Goal: Task Accomplishment & Management: Manage account settings

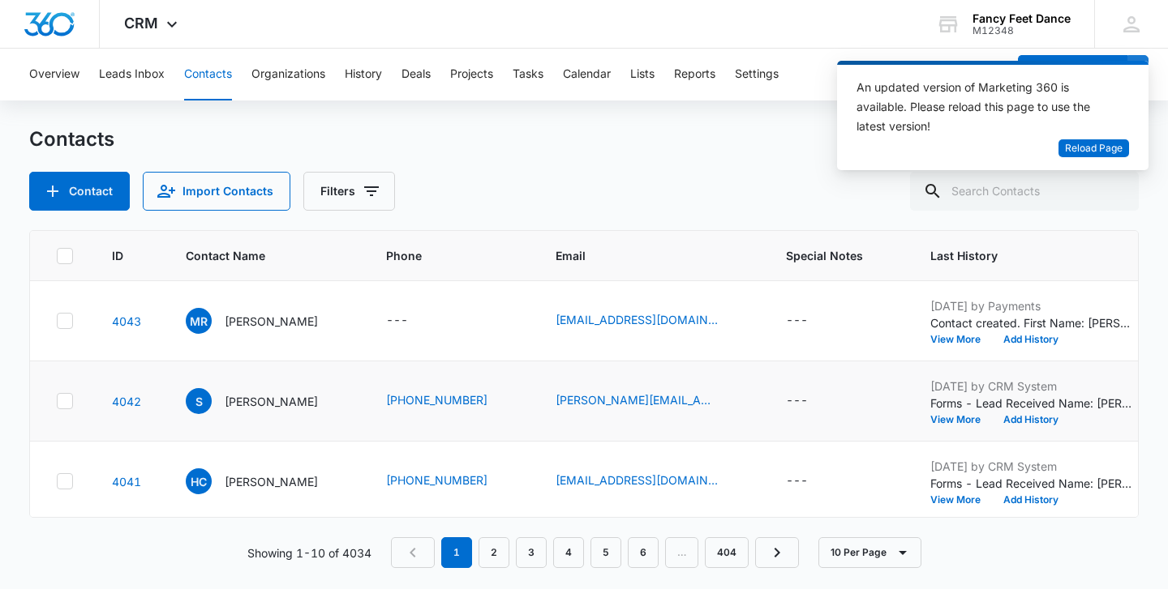
scroll to position [0, 6]
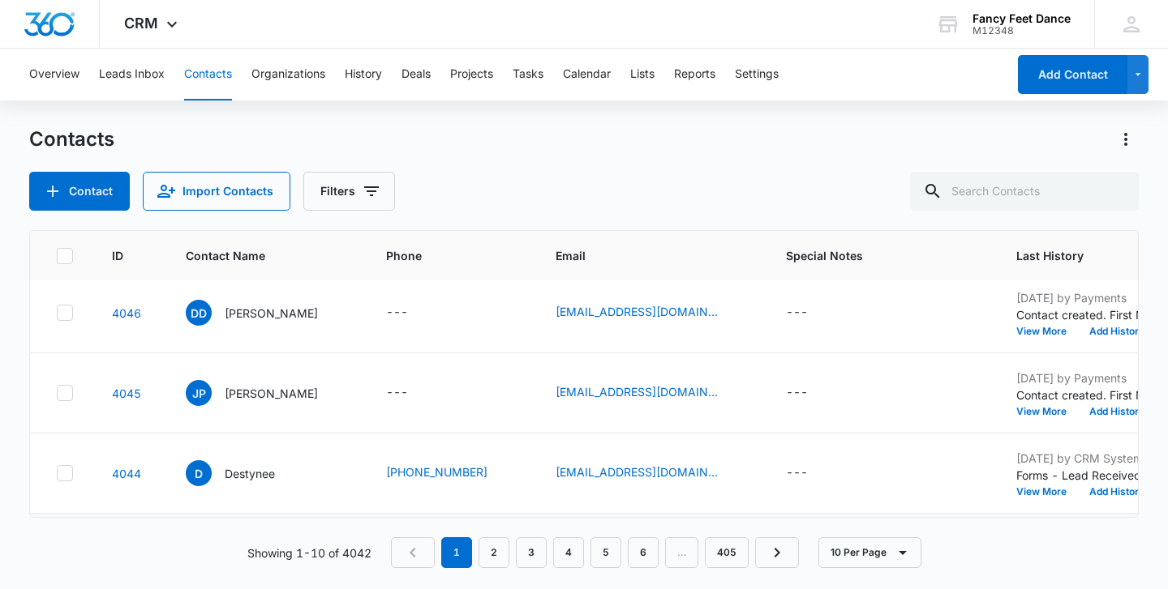
scroll to position [398, 0]
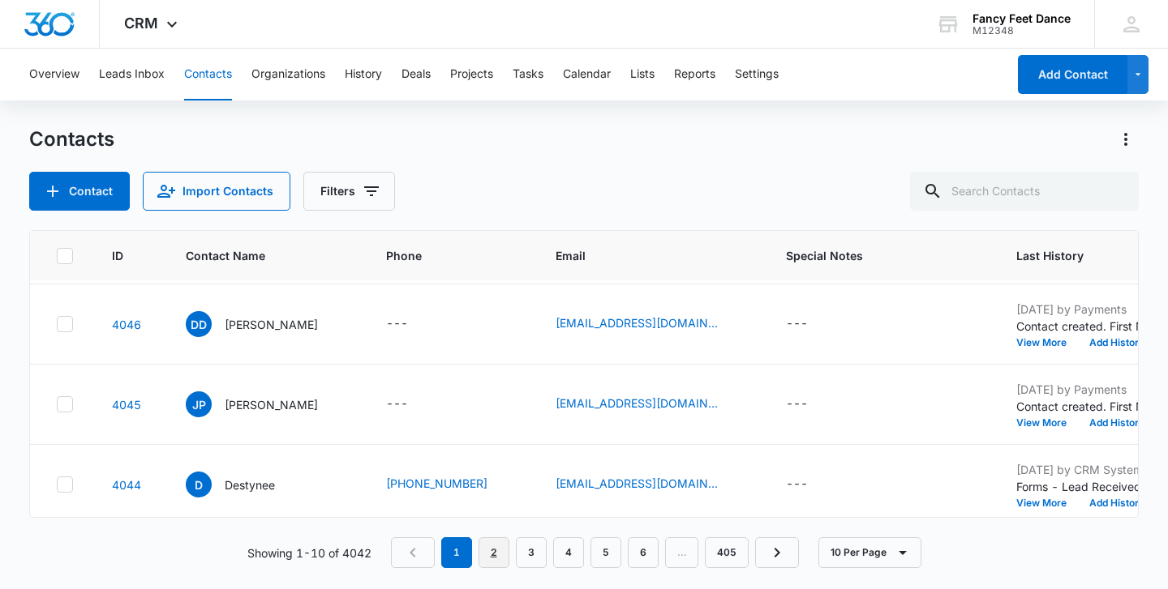
click at [506, 559] on link "2" at bounding box center [493, 553] width 31 height 31
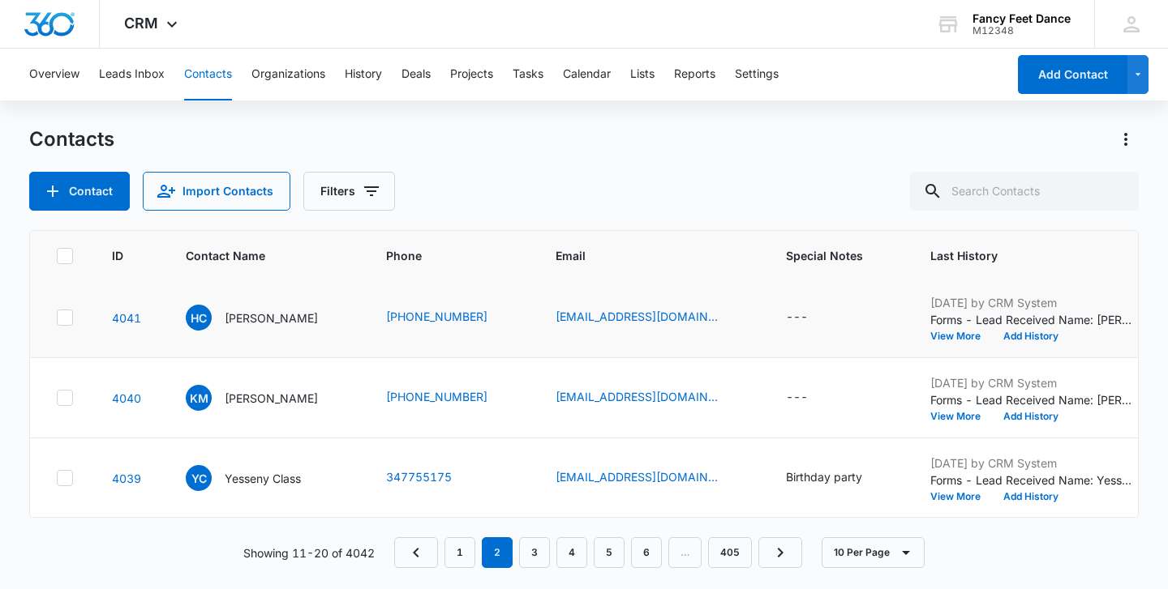
scroll to position [0, 0]
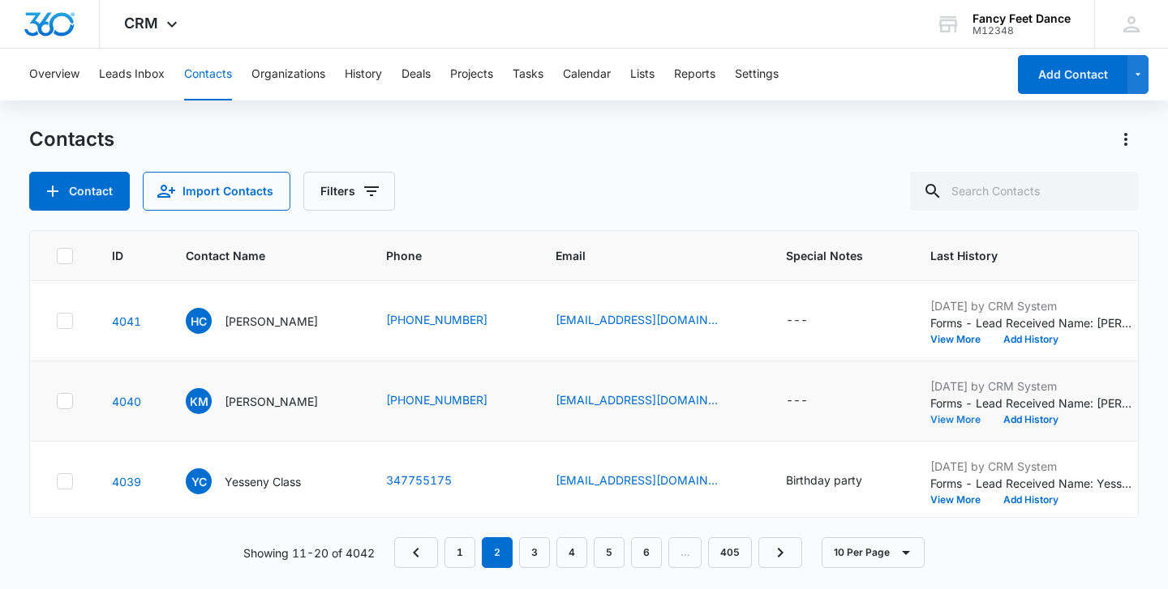
click at [937, 418] on button "View More" at bounding box center [961, 420] width 62 height 10
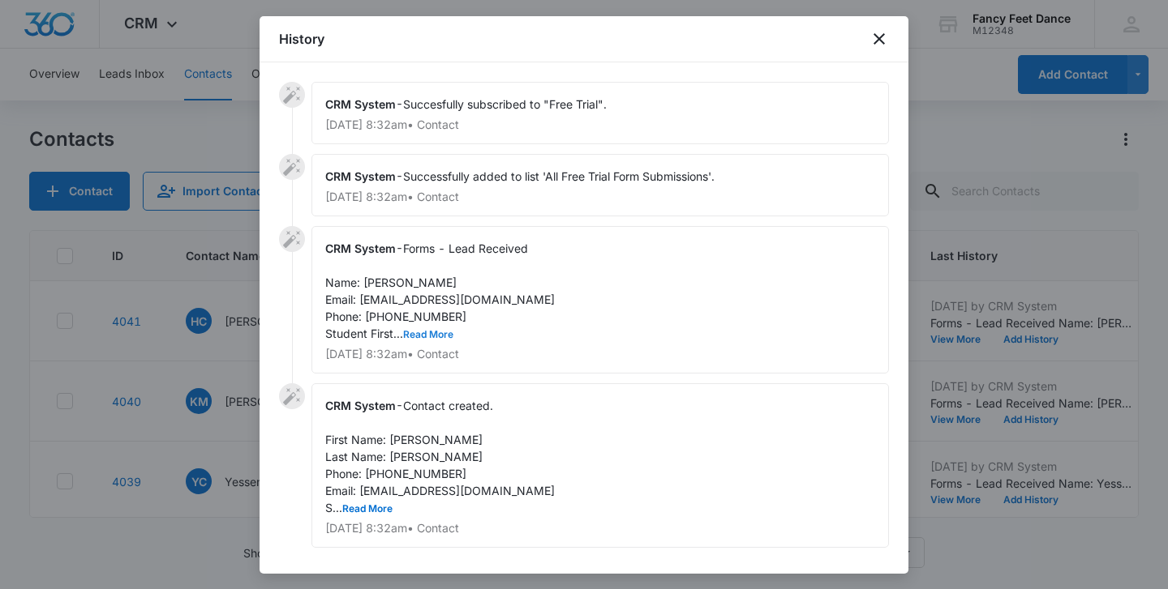
click at [429, 339] on button "Read More" at bounding box center [428, 335] width 50 height 10
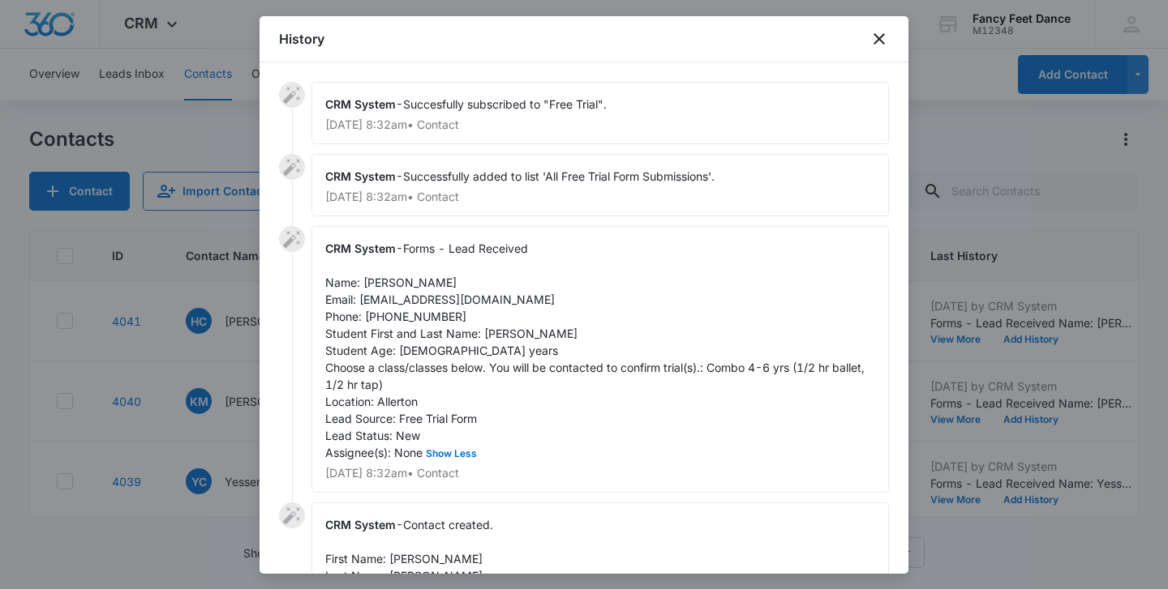
click at [508, 328] on span "Forms - Lead Received Name: keyla machado Email: kmach921@gmail.com Phone: 3473…" at bounding box center [596, 351] width 542 height 218
copy span "Charlotte"
click at [401, 556] on span "Contact created. First Name: Keyla Last Name: Machado Phone: 3473046451 Email: …" at bounding box center [439, 576] width 229 height 116
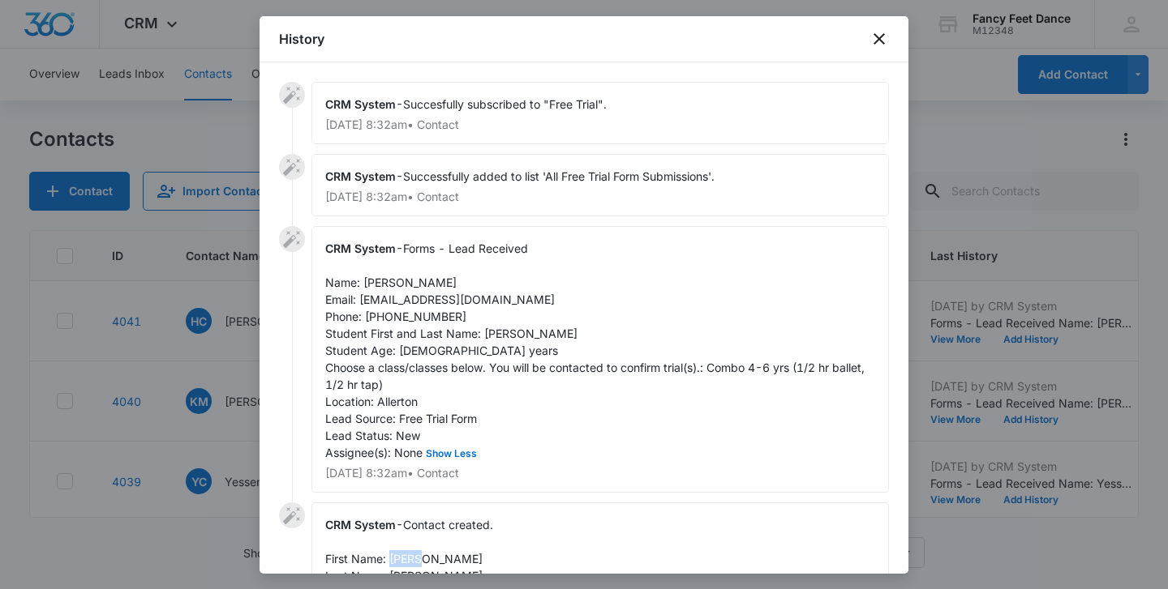
copy span "Keyla"
click at [409, 316] on span "Forms - Lead Received Name: keyla machado Email: kmach921@gmail.com Phone: 3473…" at bounding box center [596, 351] width 542 height 218
copy span "3473046451"
click at [235, 341] on div at bounding box center [584, 294] width 1168 height 589
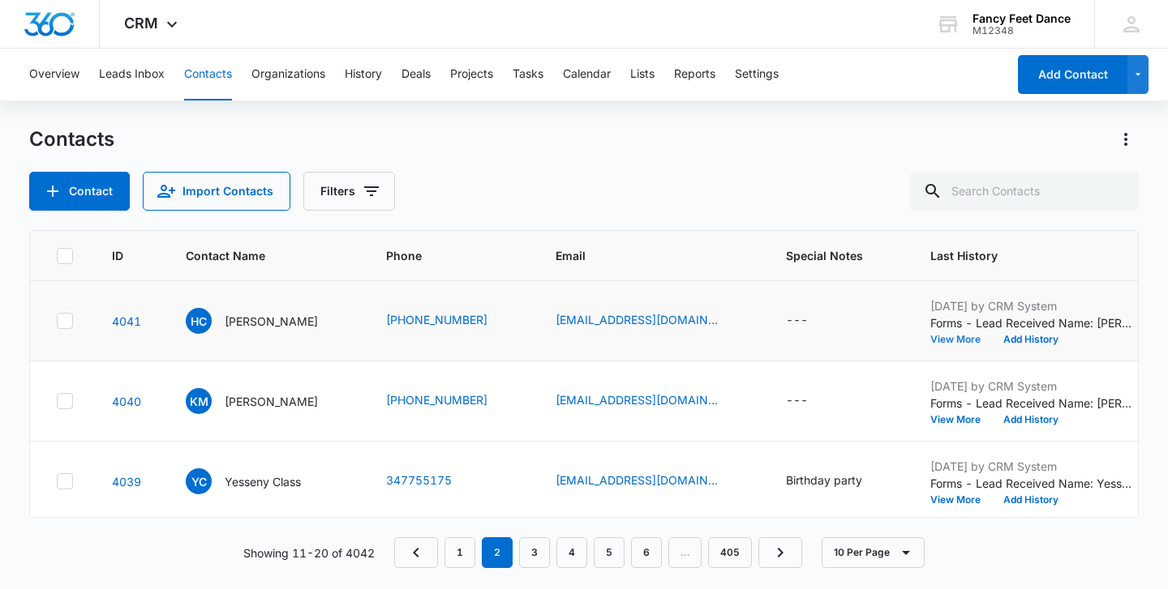
click at [945, 343] on button "View More" at bounding box center [961, 340] width 62 height 10
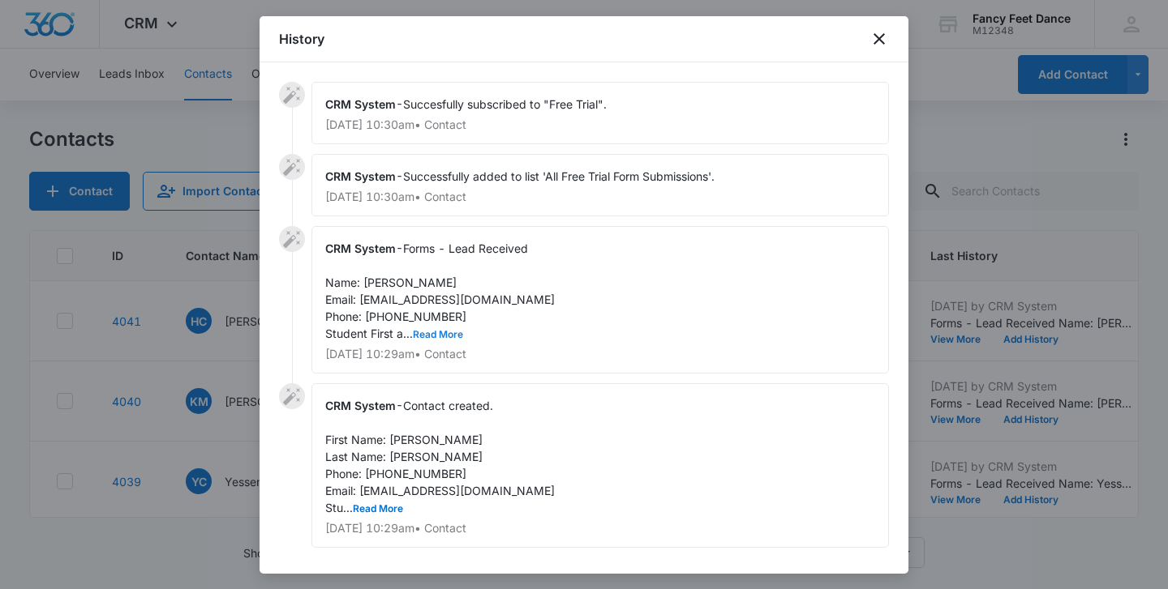
click at [429, 334] on button "Read More" at bounding box center [438, 335] width 50 height 10
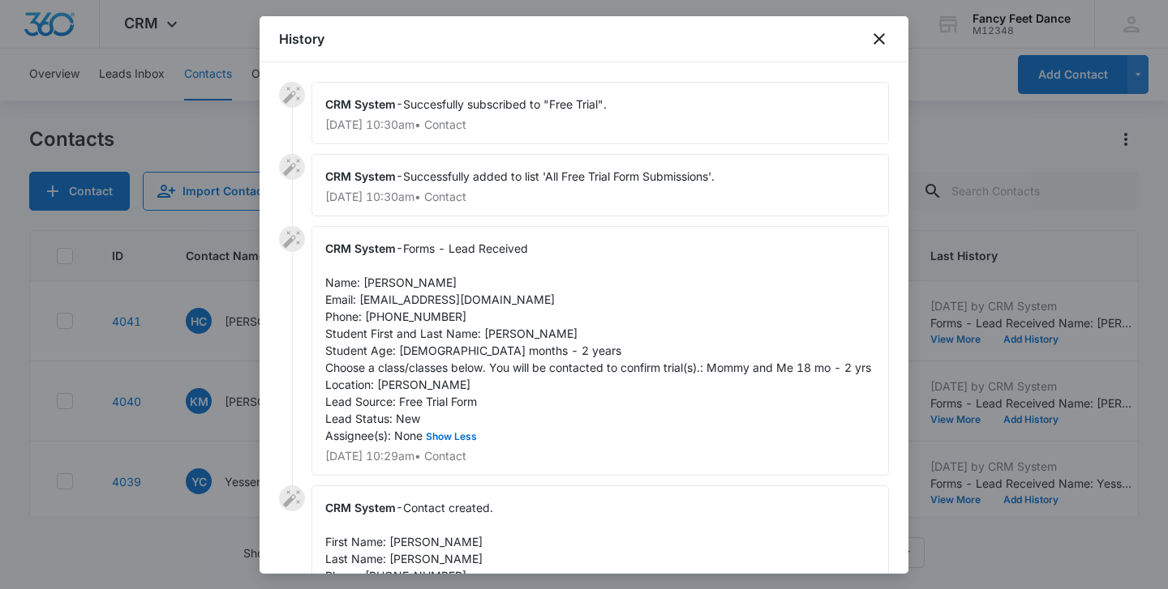
click at [493, 334] on span "Forms - Lead Received Name: Heidi Cabral Email: cheidi3@gmail.com Phone: 917966…" at bounding box center [598, 342] width 546 height 201
copy span "Zamira"
click at [384, 280] on span "Forms - Lead Received Name: Heidi Cabral Email: cheidi3@gmail.com Phone: 917966…" at bounding box center [598, 342] width 546 height 201
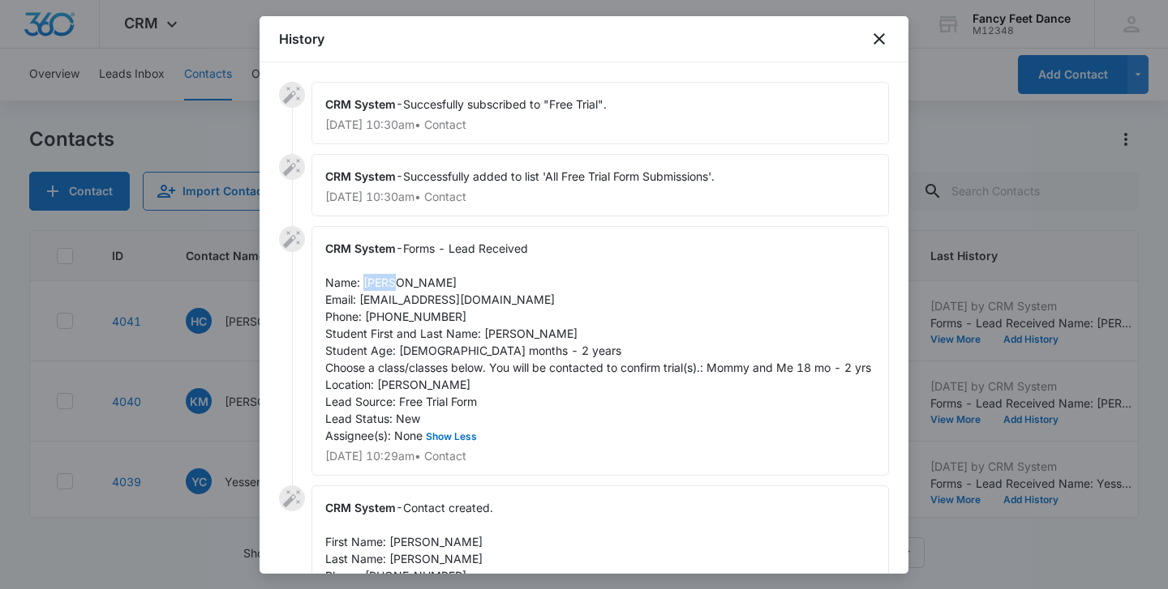
copy span "Heidi"
click at [433, 321] on span "Forms - Lead Received Name: Heidi Cabral Email: cheidi3@gmail.com Phone: 917966…" at bounding box center [598, 342] width 546 height 201
copy span "9179660610"
click at [248, 403] on div at bounding box center [584, 294] width 1168 height 589
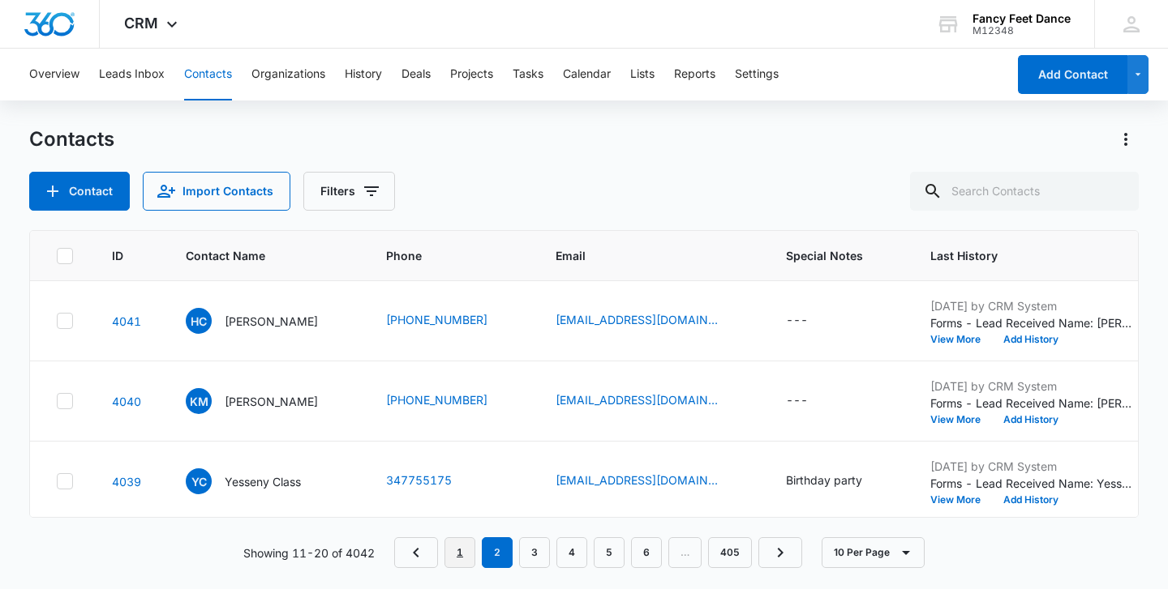
click at [475, 555] on link "1" at bounding box center [459, 553] width 31 height 31
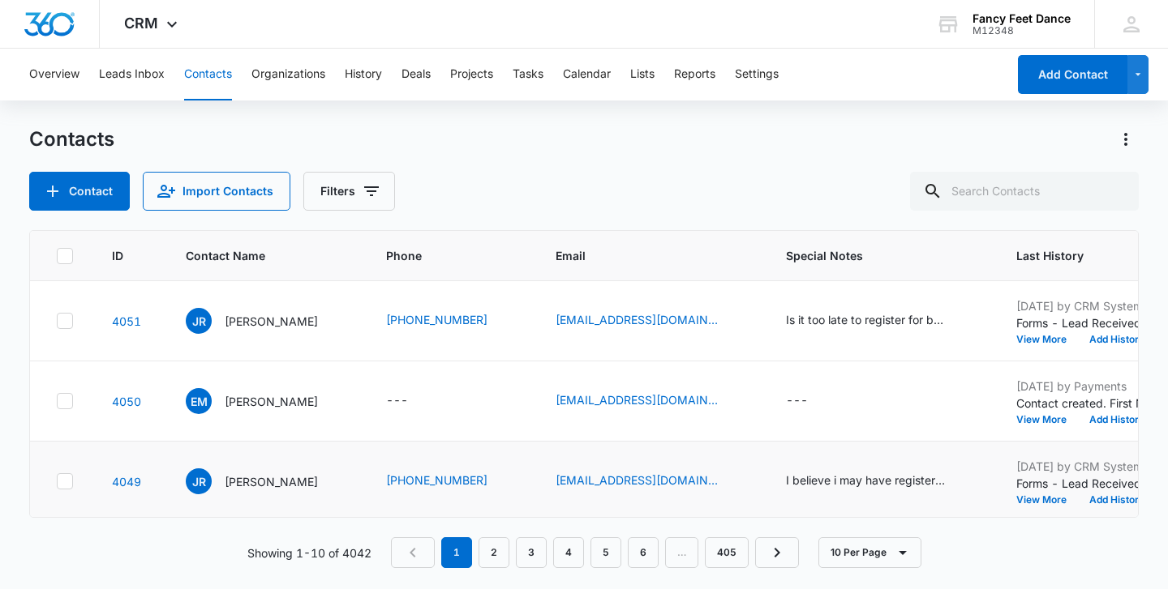
scroll to position [566, 0]
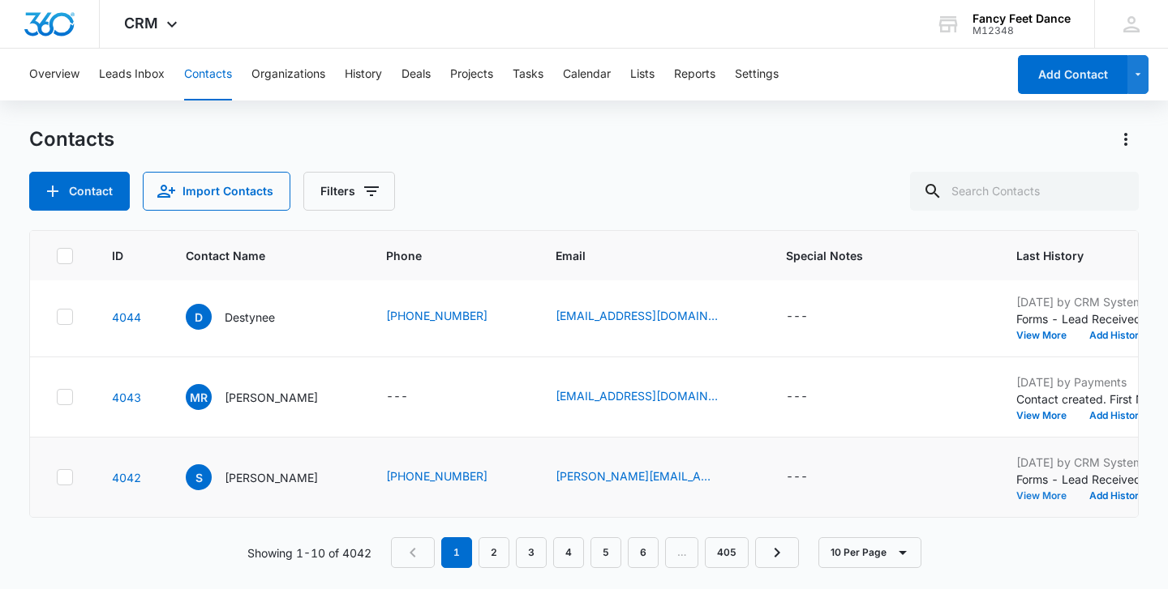
click at [1031, 491] on button "View More" at bounding box center [1047, 496] width 62 height 10
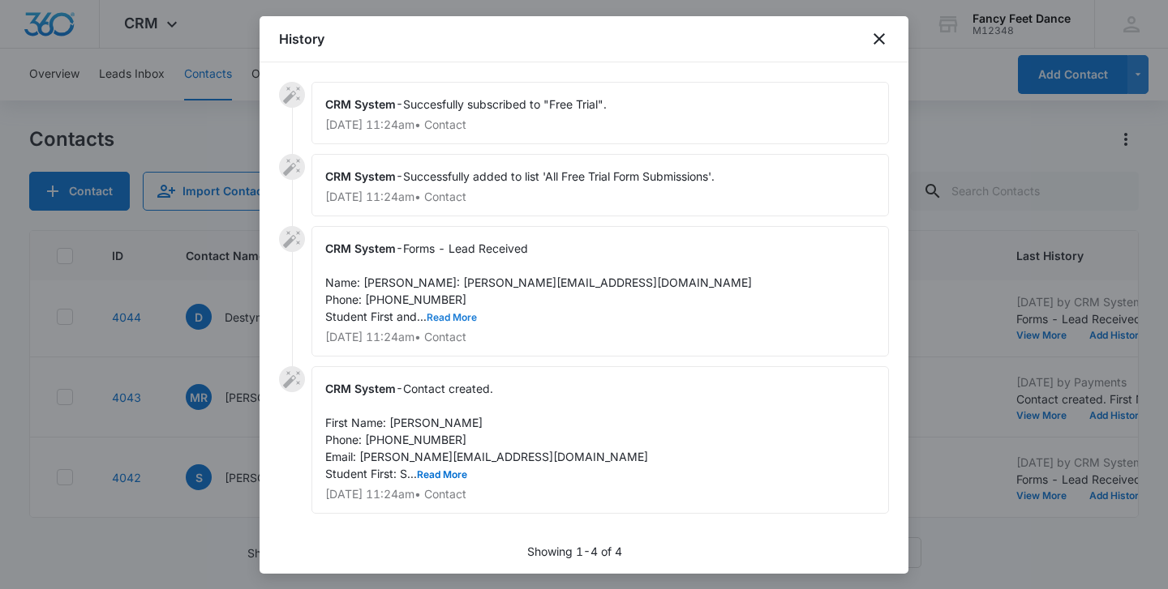
click at [437, 323] on button "Read More" at bounding box center [452, 318] width 50 height 10
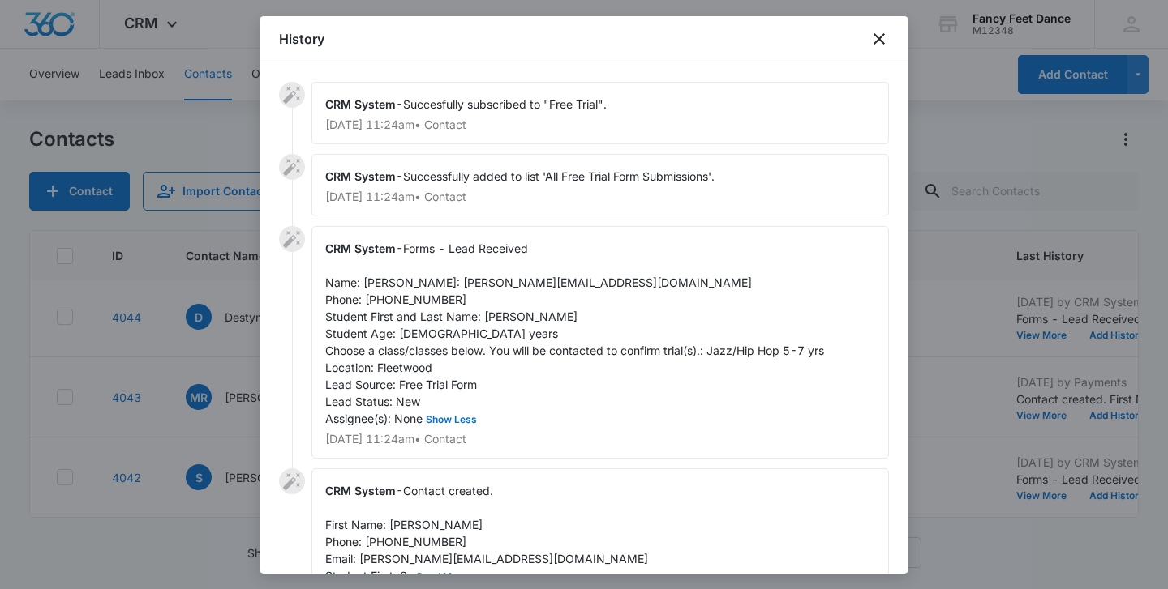
click at [377, 285] on span "Forms - Lead Received Name: Sasha Email: sasha@ivyinfusions.com Phone: 64628194…" at bounding box center [574, 334] width 499 height 184
click at [377, 284] on span "Forms - Lead Received Name: Sasha Email: sasha@ivyinfusions.com Phone: 64628194…" at bounding box center [574, 334] width 499 height 184
copy span "[PERSON_NAME]"
click at [498, 341] on div "CRM System - Forms - Lead Received Name: Sasha Email: sasha@ivyinfusions.com Ph…" at bounding box center [599, 342] width 577 height 233
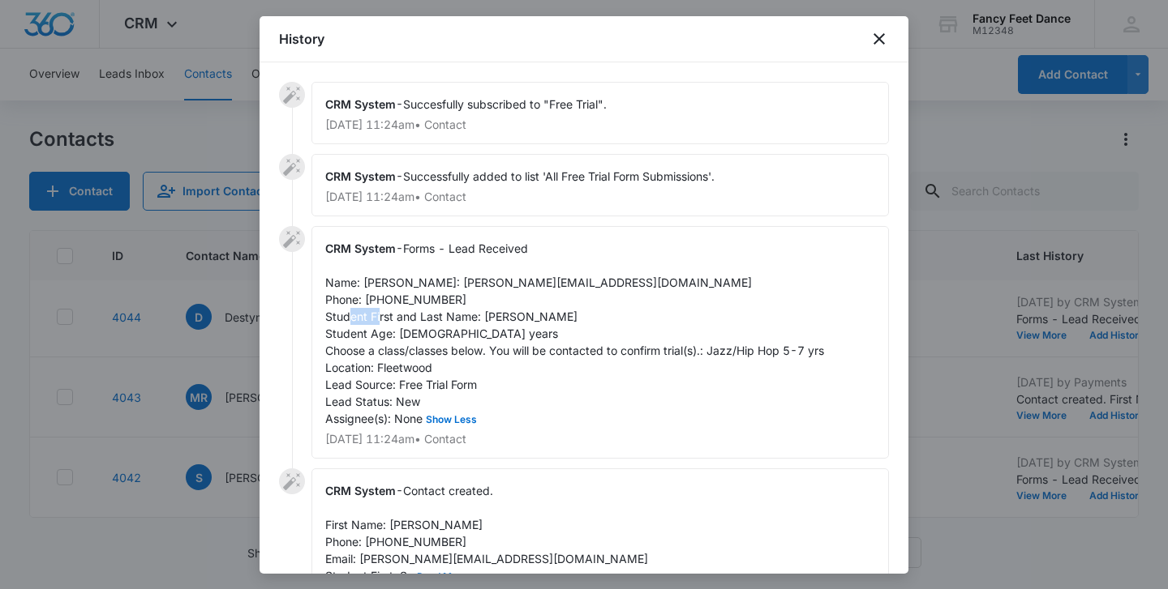
copy span "Saraya"
click at [414, 319] on span "Forms - Lead Received Name: Sasha Email: sasha@ivyinfusions.com Phone: 64628194…" at bounding box center [574, 334] width 499 height 184
click at [413, 318] on span "Forms - Lead Received Name: Sasha Email: sasha@ivyinfusions.com Phone: 64628194…" at bounding box center [574, 334] width 499 height 184
copy span "6462819495"
click at [231, 370] on div at bounding box center [584, 294] width 1168 height 589
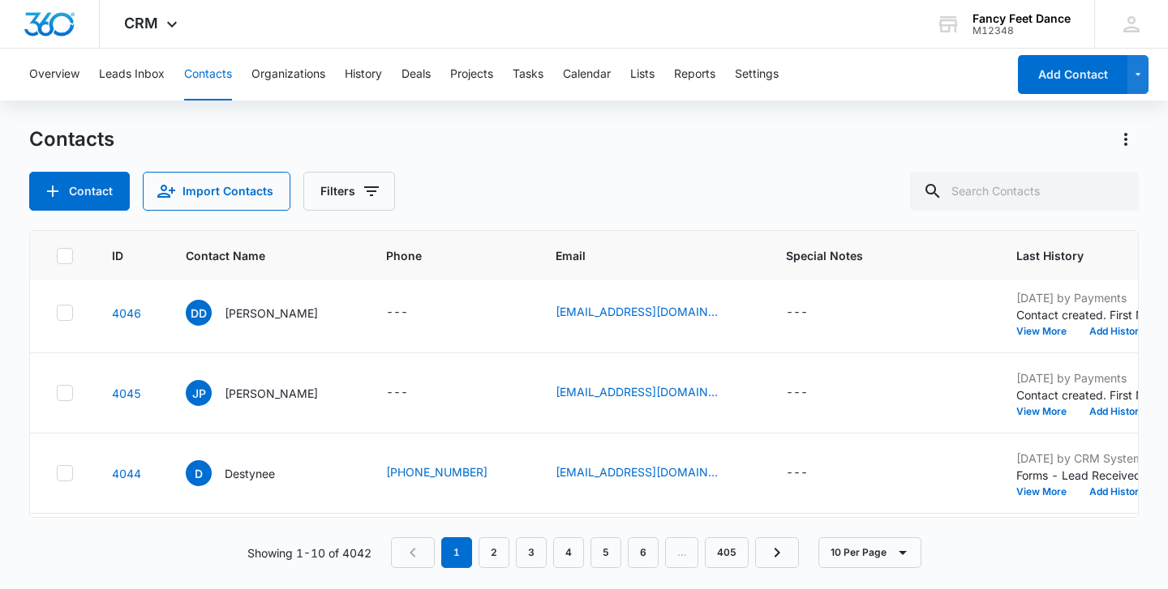
scroll to position [408, 0]
click at [1041, 496] on button "View More" at bounding box center [1047, 494] width 62 height 10
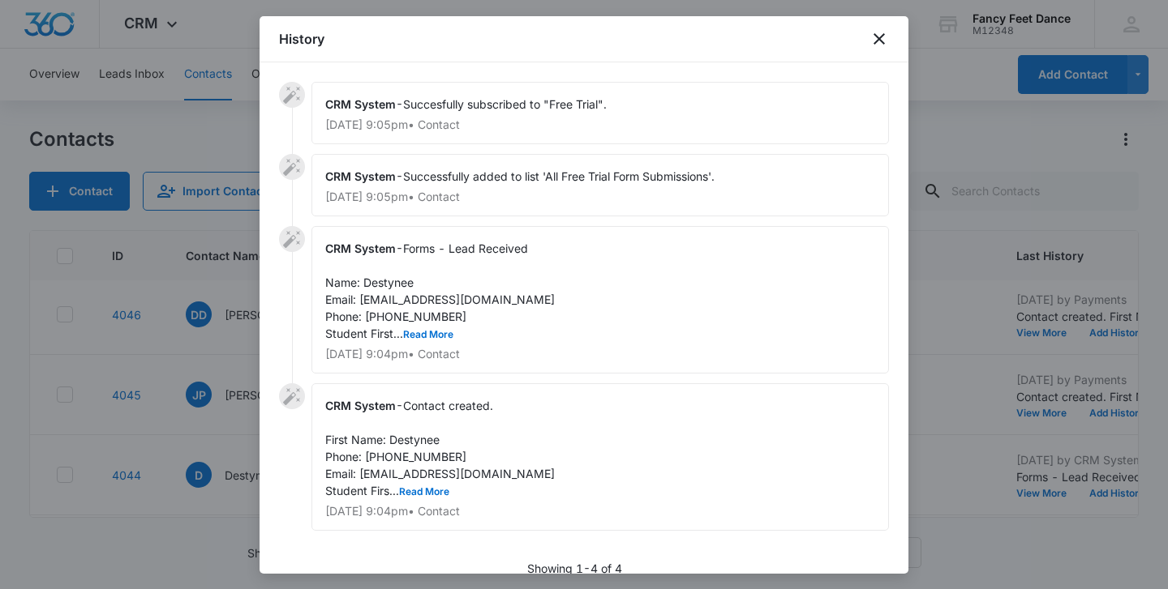
click at [446, 324] on div "CRM System - Forms - Lead Received Name: Destynee Email: destyneed906@icloud.co…" at bounding box center [599, 300] width 577 height 148
click at [440, 332] on button "Read More" at bounding box center [428, 335] width 50 height 10
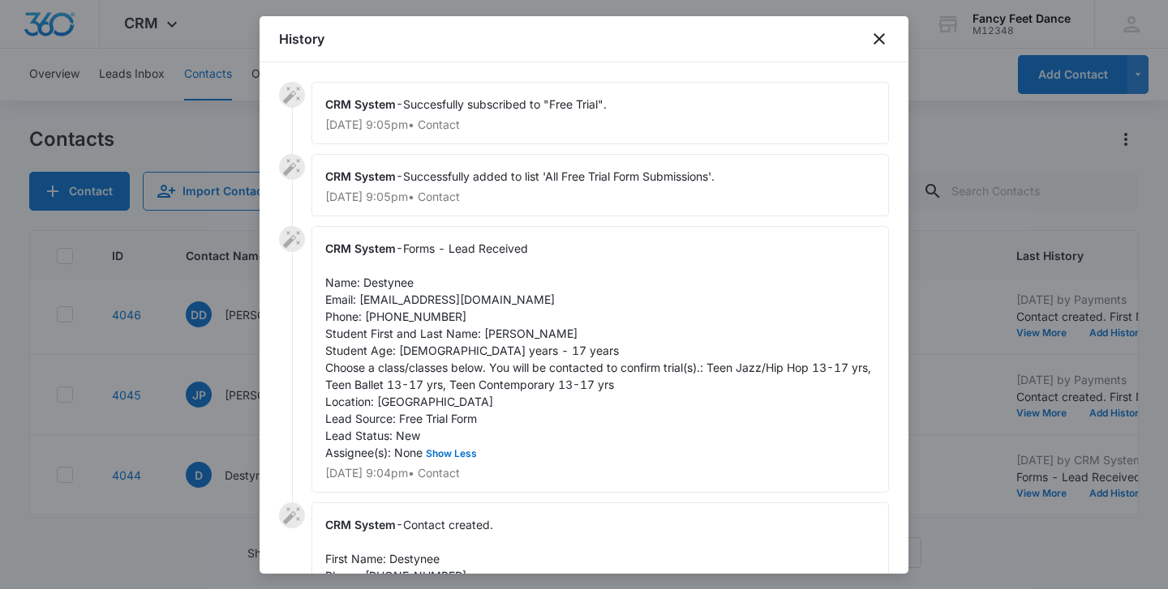
click at [216, 339] on div at bounding box center [584, 294] width 1168 height 589
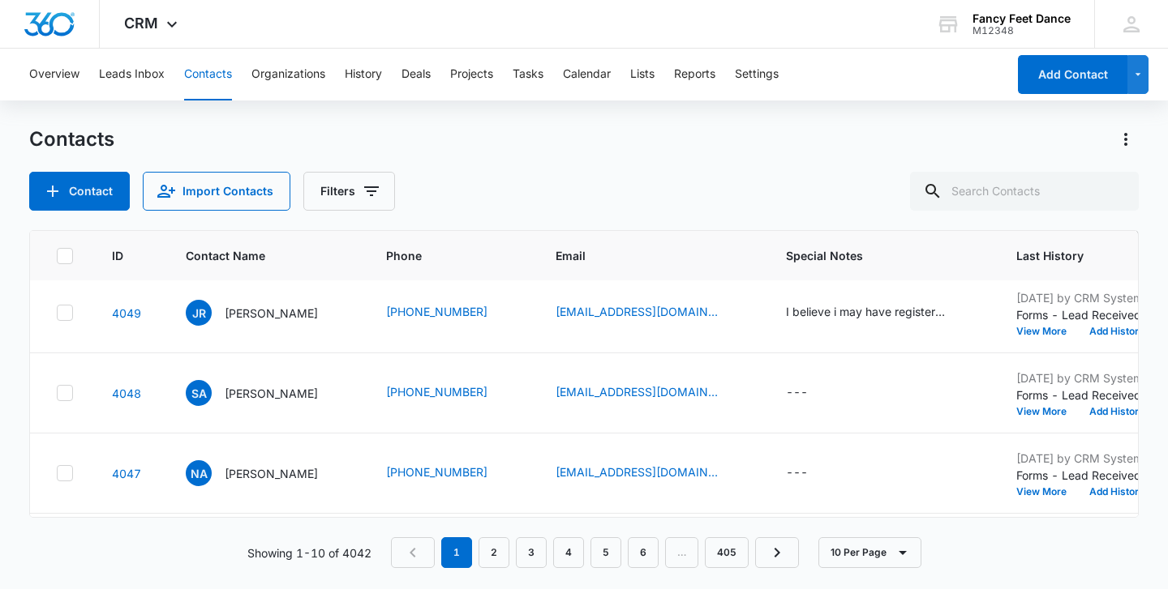
scroll to position [168, 0]
click at [845, 309] on div "I believe i may have registered my child for the wrong level for her gymnastics…" at bounding box center [867, 312] width 162 height 17
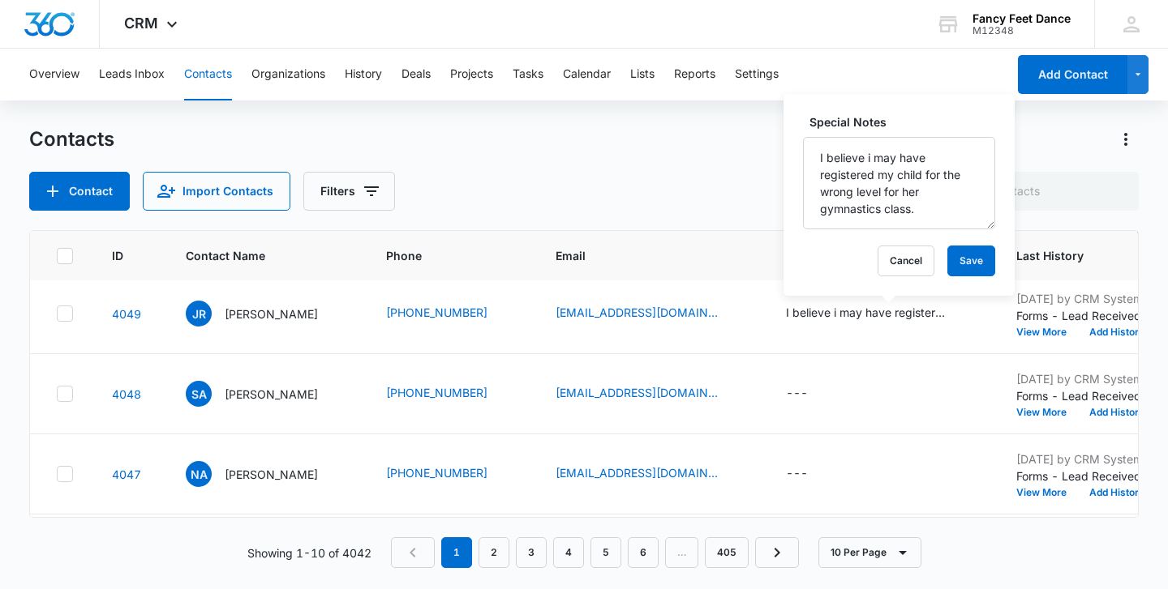
click at [709, 199] on div "Contact Import Contacts Filters" at bounding box center [583, 191] width 1109 height 39
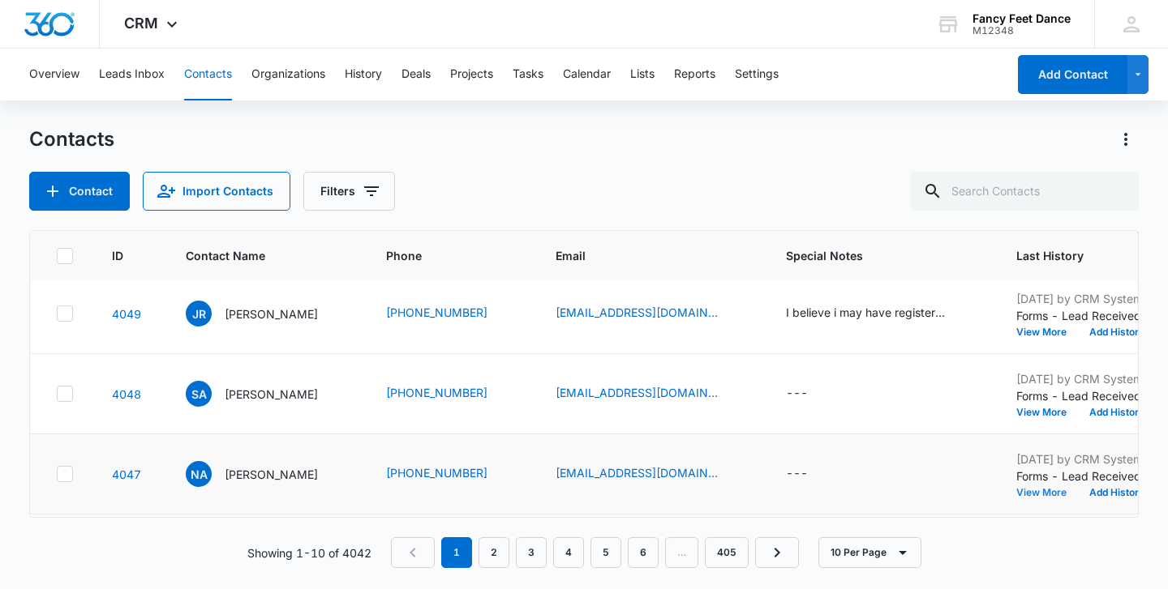
click at [1035, 495] on button "View More" at bounding box center [1047, 493] width 62 height 10
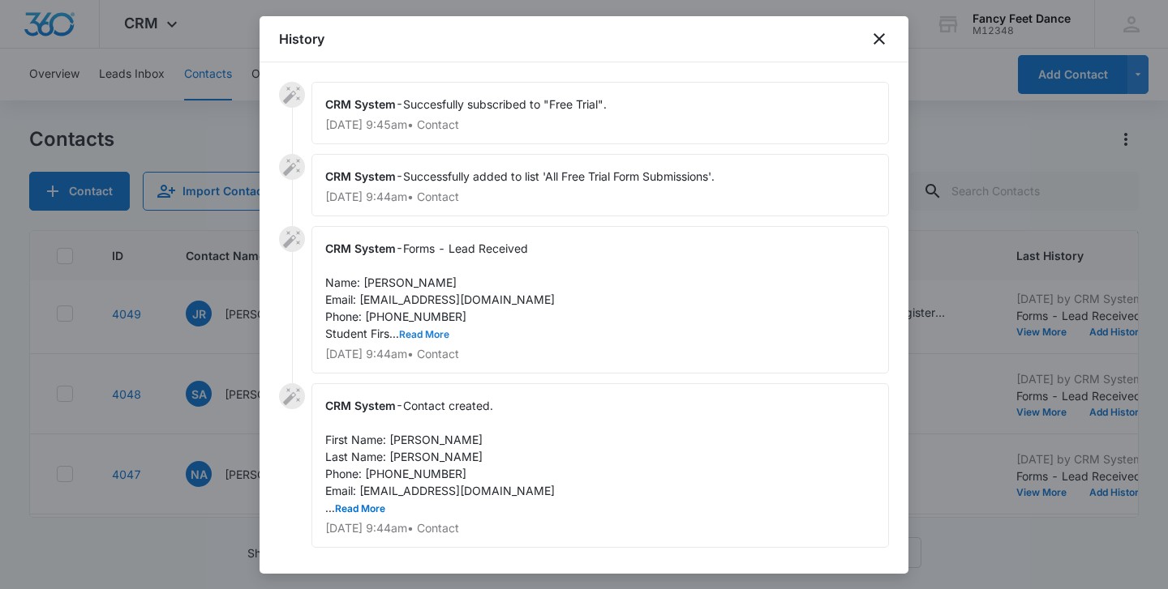
click at [414, 335] on button "Read More" at bounding box center [424, 335] width 50 height 10
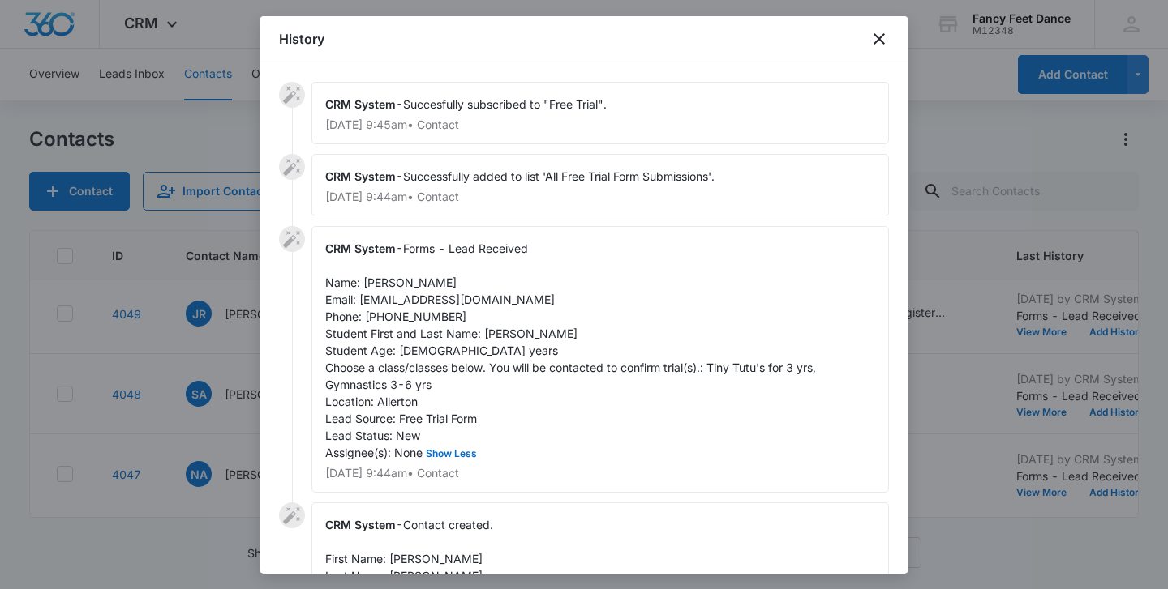
click at [498, 323] on div "CRM System - Forms - Lead Received Name: Nairobe Acosta Email: nairobex@gmail.c…" at bounding box center [599, 359] width 577 height 267
click at [496, 338] on span "Forms - Lead Received Name: Nairobe Acosta Email: nairobex@gmail.com Phone: 347…" at bounding box center [572, 351] width 494 height 218
copy span "Alma"
click at [381, 279] on span "Forms - Lead Received Name: Nairobe Acosta Email: nairobex@gmail.com Phone: 347…" at bounding box center [572, 351] width 494 height 218
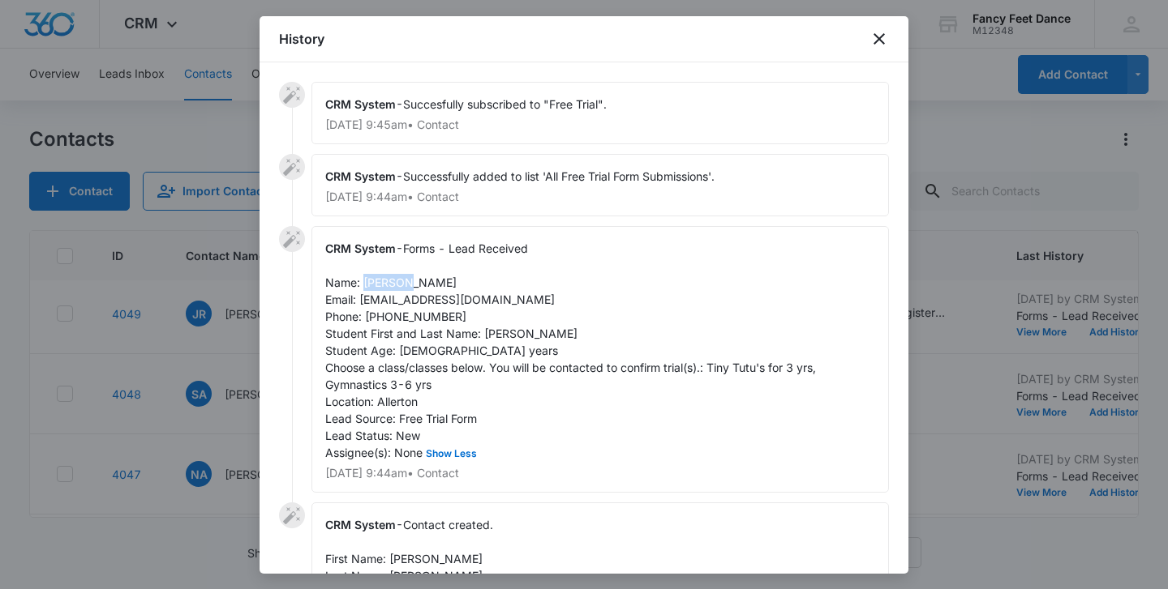
click at [381, 279] on span "Forms - Lead Received Name: Nairobe Acosta Email: nairobex@gmail.com Phone: 347…" at bounding box center [572, 351] width 494 height 218
click at [401, 320] on span "Forms - Lead Received Name: Nairobe Acosta Email: nairobex@gmail.com Phone: 347…" at bounding box center [572, 351] width 494 height 218
click at [238, 421] on div at bounding box center [584, 294] width 1168 height 589
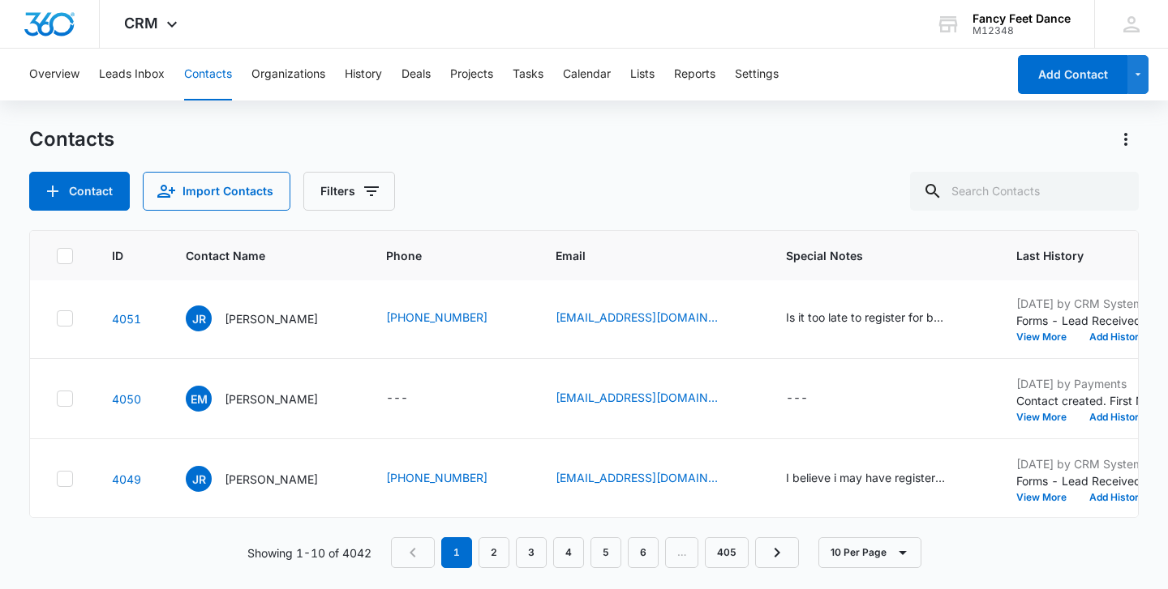
scroll to position [0, 0]
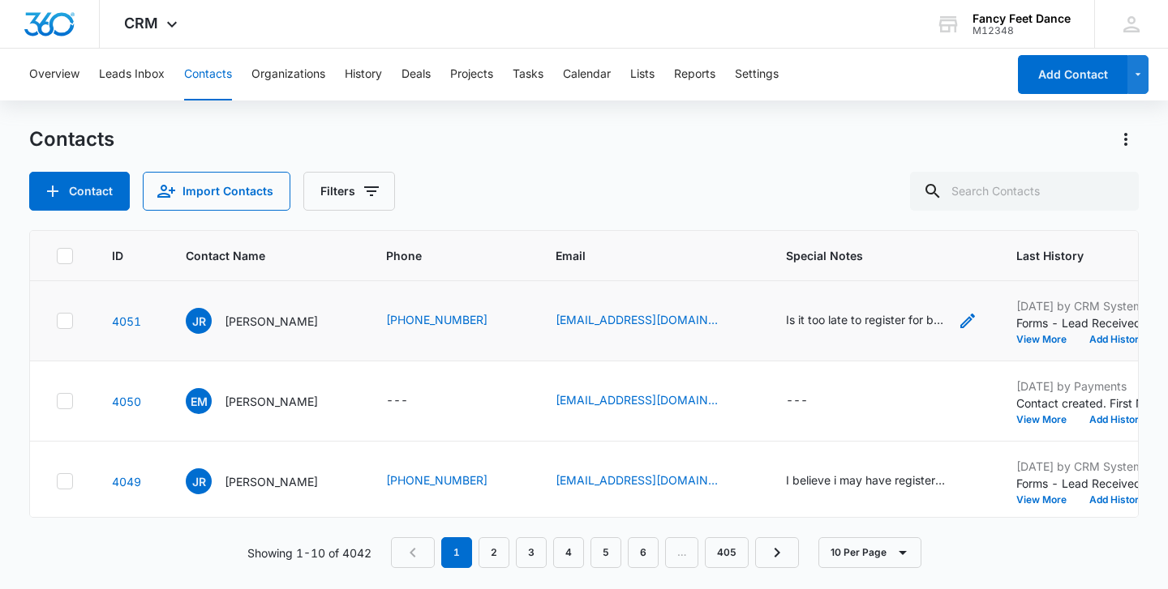
click at [812, 318] on div "Is it too late to register for beginners ballet? Saturdays. I know class starte…" at bounding box center [867, 319] width 162 height 17
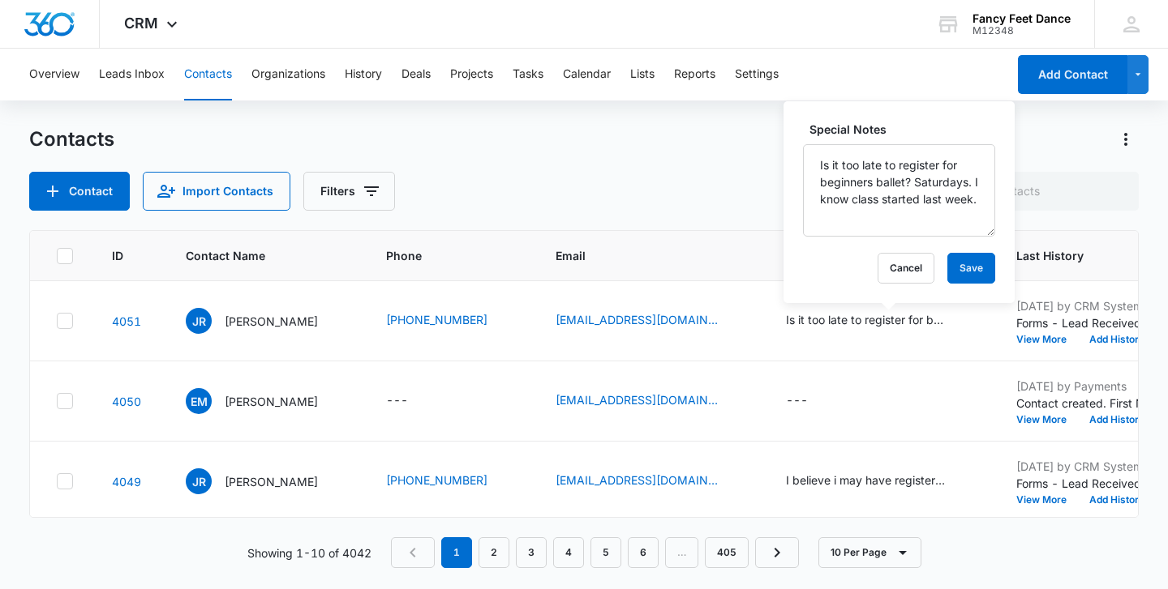
click at [684, 189] on div "Contact Import Contacts Filters" at bounding box center [583, 191] width 1109 height 39
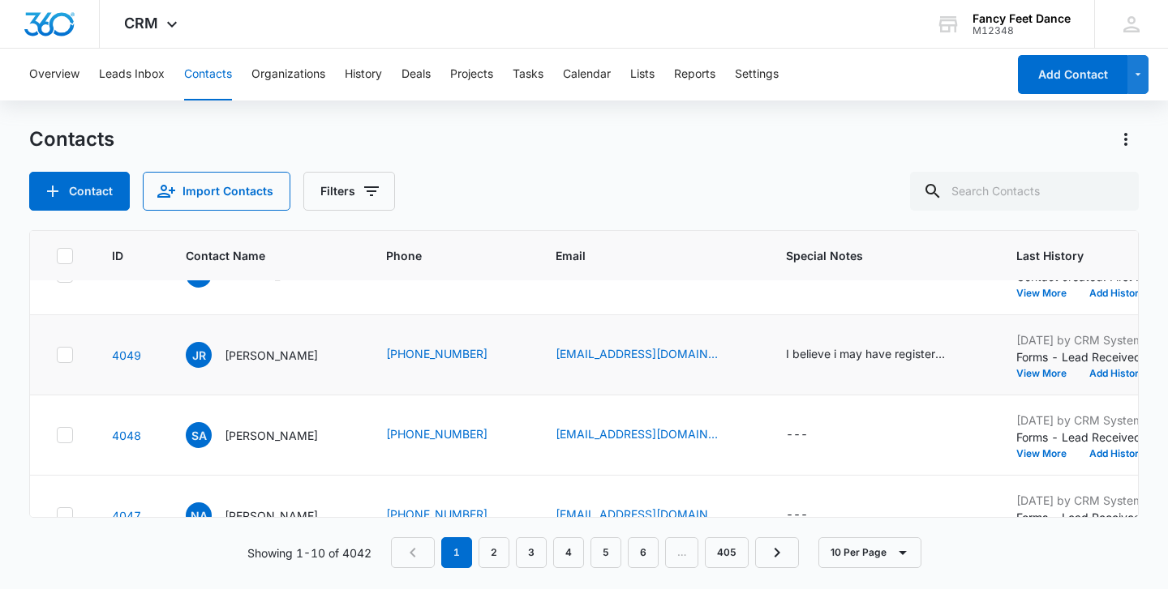
scroll to position [144, 0]
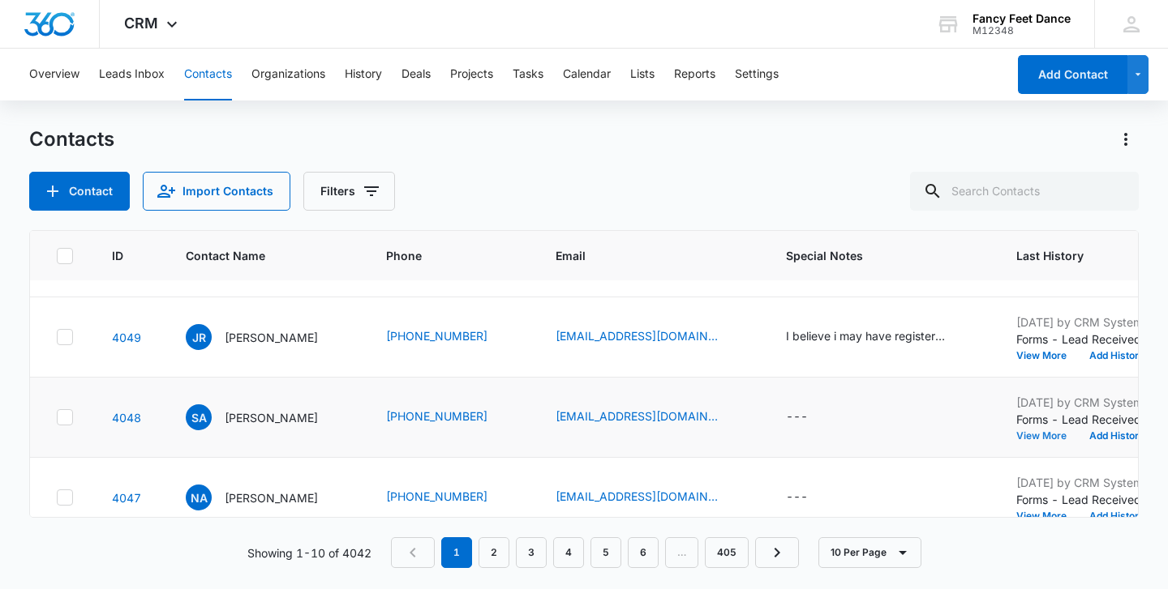
click at [1040, 437] on button "View More" at bounding box center [1047, 436] width 62 height 10
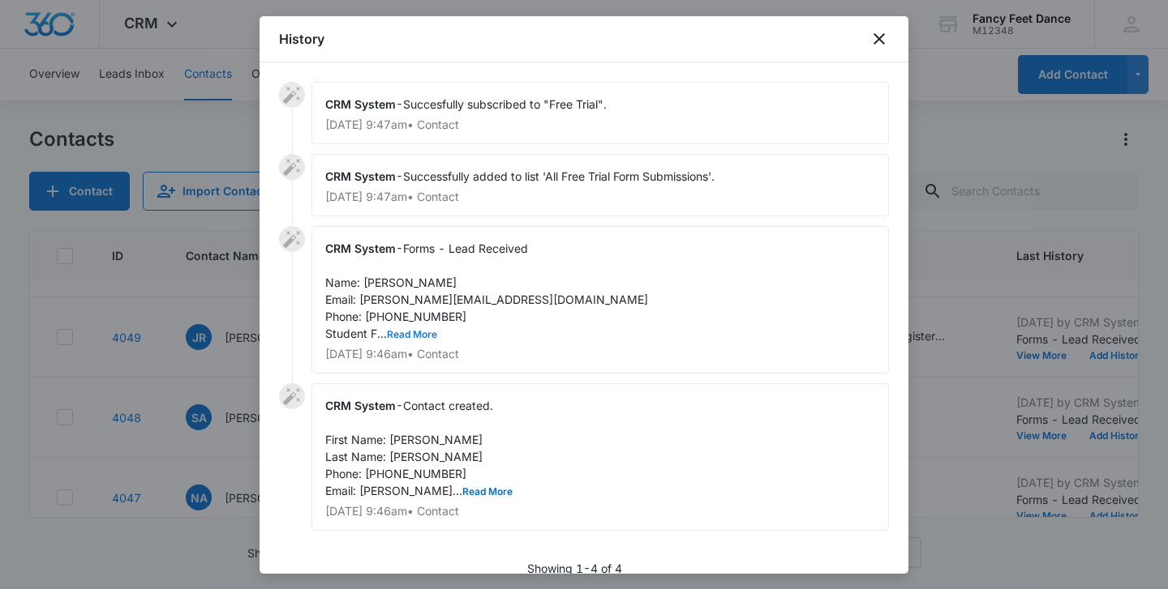
click at [431, 331] on button "Read More" at bounding box center [412, 335] width 50 height 10
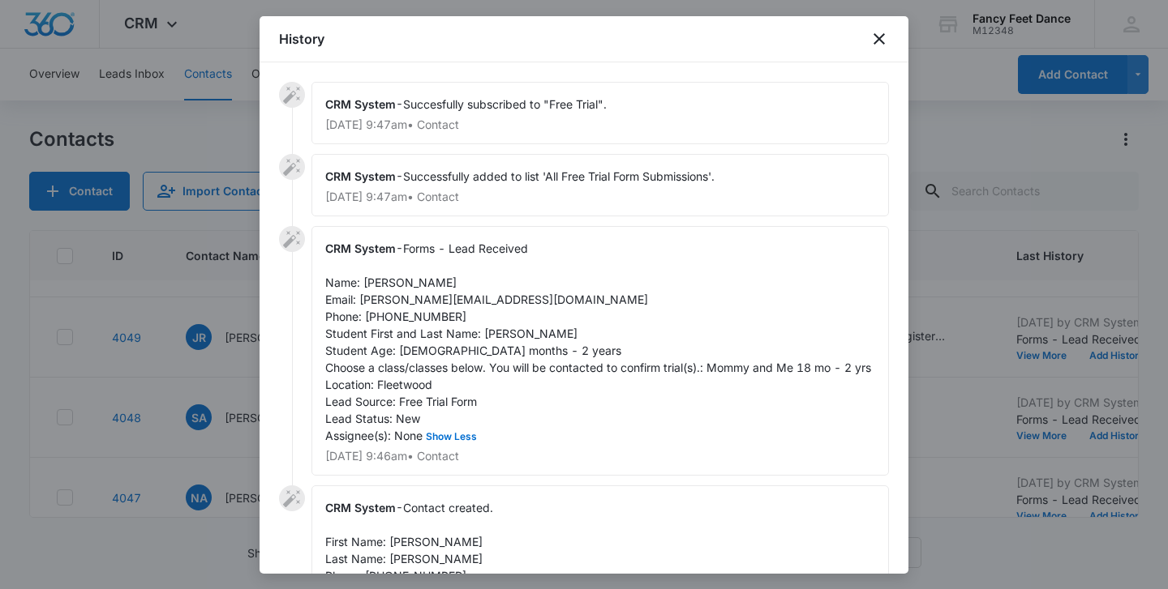
click at [382, 281] on span "Forms - Lead Received Name: Simone Afflick Email: simonedrana@gmail.com Phone: …" at bounding box center [598, 342] width 546 height 201
click at [496, 339] on span "Forms - Lead Received Name: Simone Afflick Email: simonedrana@gmail.com Phone: …" at bounding box center [598, 342] width 546 height 201
click at [419, 313] on span "Forms - Lead Received Name: Simone Afflick Email: simonedrana@gmail.com Phone: …" at bounding box center [598, 342] width 546 height 201
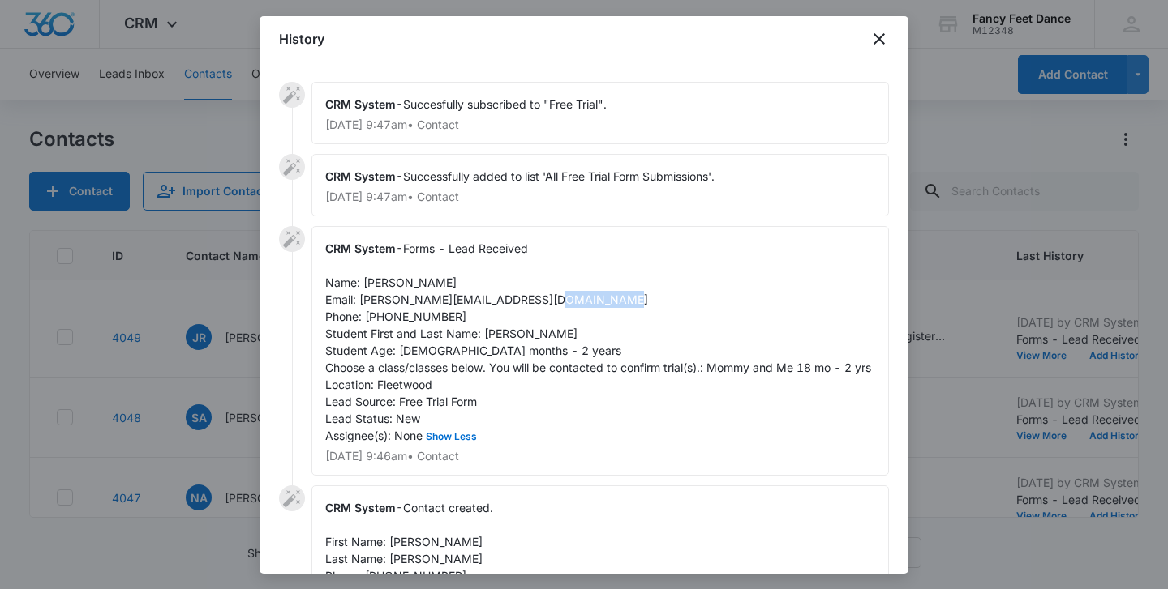
click at [419, 313] on span "Forms - Lead Received Name: Simone Afflick Email: simonedrana@gmail.com Phone: …" at bounding box center [598, 342] width 546 height 201
click at [171, 357] on div at bounding box center [584, 294] width 1168 height 589
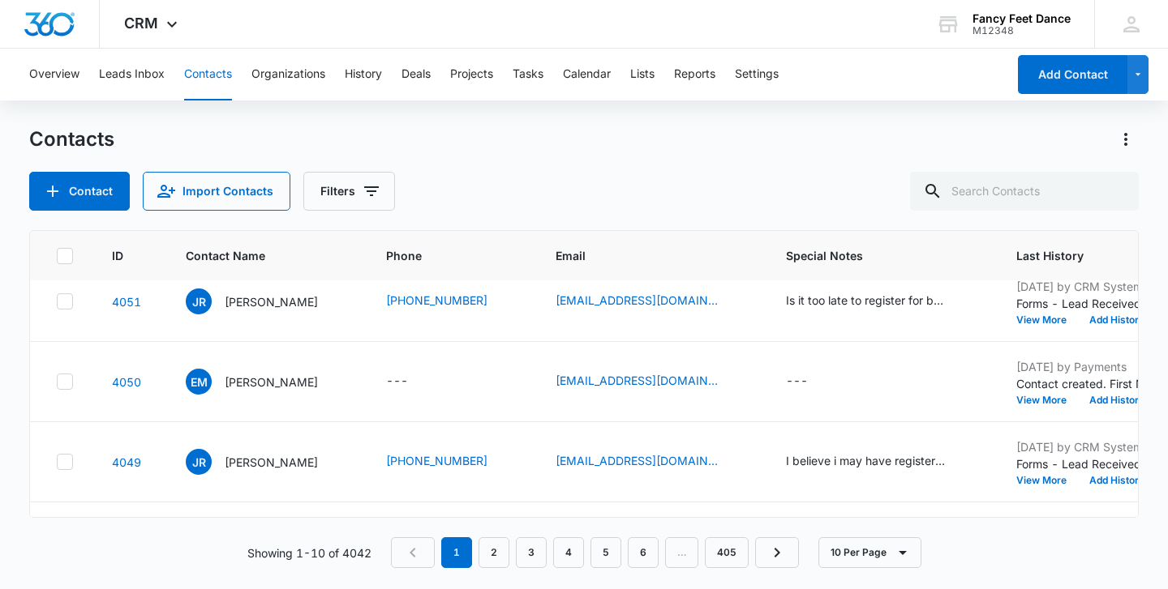
scroll to position [0, 0]
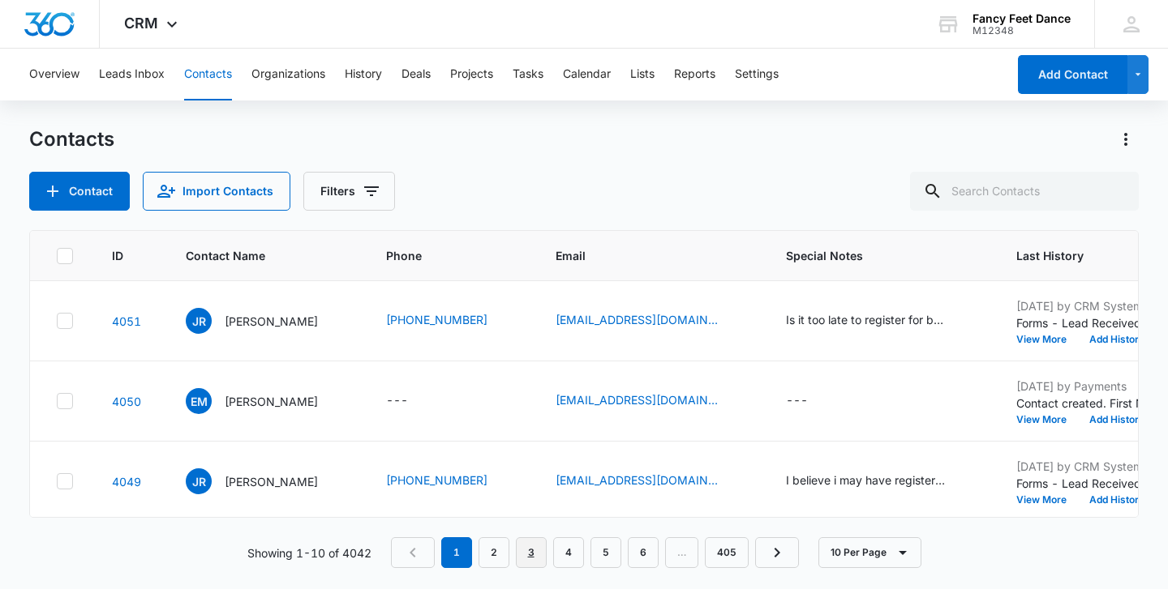
click at [521, 551] on link "3" at bounding box center [531, 553] width 31 height 31
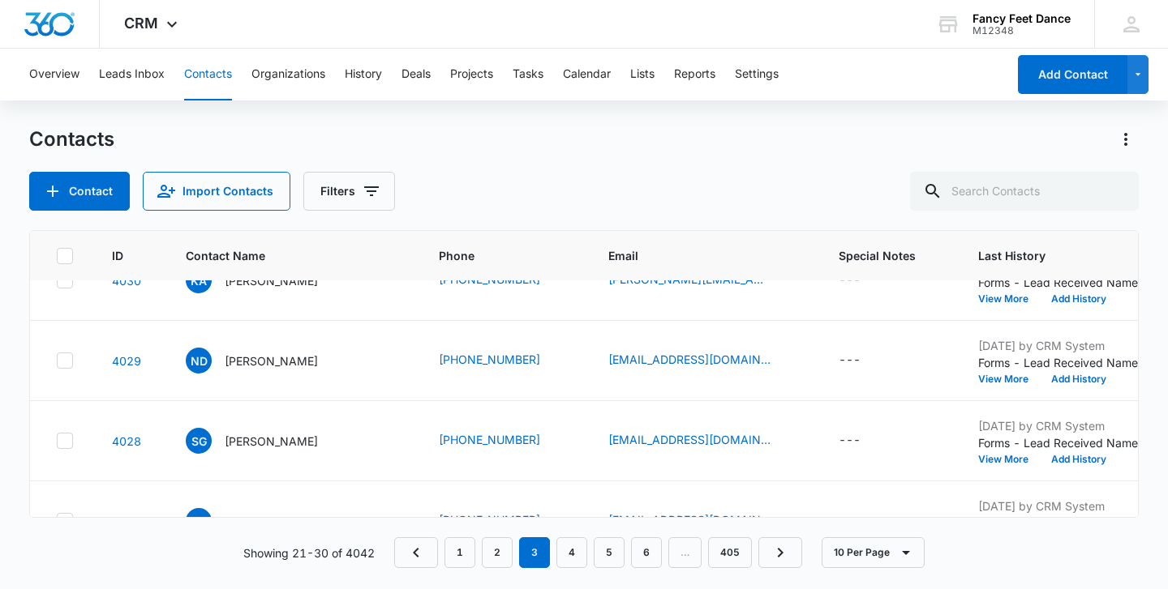
scroll to position [143, 0]
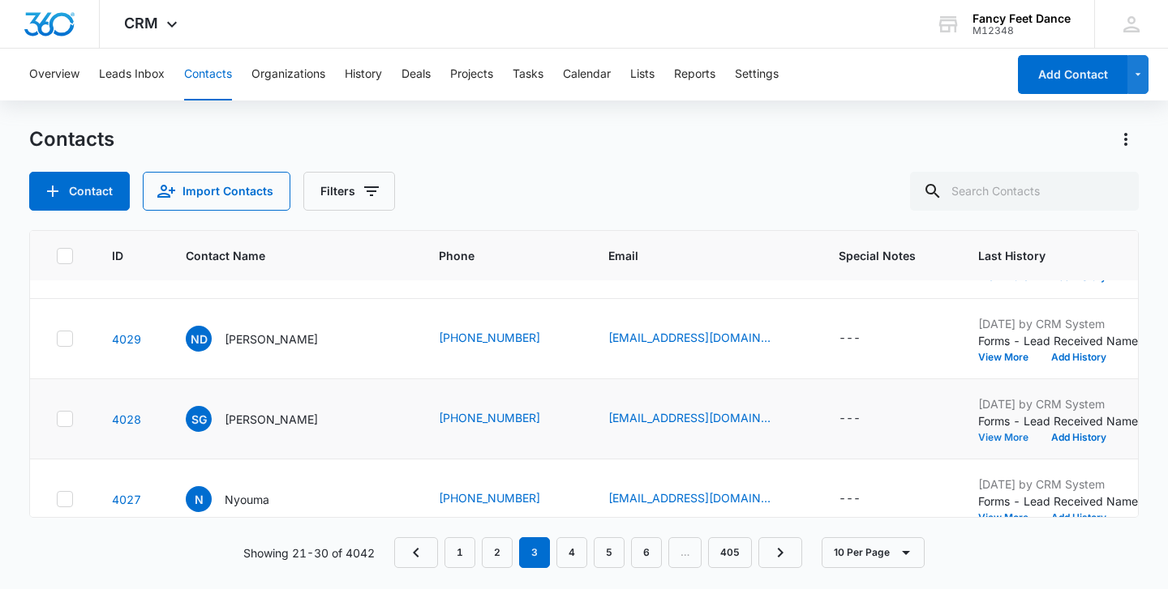
click at [978, 433] on button "View More" at bounding box center [1009, 438] width 62 height 10
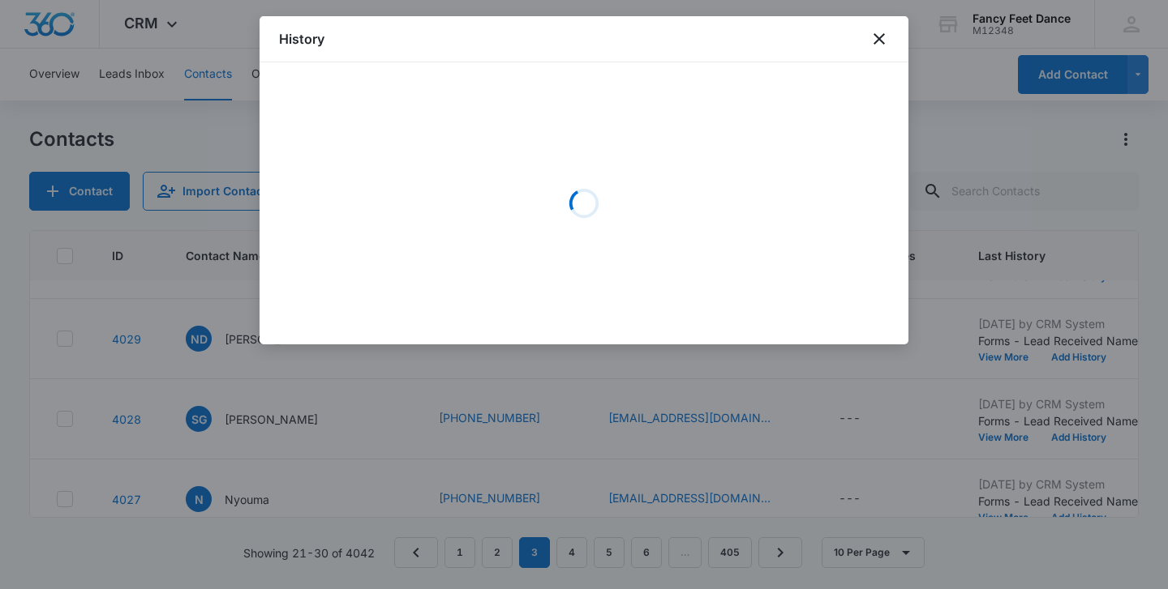
click at [167, 323] on div at bounding box center [584, 294] width 1168 height 589
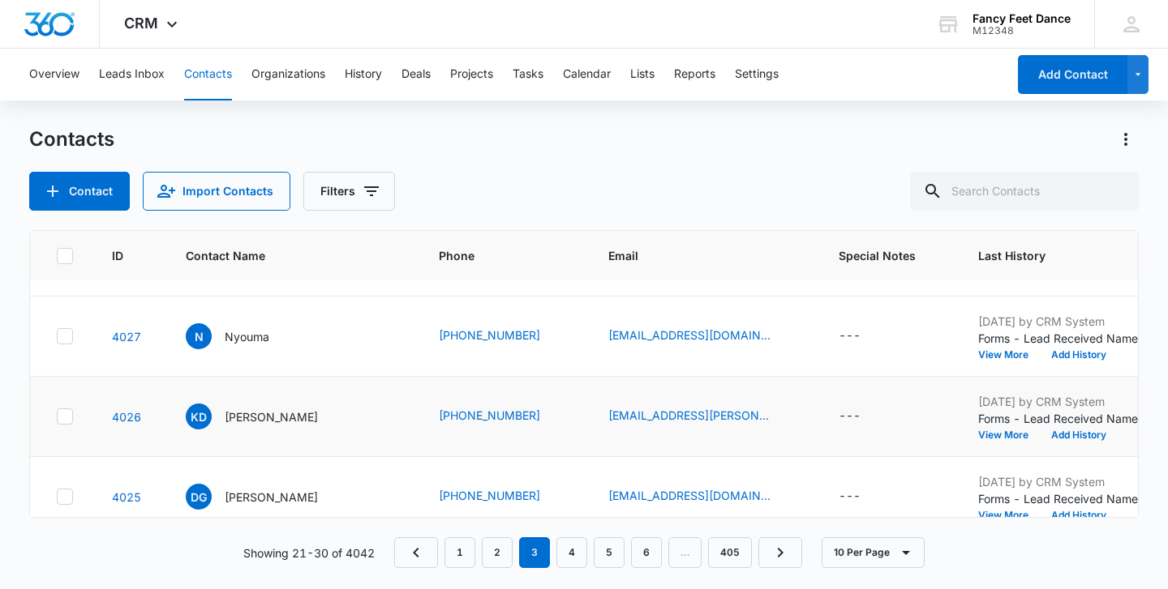
scroll to position [312, 0]
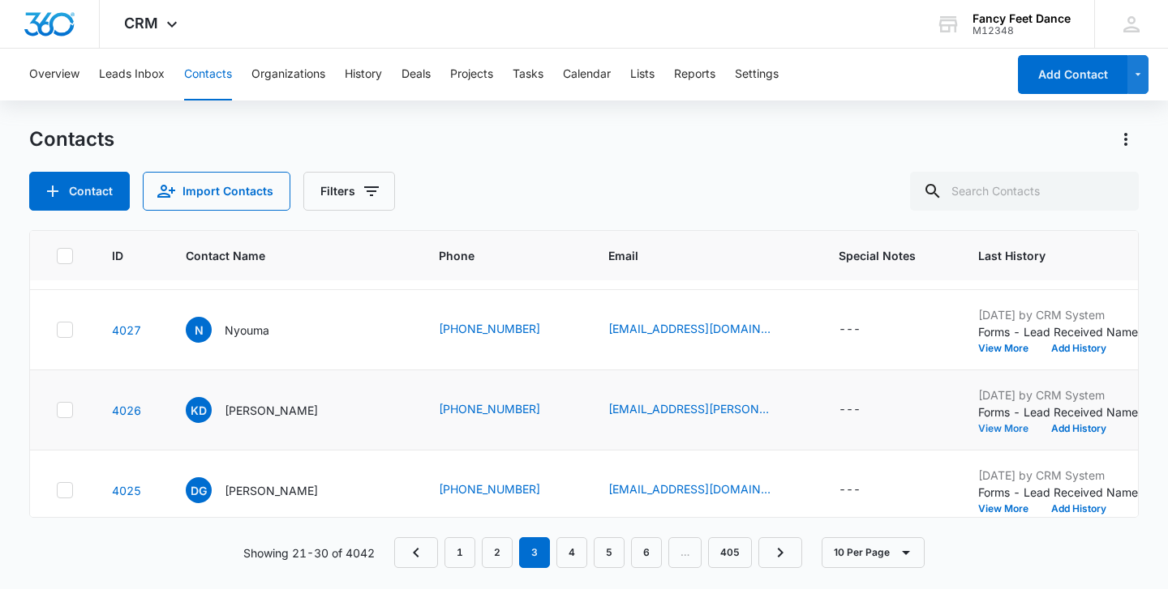
click at [978, 425] on button "View More" at bounding box center [1009, 429] width 62 height 10
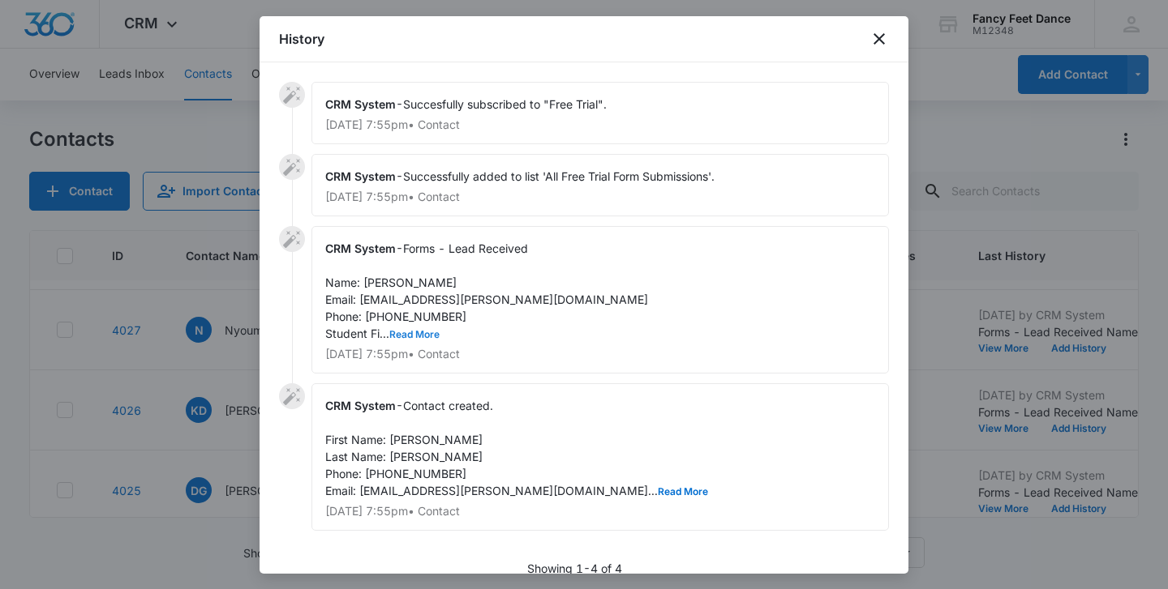
click at [404, 332] on button "Read More" at bounding box center [414, 335] width 50 height 10
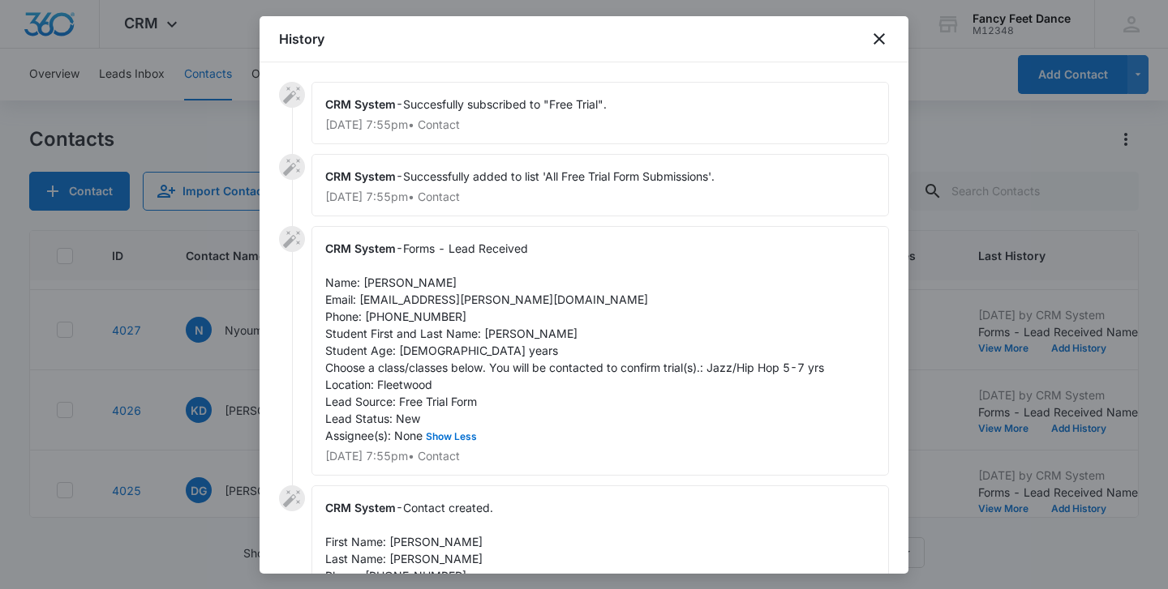
click at [219, 385] on div at bounding box center [584, 294] width 1168 height 589
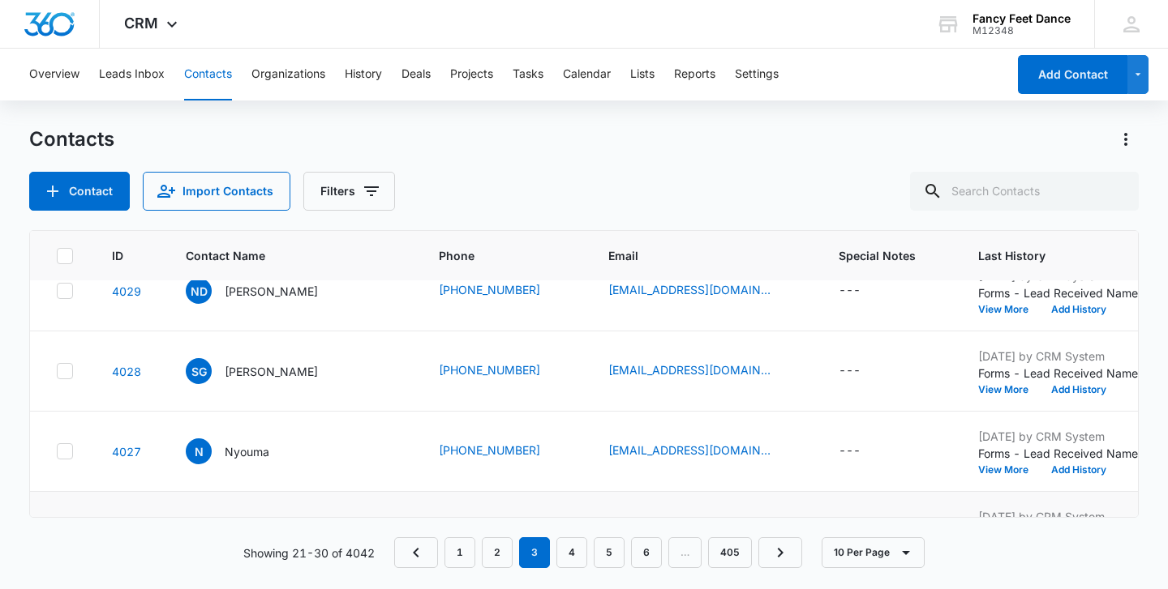
scroll to position [182, 0]
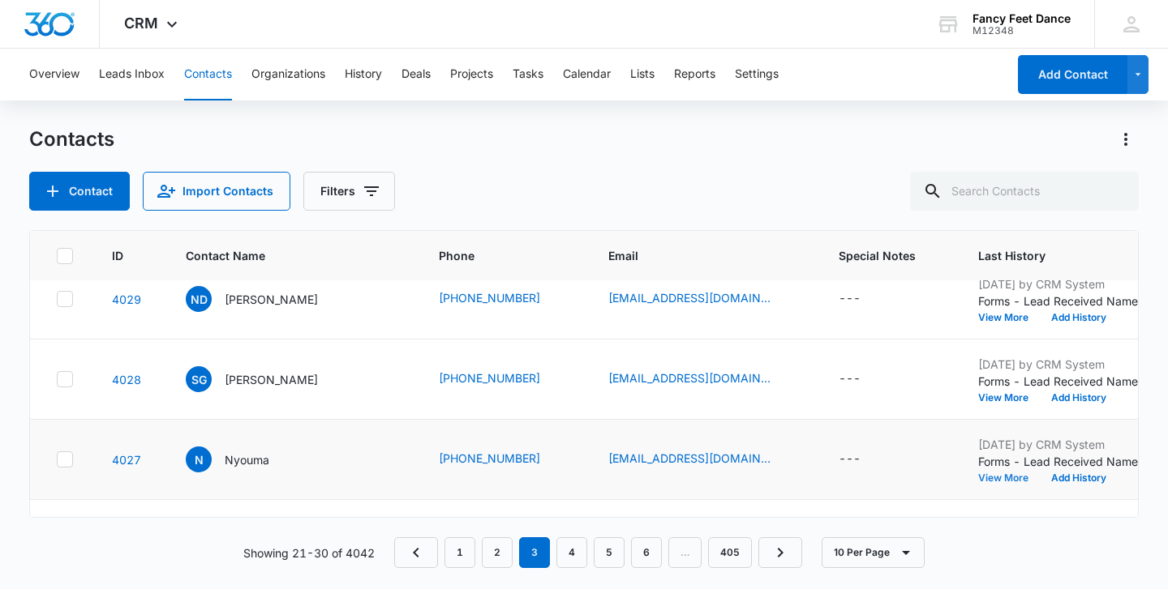
click at [978, 477] on button "View More" at bounding box center [1009, 479] width 62 height 10
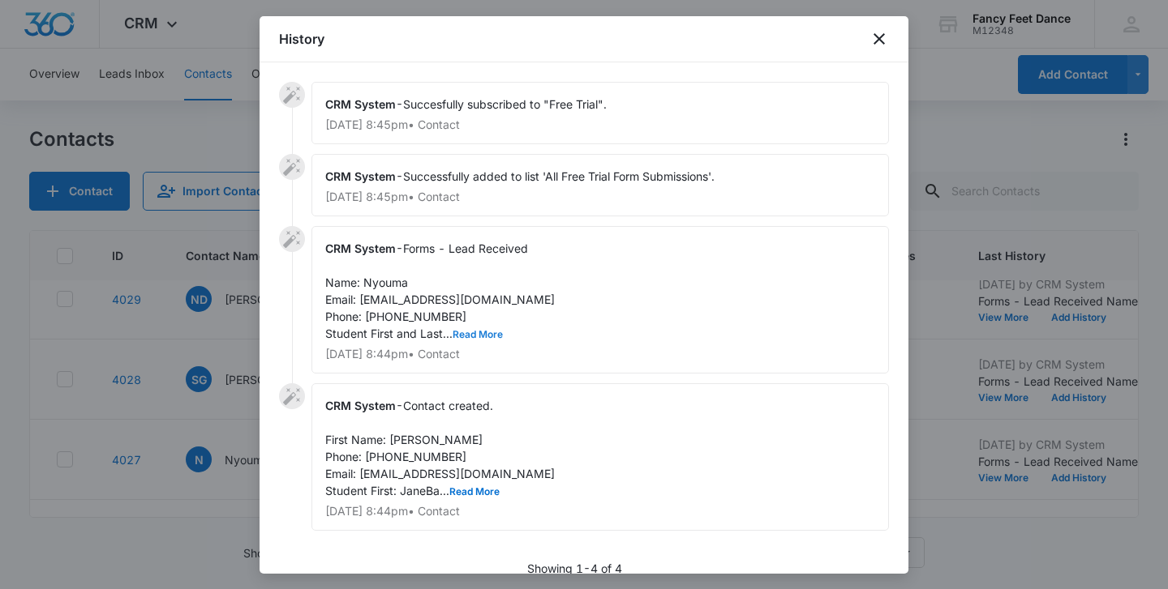
click at [476, 336] on button "Read More" at bounding box center [477, 335] width 50 height 10
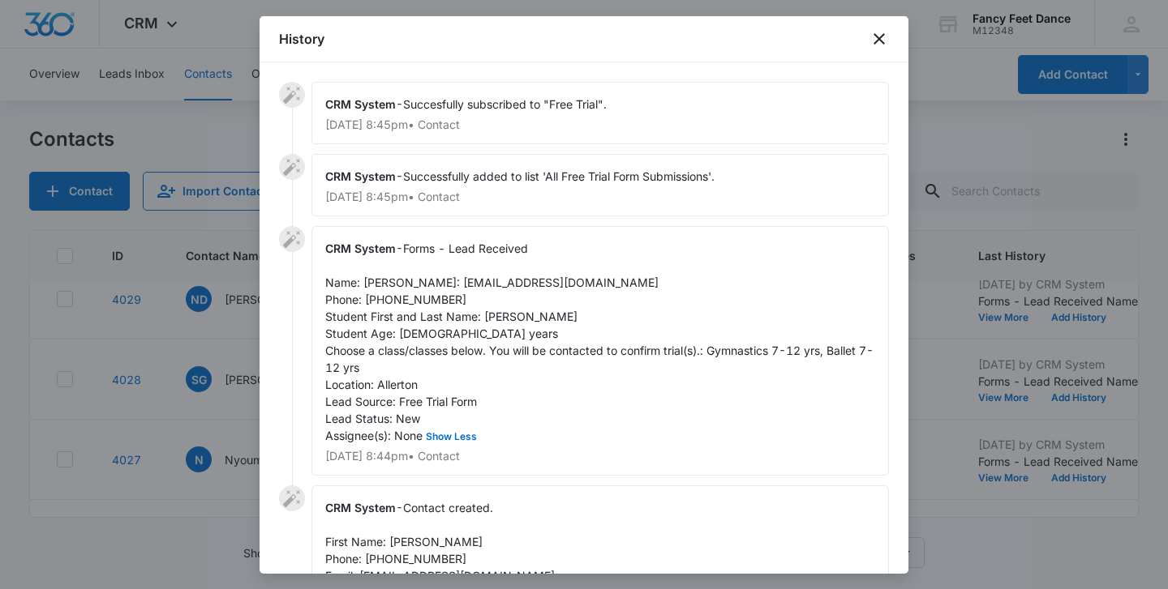
click at [253, 361] on div at bounding box center [584, 294] width 1168 height 589
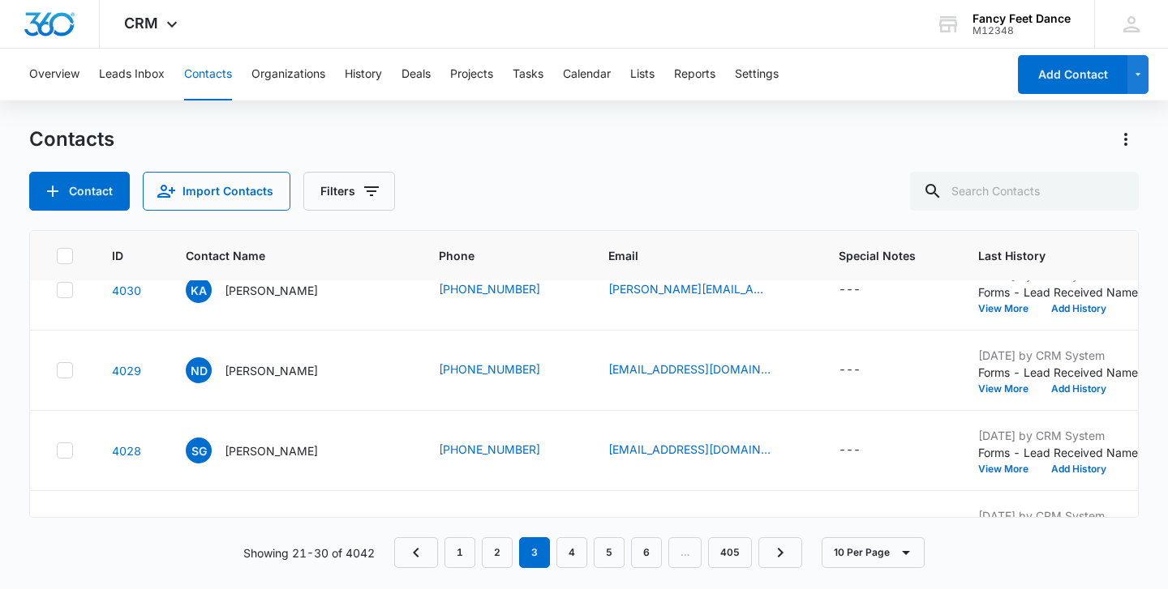
scroll to position [105, 0]
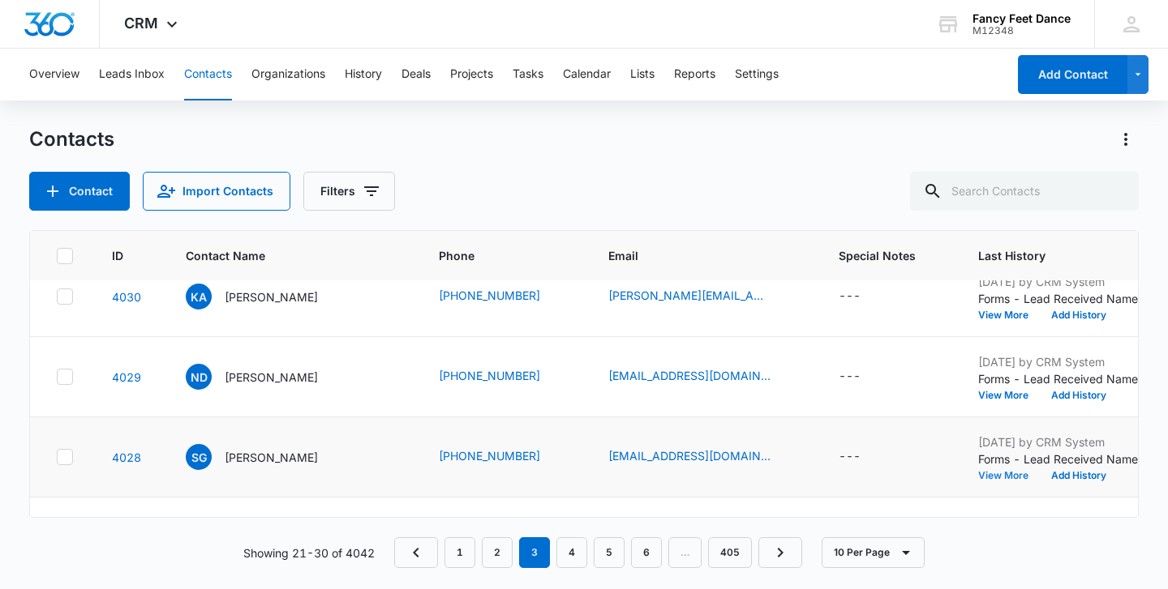
click at [978, 472] on button "View More" at bounding box center [1009, 476] width 62 height 10
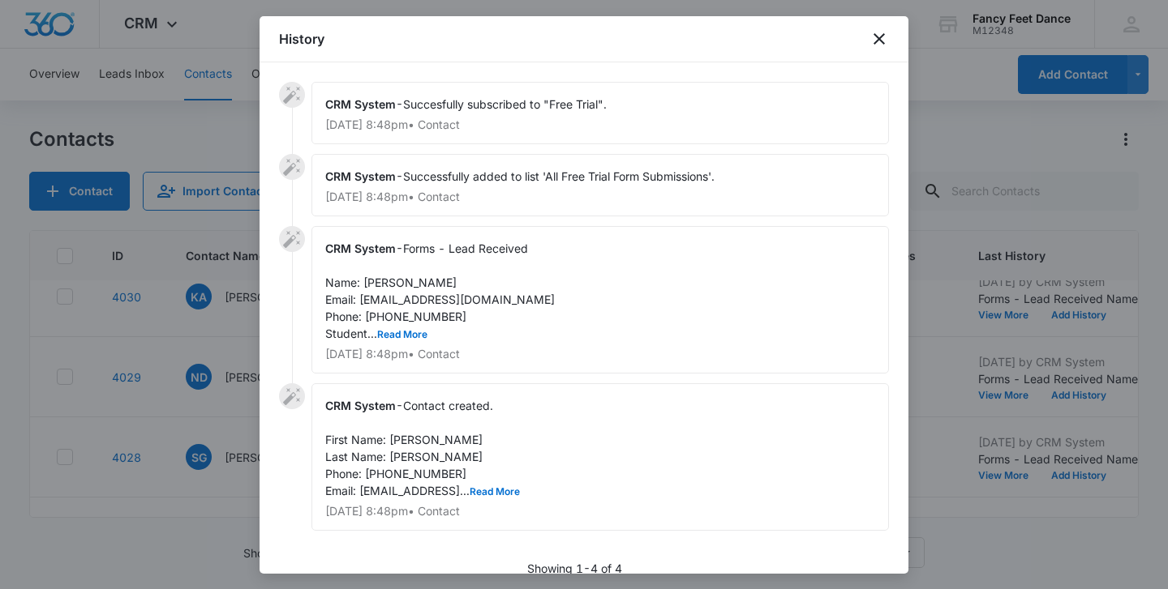
click at [401, 326] on div "CRM System - Forms - Lead Received Name: Shania Greene Email: shaniagreene16@gm…" at bounding box center [599, 300] width 577 height 148
click at [399, 336] on button "Read More" at bounding box center [402, 335] width 50 height 10
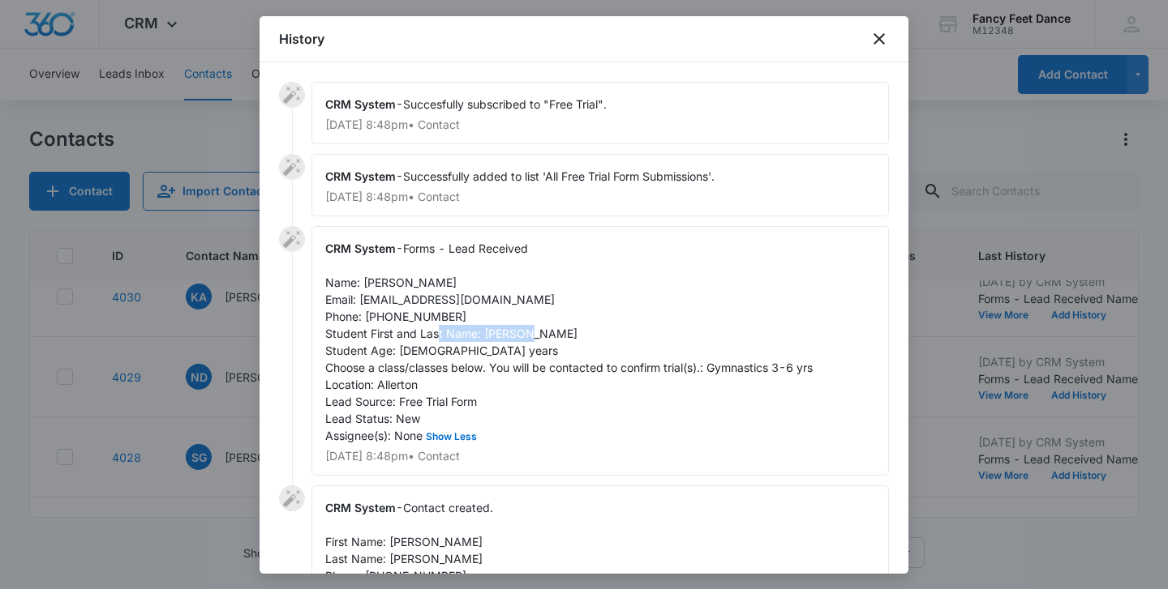
drag, startPoint x: 482, startPoint y: 333, endPoint x: 569, endPoint y: 332, distance: 87.6
click at [569, 333] on div "CRM System - Forms - Lead Received Name: Shania Greene Email: shaniagreene16@gm…" at bounding box center [599, 351] width 577 height 250
drag, startPoint x: 364, startPoint y: 283, endPoint x: 475, endPoint y: 281, distance: 111.1
click at [475, 281] on div "CRM System - Forms - Lead Received Name: Shania Greene Email: shaniagreene16@gm…" at bounding box center [599, 351] width 577 height 250
drag, startPoint x: 361, startPoint y: 298, endPoint x: 529, endPoint y: 306, distance: 168.9
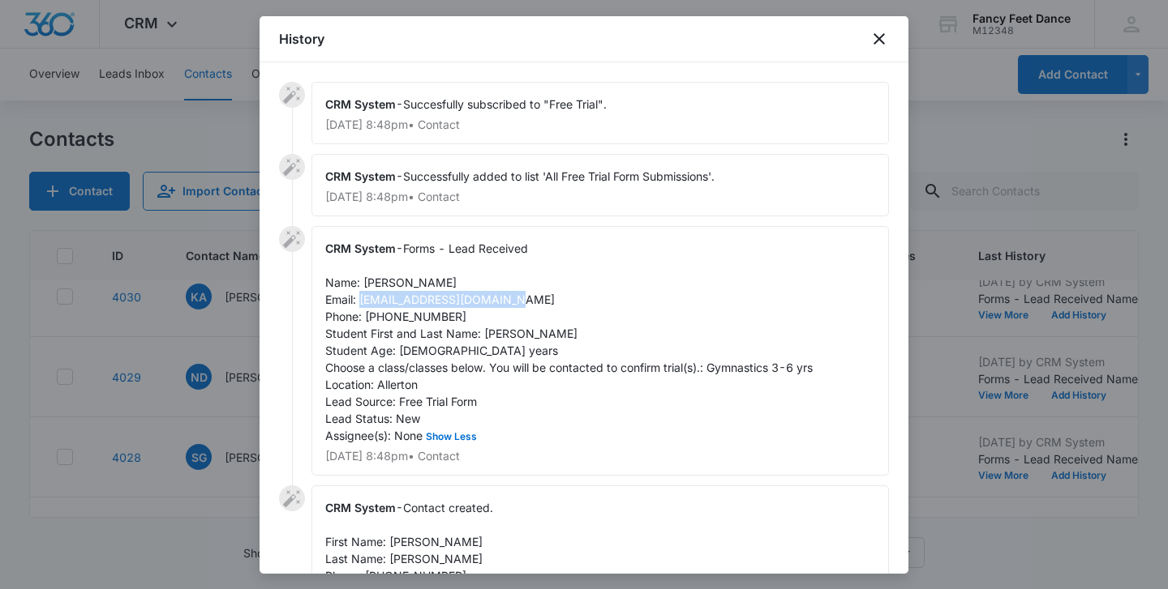
click at [529, 306] on div "CRM System - Forms - Lead Received Name: Shania Greene Email: shaniagreene16@gm…" at bounding box center [599, 351] width 577 height 250
click at [409, 318] on span "Forms - Lead Received Name: Shania Greene Email: shaniagreene16@gmail.com Phone…" at bounding box center [568, 342] width 487 height 201
click at [221, 361] on div at bounding box center [584, 294] width 1168 height 589
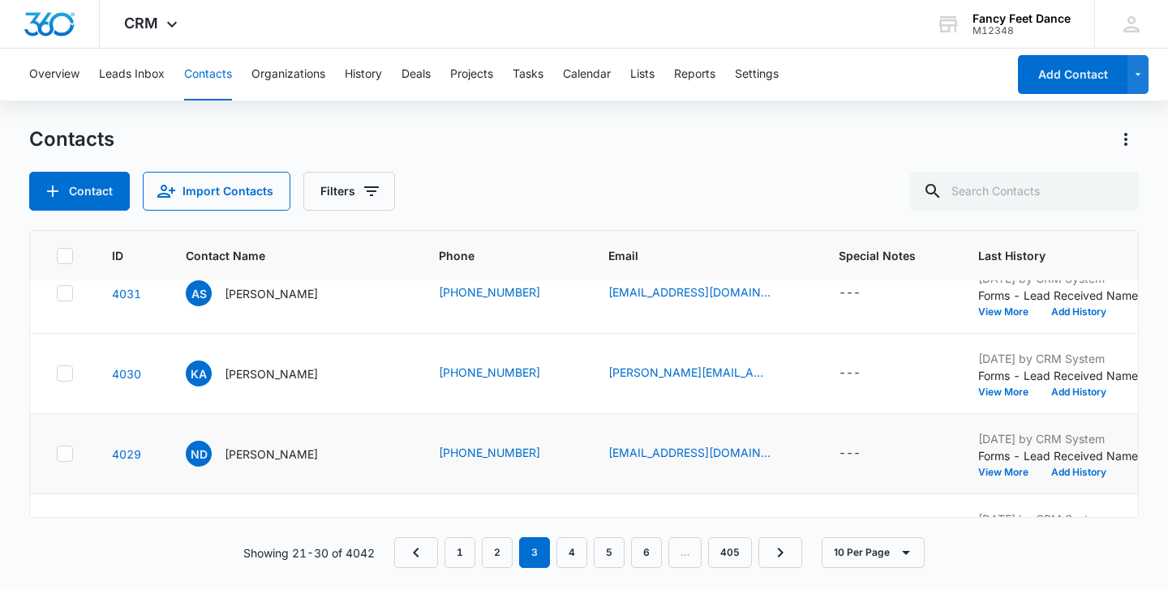
scroll to position [23, 0]
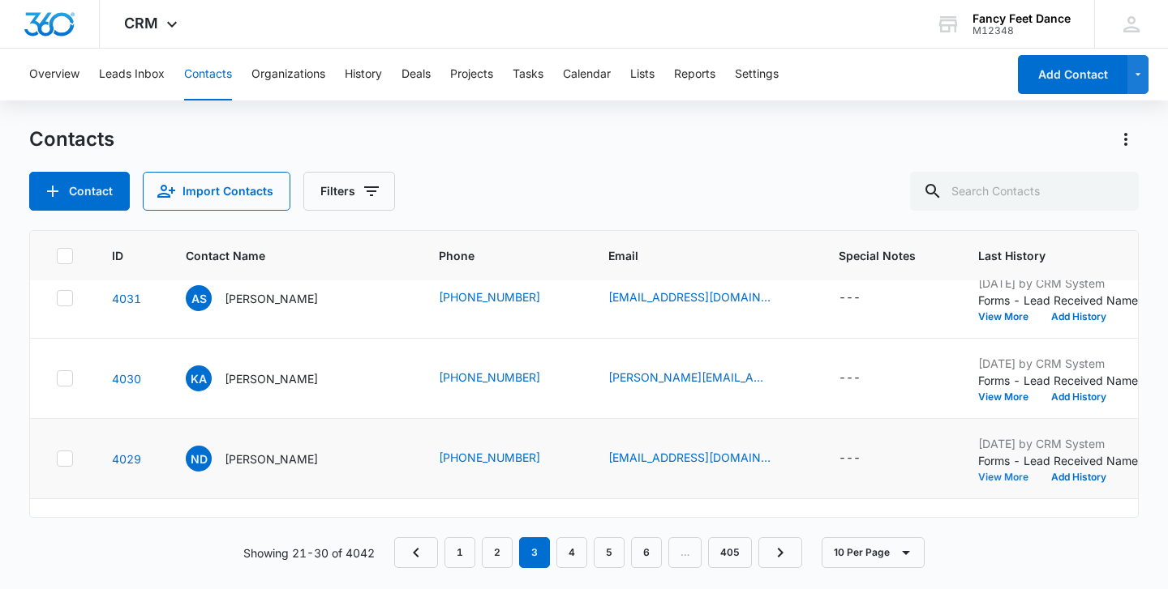
click at [978, 480] on button "View More" at bounding box center [1009, 478] width 62 height 10
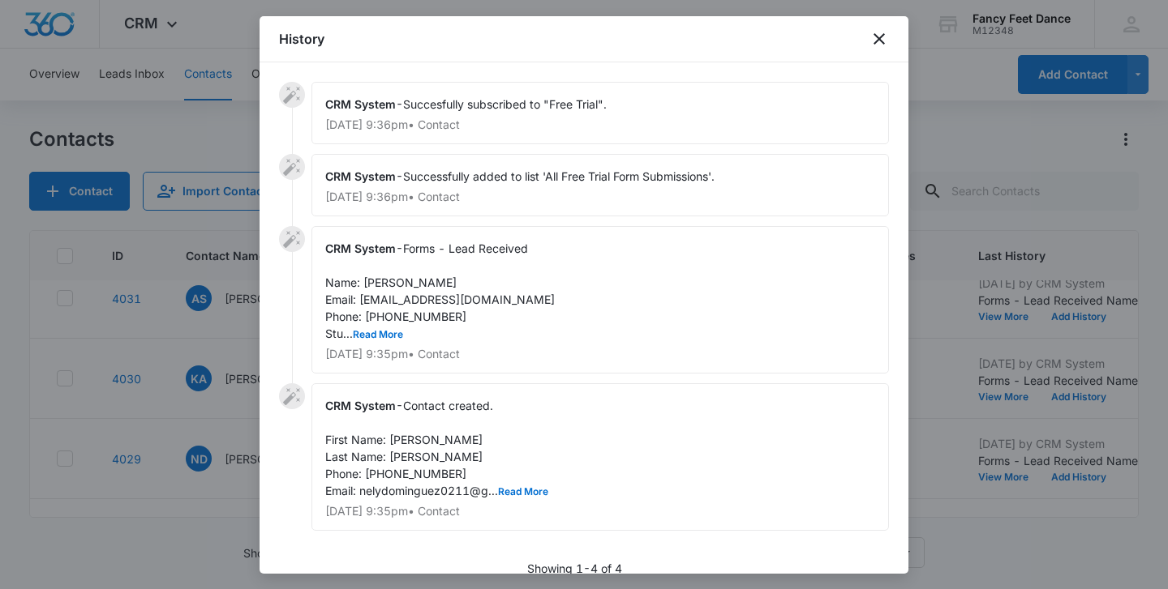
click at [379, 340] on span "Forms - Lead Received Name: Nely Dominguez Email: nelydominguez0211@gmail.com P…" at bounding box center [439, 291] width 229 height 99
click at [379, 334] on button "Read More" at bounding box center [378, 335] width 50 height 10
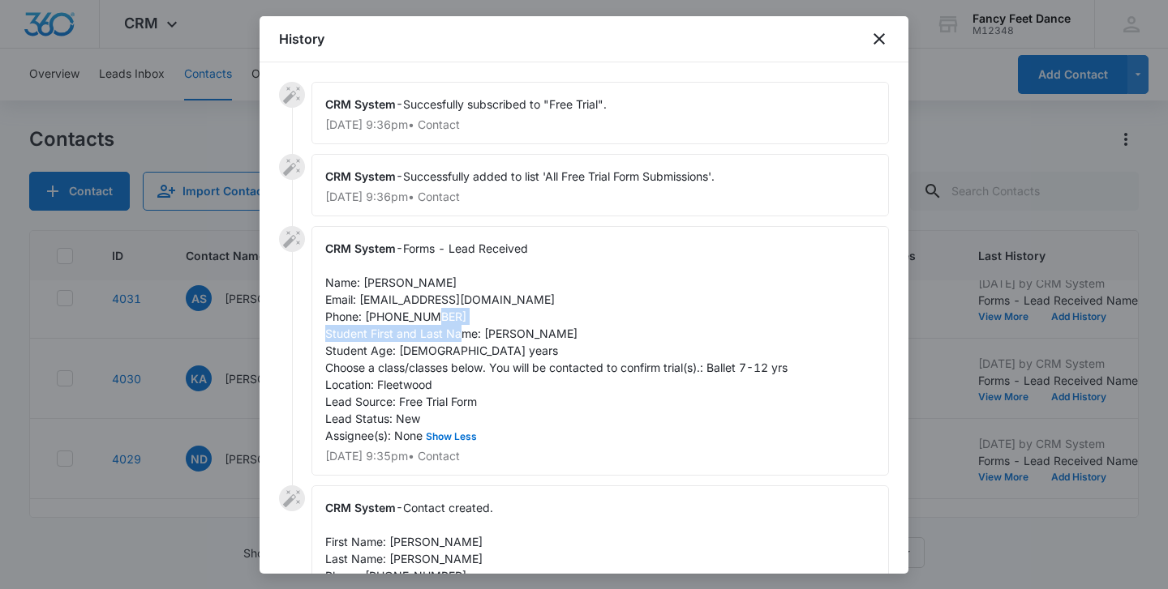
drag, startPoint x: 484, startPoint y: 330, endPoint x: 654, endPoint y: 323, distance: 170.4
click at [656, 324] on div "CRM System - Forms - Lead Received Name: Nely Dominguez Email: nelydominguez021…" at bounding box center [599, 351] width 577 height 250
click at [654, 323] on div "CRM System - Forms - Lead Received Name: Nely Dominguez Email: nelydominguez021…" at bounding box center [599, 351] width 577 height 250
drag, startPoint x: 651, startPoint y: 336, endPoint x: 484, endPoint y: 336, distance: 167.0
click at [484, 336] on span "Forms - Lead Received Name: Nely Dominguez Email: nelydominguez0211@gmail.com P…" at bounding box center [556, 342] width 462 height 201
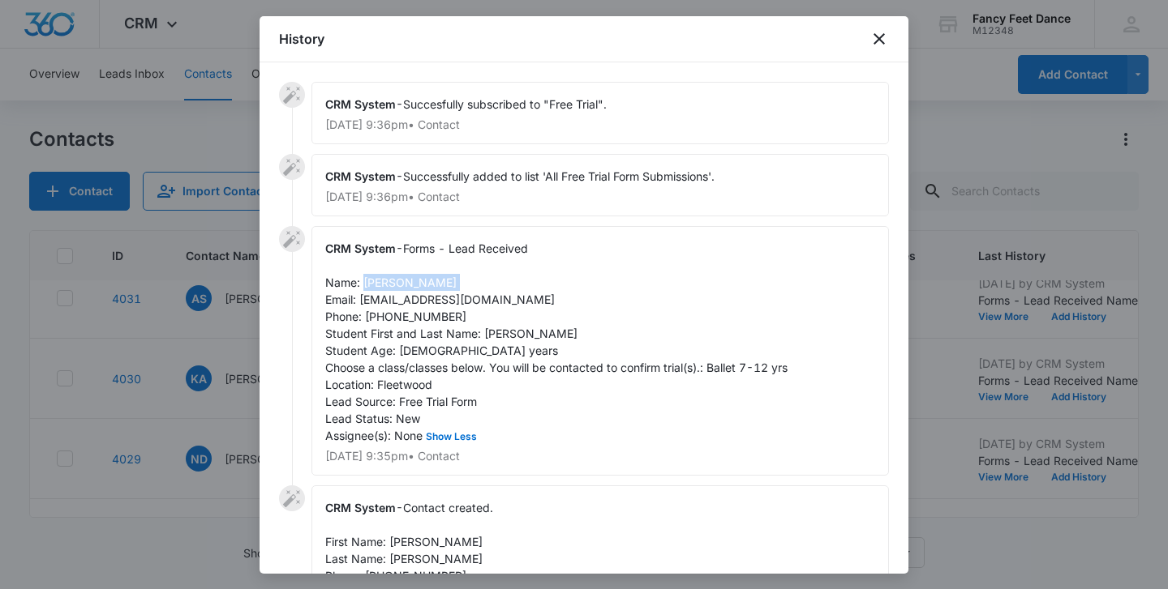
drag, startPoint x: 365, startPoint y: 283, endPoint x: 465, endPoint y: 278, distance: 99.9
click at [465, 281] on div "CRM System - Forms - Lead Received Name: Nely Dominguez Email: nelydominguez021…" at bounding box center [599, 351] width 577 height 250
drag, startPoint x: 363, startPoint y: 300, endPoint x: 503, endPoint y: 278, distance: 141.2
click at [504, 279] on div "CRM System - Forms - Lead Received Name: Nely Dominguez Email: nelydominguez021…" at bounding box center [599, 351] width 577 height 250
click at [503, 278] on div "CRM System - Forms - Lead Received Name: Nely Dominguez Email: nelydominguez021…" at bounding box center [599, 351] width 577 height 250
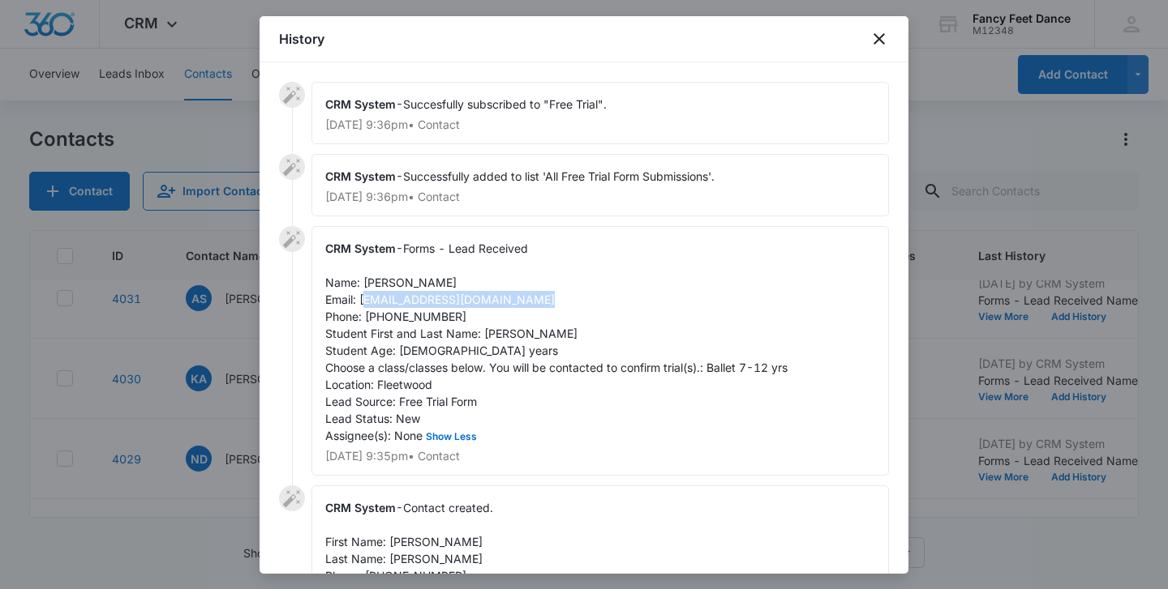
drag, startPoint x: 361, startPoint y: 299, endPoint x: 531, endPoint y: 292, distance: 170.4
click at [532, 293] on span "Forms - Lead Received Name: Nely Dominguez Email: nelydominguez0211@gmail.com P…" at bounding box center [556, 342] width 462 height 201
click at [431, 311] on span "Forms - Lead Received Name: Nely Dominguez Email: nelydominguez0211@gmail.com P…" at bounding box center [556, 342] width 462 height 201
click at [258, 388] on div at bounding box center [584, 294] width 1168 height 589
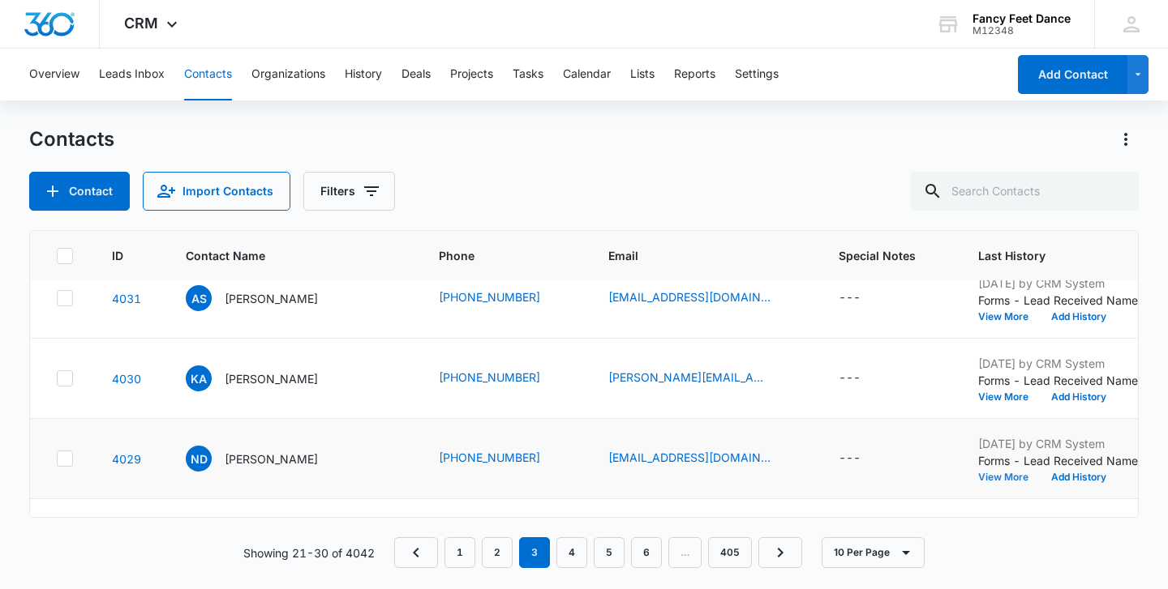
scroll to position [0, 0]
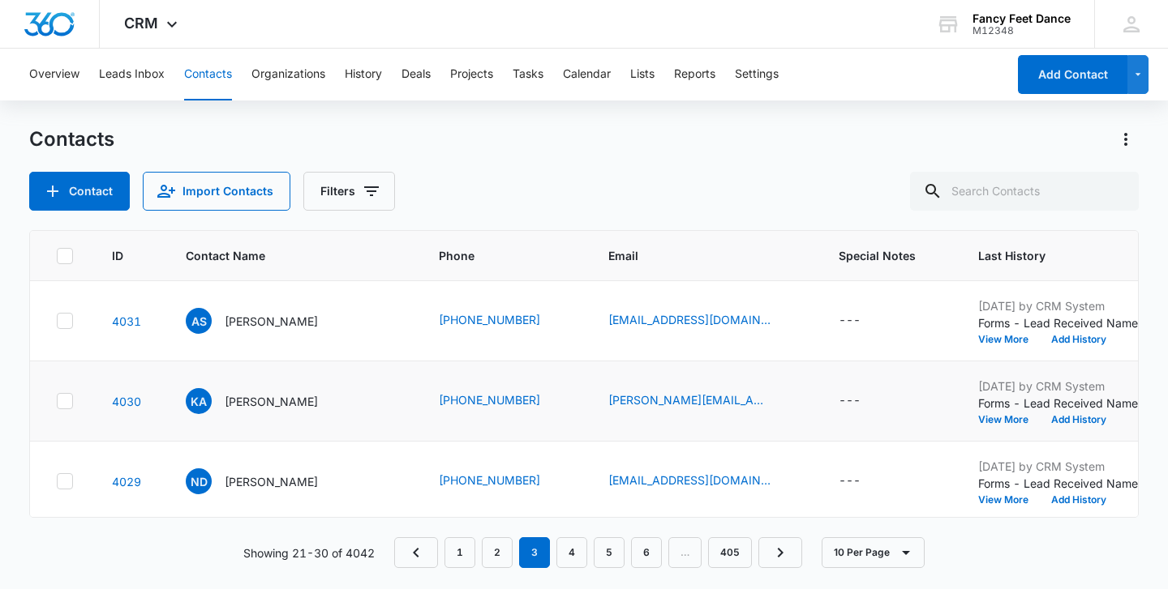
click at [958, 427] on td "Sep 14, 2025 by CRM System Forms - Lead Received Name: Kimberly Arroyo Email: k…" at bounding box center [1079, 402] width 242 height 80
click at [978, 418] on button "View More" at bounding box center [1009, 420] width 62 height 10
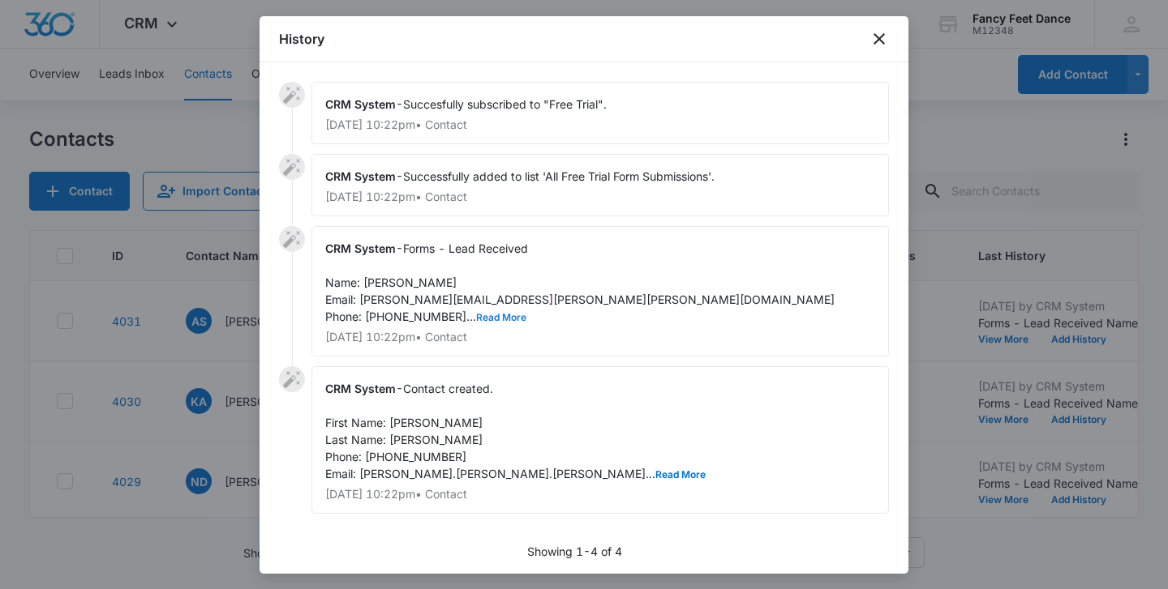
click at [478, 320] on button "Read More" at bounding box center [501, 318] width 50 height 10
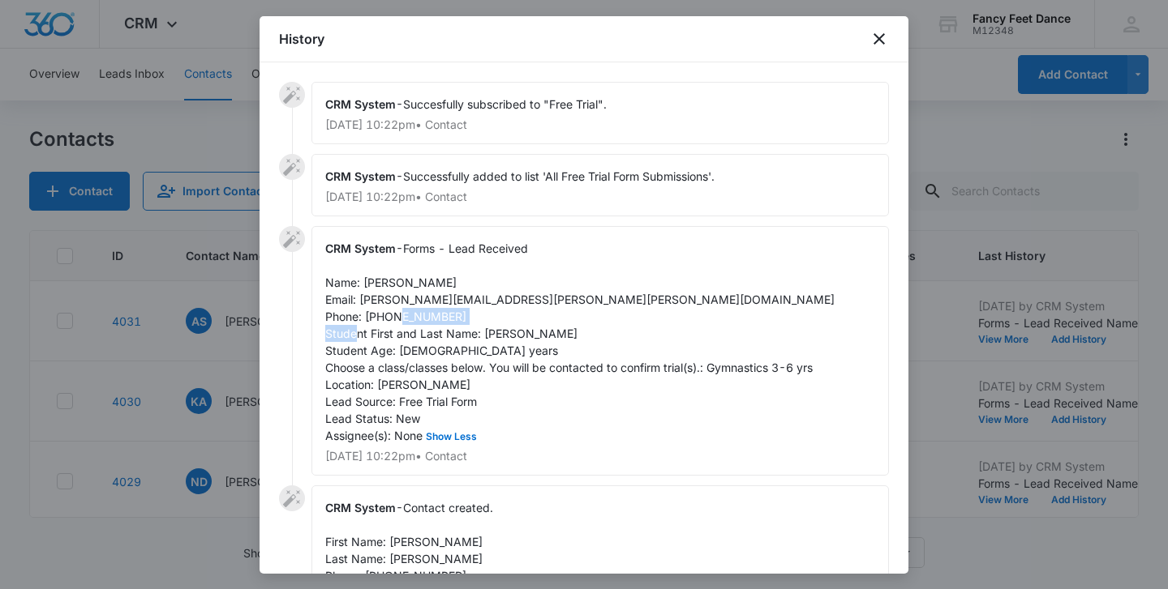
drag, startPoint x: 483, startPoint y: 334, endPoint x: 567, endPoint y: 332, distance: 83.5
click at [567, 332] on div "CRM System - Forms - Lead Received Name: Kimberly Arroyo Email: kimberly.elyse.…" at bounding box center [599, 351] width 577 height 250
drag, startPoint x: 362, startPoint y: 282, endPoint x: 415, endPoint y: 284, distance: 53.5
click at [415, 284] on span "Forms - Lead Received Name: Kimberly Arroyo Email: kimberly.elyse.ortiz@gmail.c…" at bounding box center [579, 342] width 509 height 201
click at [414, 323] on span "Forms - Lead Received Name: Kimberly Arroyo Email: kimberly.elyse.ortiz@gmail.c…" at bounding box center [579, 342] width 509 height 201
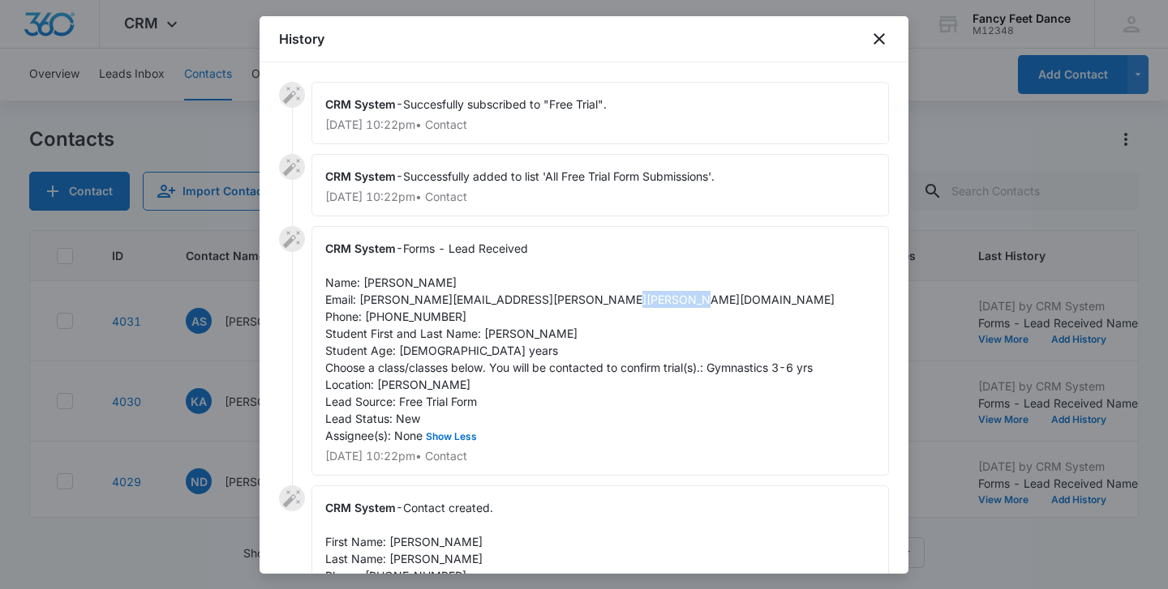
click at [414, 323] on span "Forms - Lead Received Name: Kimberly Arroyo Email: kimberly.elyse.ortiz@gmail.c…" at bounding box center [579, 342] width 509 height 201
click at [364, 298] on span "Forms - Lead Received Name: Kimberly Arroyo Email: kimberly.elyse.ortiz@gmail.c…" at bounding box center [579, 342] width 509 height 201
drag, startPoint x: 361, startPoint y: 299, endPoint x: 543, endPoint y: 298, distance: 182.4
click at [543, 298] on div "CRM System - Forms - Lead Received Name: Kimberly Arroyo Email: kimberly.elyse.…" at bounding box center [599, 351] width 577 height 250
click at [233, 282] on div at bounding box center [584, 294] width 1168 height 589
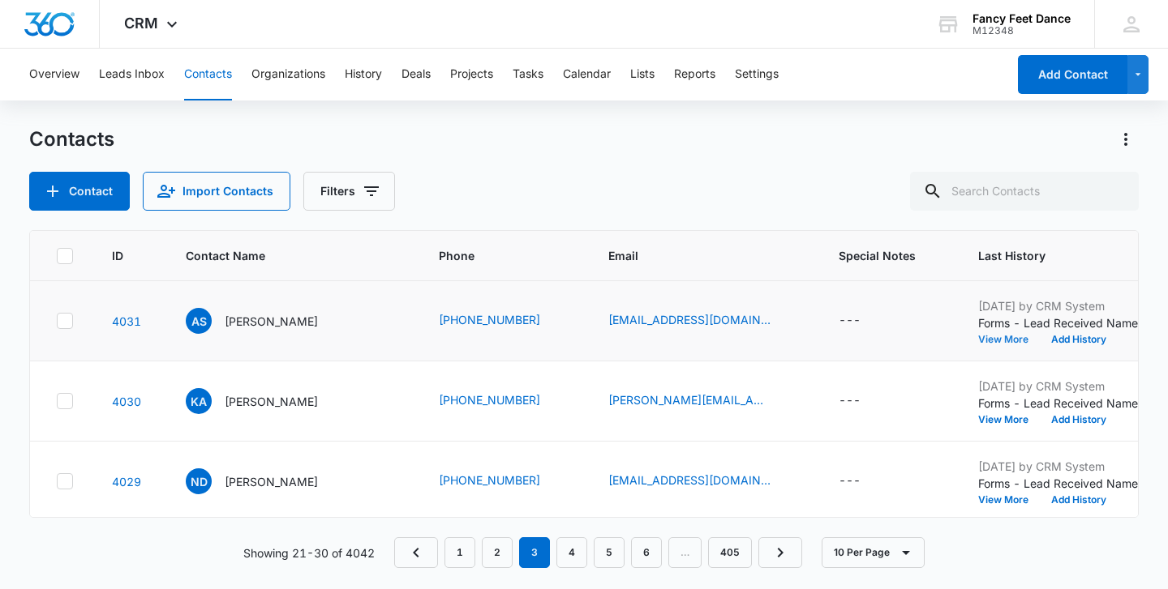
click at [978, 338] on button "View More" at bounding box center [1009, 340] width 62 height 10
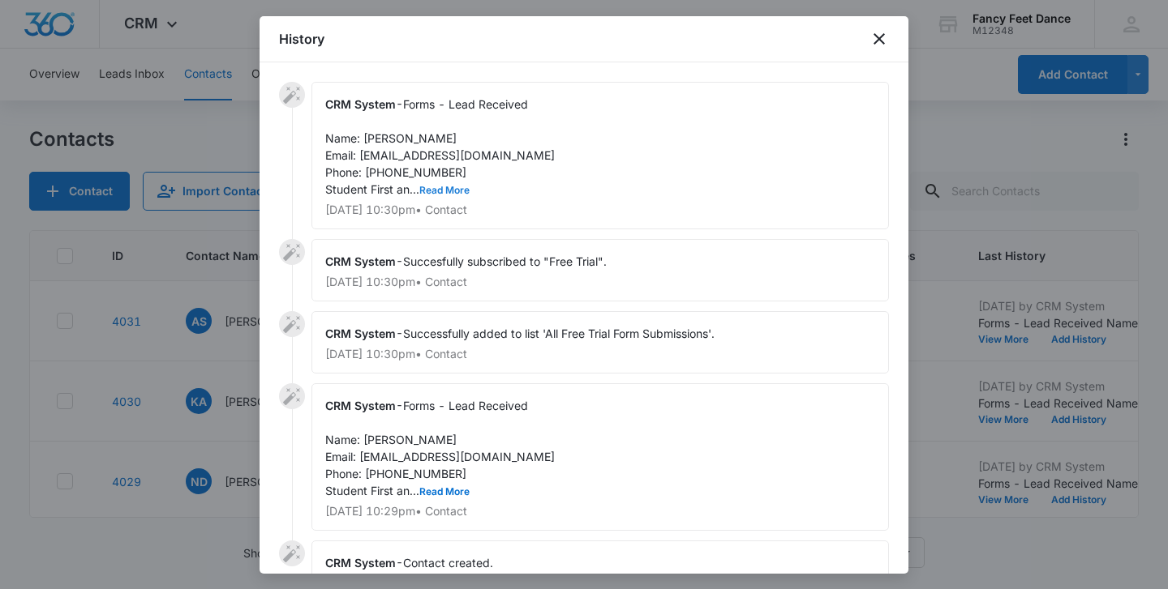
click at [439, 188] on button "Read More" at bounding box center [444, 191] width 50 height 10
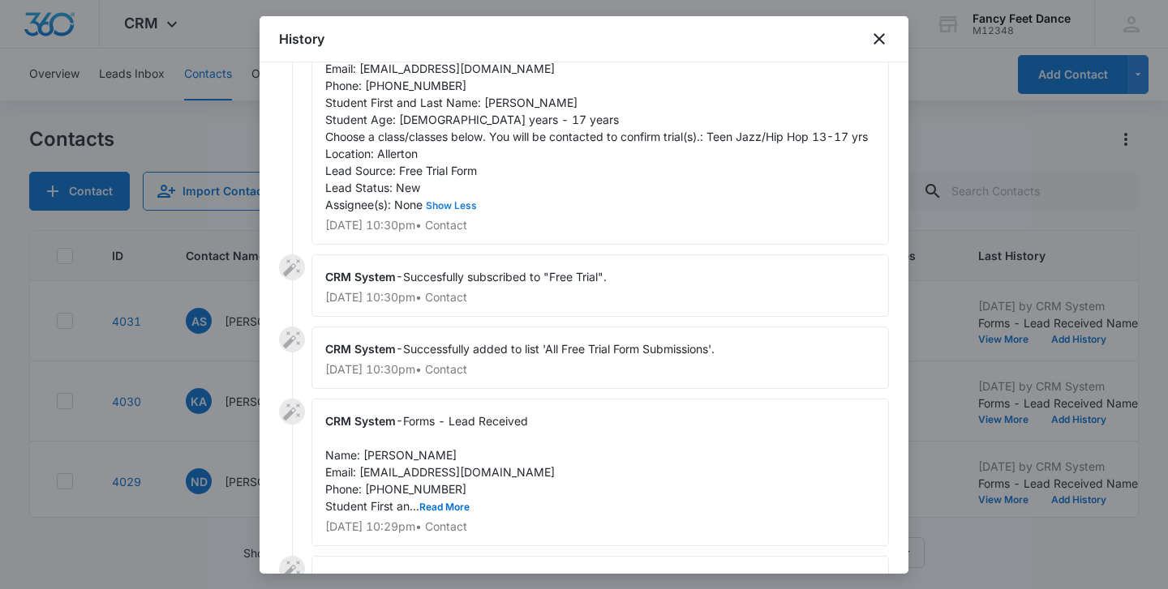
scroll to position [232, 0]
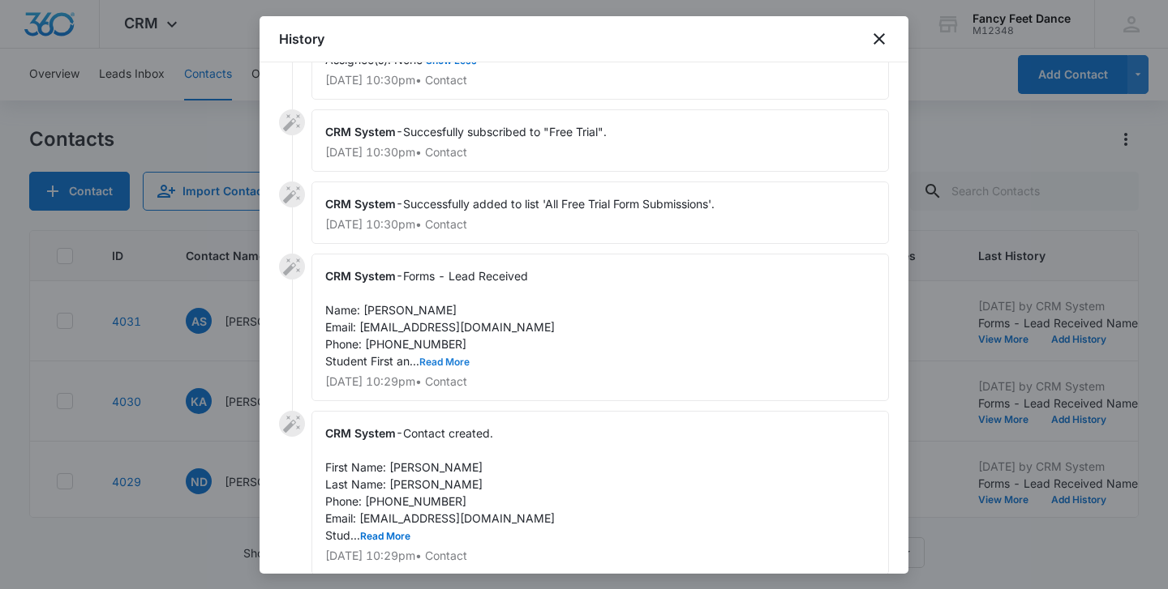
click at [450, 365] on button "Read More" at bounding box center [444, 363] width 50 height 10
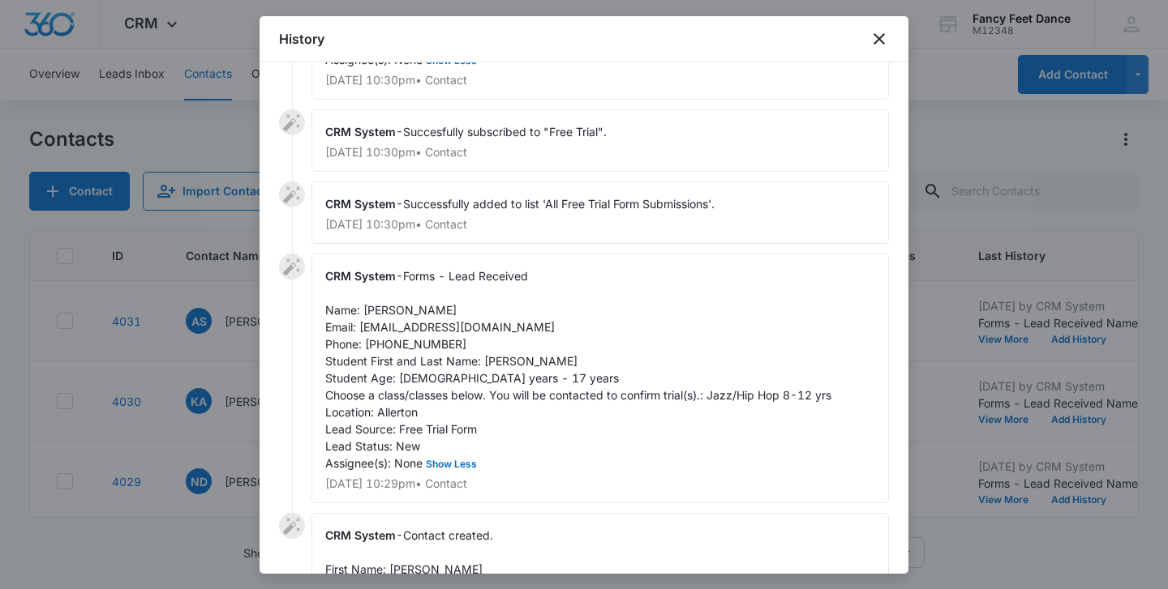
click at [225, 345] on div at bounding box center [584, 294] width 1168 height 589
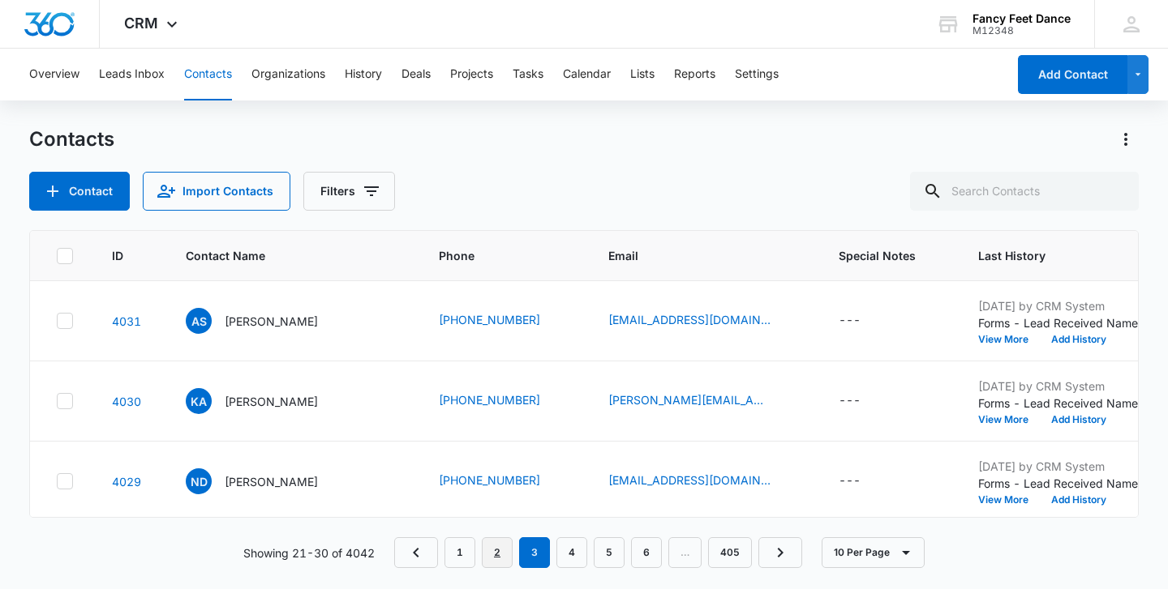
click at [510, 552] on link "2" at bounding box center [497, 553] width 31 height 31
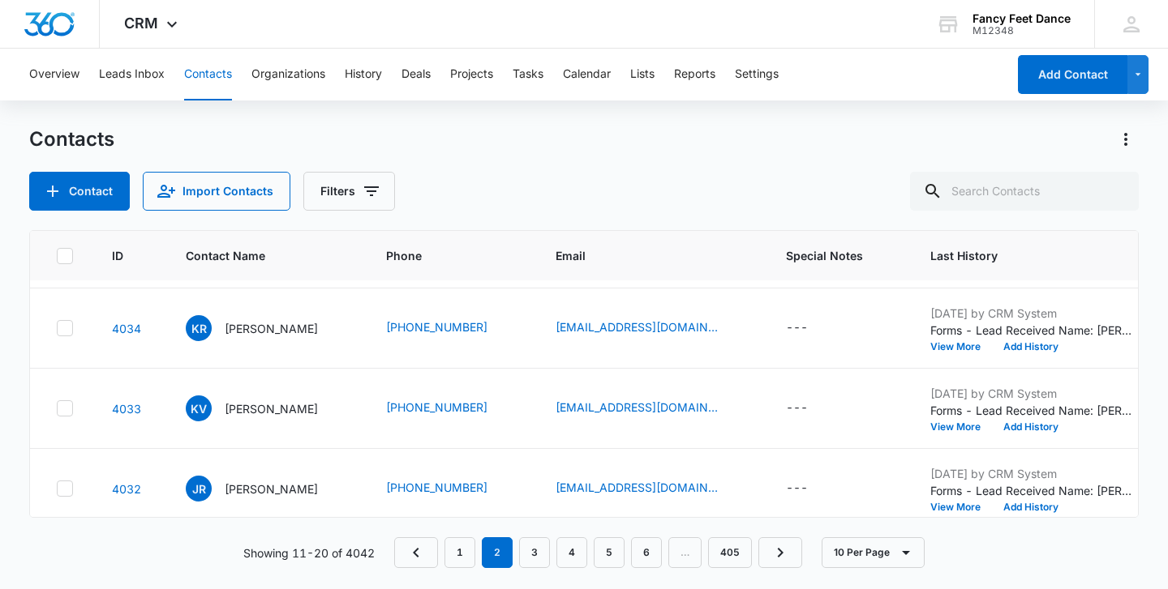
scroll to position [566, 0]
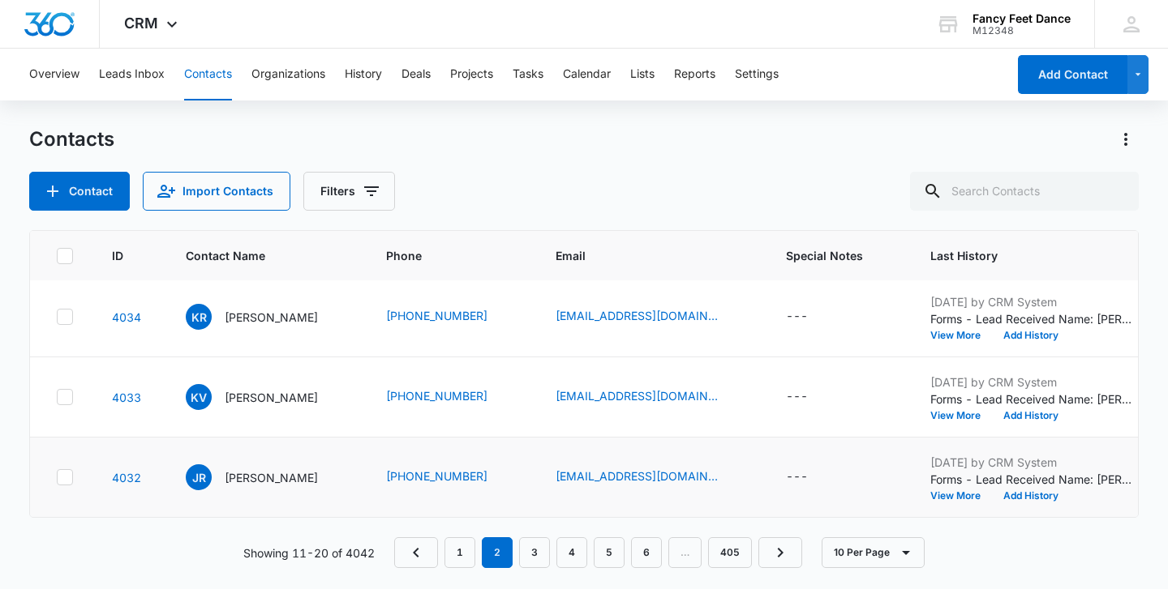
click at [930, 487] on p "Forms - Lead Received Name: Jalaine rosario Email: Jalainerosario4@gmail.com Ph…" at bounding box center [1031, 479] width 203 height 17
click at [930, 488] on div "Sep 14, 2025 by CRM System Forms - Lead Received Name: Jalaine rosario Email: J…" at bounding box center [1031, 477] width 203 height 47
click at [930, 494] on button "View More" at bounding box center [961, 496] width 62 height 10
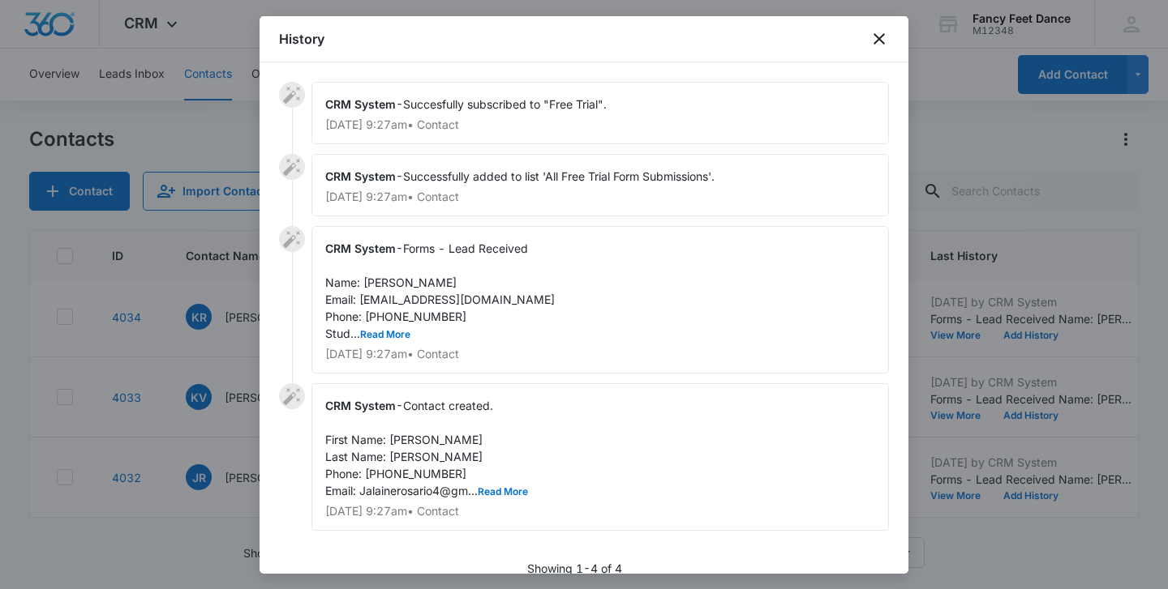
click at [409, 330] on div "CRM System - Forms - Lead Received Name: Jalaine rosario Email: Jalainerosario4…" at bounding box center [599, 300] width 577 height 148
click at [401, 332] on button "Read More" at bounding box center [385, 335] width 50 height 10
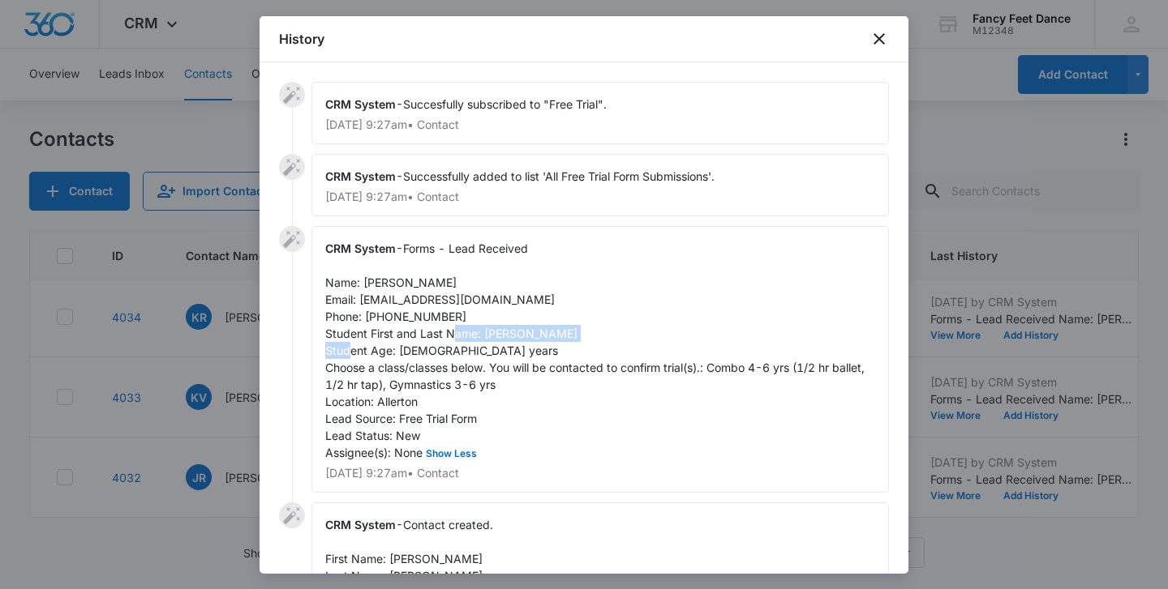
drag, startPoint x: 483, startPoint y: 332, endPoint x: 611, endPoint y: 336, distance: 127.3
click at [611, 336] on div "CRM System - Forms - Lead Received Name: Jalaine rosario Email: Jalainerosario4…" at bounding box center [599, 359] width 577 height 267
drag, startPoint x: 364, startPoint y: 282, endPoint x: 450, endPoint y: 281, distance: 86.0
click at [451, 281] on div "CRM System - Forms - Lead Received Name: Jalaine rosario Email: Jalainerosario4…" at bounding box center [599, 359] width 577 height 267
click at [381, 322] on span "Forms - Lead Received Name: Jalaine rosario Email: Jalainerosario4@gmail.com Ph…" at bounding box center [596, 351] width 542 height 218
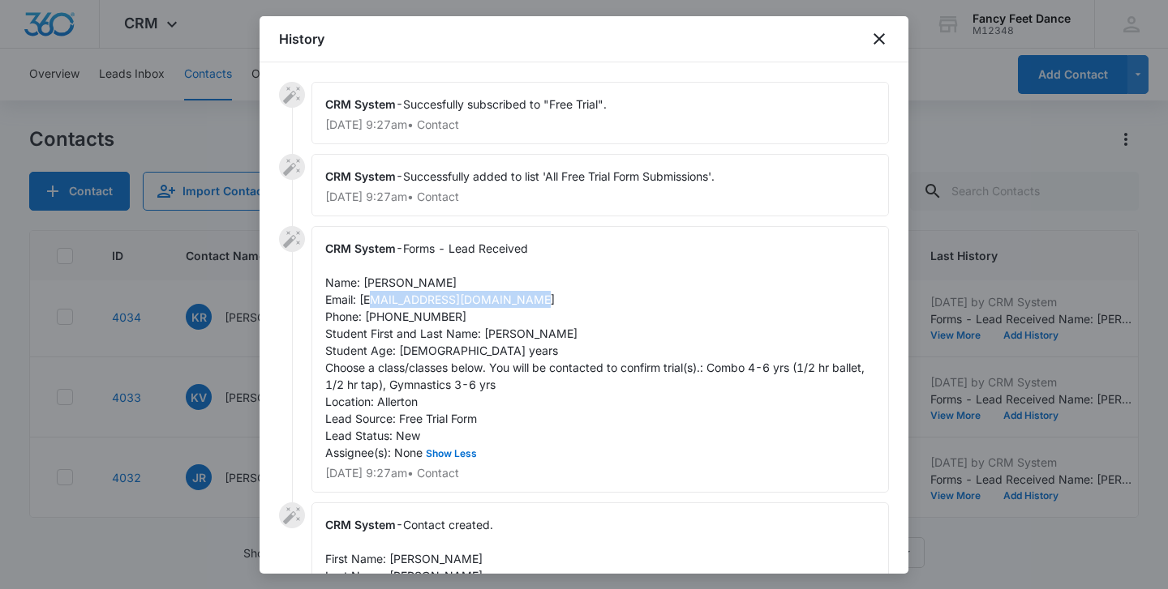
drag, startPoint x: 359, startPoint y: 302, endPoint x: 517, endPoint y: 297, distance: 157.4
click at [517, 297] on div "CRM System - Forms - Lead Received Name: Jalaine rosario Email: Jalainerosario4…" at bounding box center [599, 359] width 577 height 267
click at [426, 315] on span "Forms - Lead Received Name: Jalaine rosario Email: Jalainerosario4@gmail.com Ph…" at bounding box center [596, 351] width 542 height 218
click at [241, 382] on div at bounding box center [584, 294] width 1168 height 589
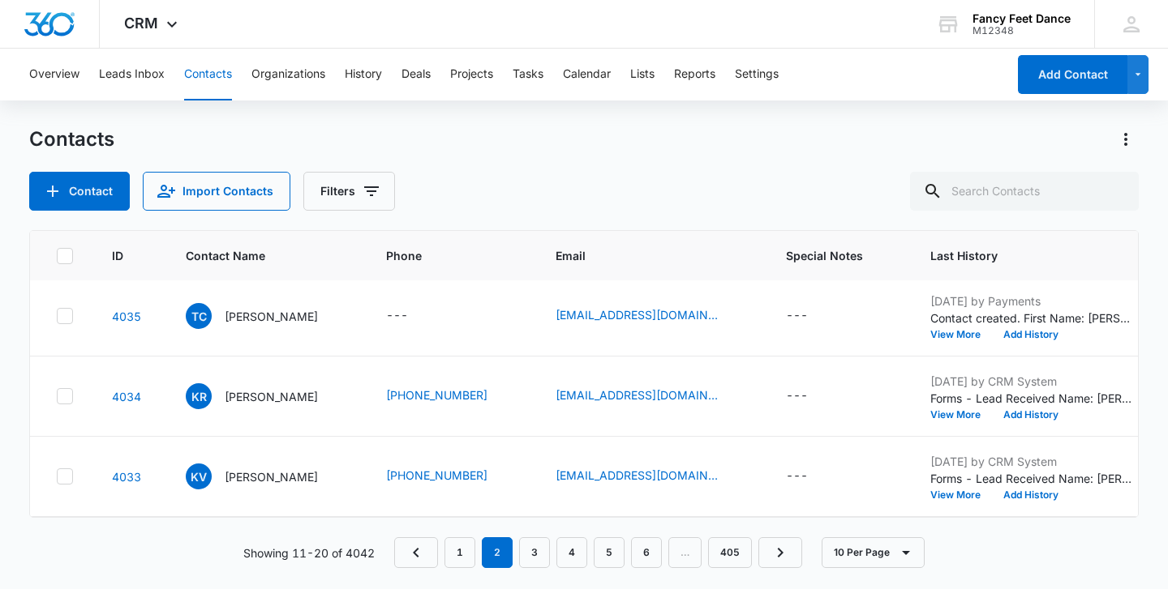
scroll to position [487, 0]
click at [944, 503] on td "Sep 14, 2025 by CRM System Forms - Lead Received Name: karyme vargas Email: kva…" at bounding box center [1032, 476] width 242 height 80
click at [944, 499] on button "View More" at bounding box center [961, 495] width 62 height 10
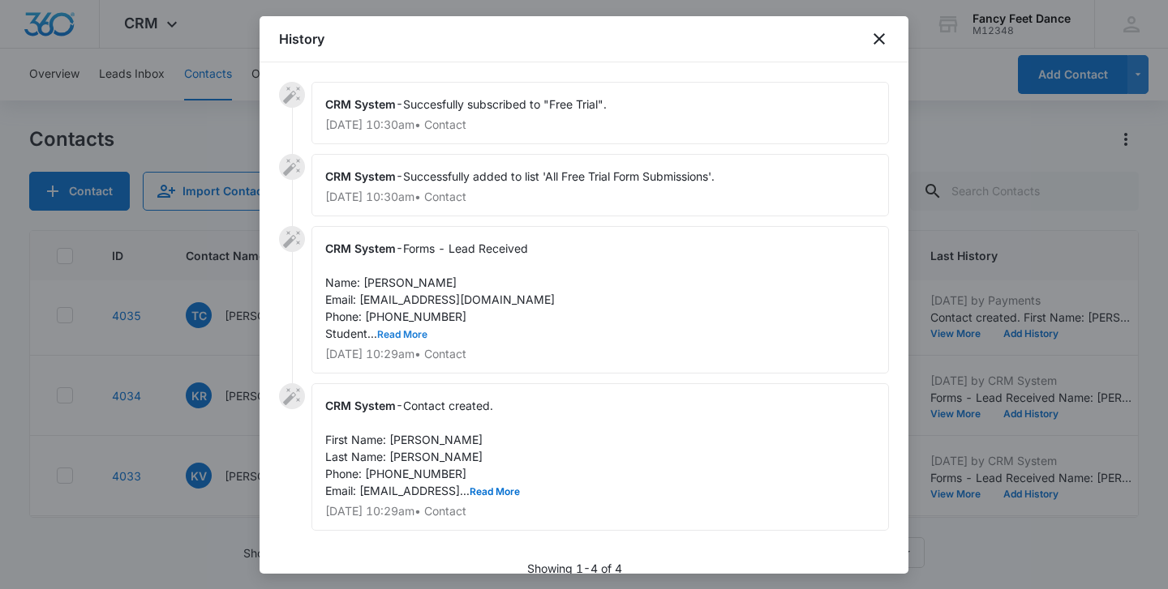
click at [400, 338] on button "Read More" at bounding box center [402, 335] width 50 height 10
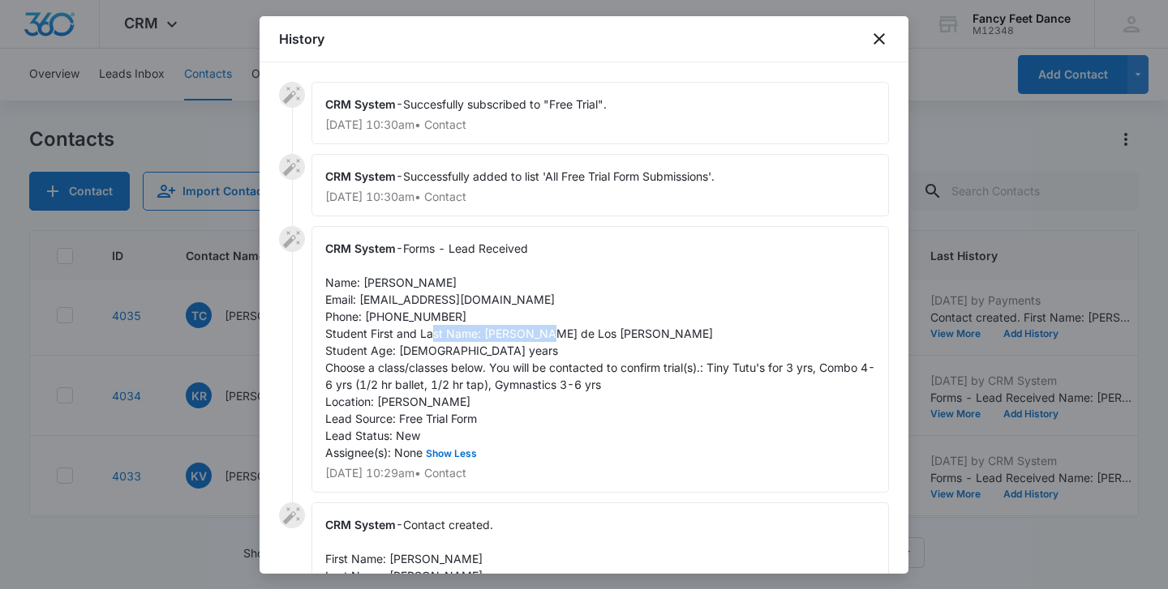
drag, startPoint x: 480, startPoint y: 334, endPoint x: 598, endPoint y: 334, distance: 118.4
click at [599, 334] on div "CRM System - Forms - Lead Received Name: karyme vargas Email: kvargas011330@icl…" at bounding box center [599, 359] width 577 height 267
drag, startPoint x: 363, startPoint y: 281, endPoint x: 449, endPoint y: 279, distance: 86.0
click at [449, 279] on div "CRM System - Forms - Lead Received Name: karyme vargas Email: kvargas011330@icl…" at bounding box center [599, 359] width 577 height 267
click at [418, 312] on span "Forms - Lead Received Name: karyme vargas Email: kvargas011330@icloud.com Phone…" at bounding box center [600, 351] width 550 height 218
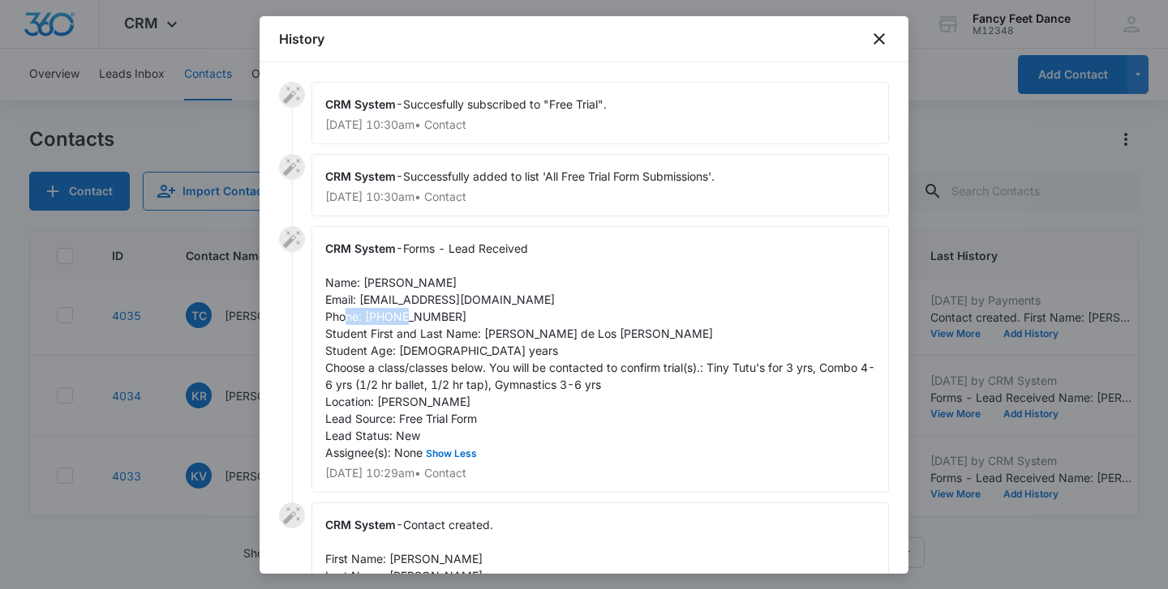
click at [418, 312] on span "Forms - Lead Received Name: karyme vargas Email: kvargas011330@icloud.com Phone…" at bounding box center [600, 351] width 550 height 218
drag, startPoint x: 360, startPoint y: 299, endPoint x: 572, endPoint y: 298, distance: 211.6
click at [572, 299] on div "CRM System - Forms - Lead Received Name: karyme vargas Email: kvargas011330@icl…" at bounding box center [599, 359] width 577 height 267
click at [224, 307] on div at bounding box center [584, 294] width 1168 height 589
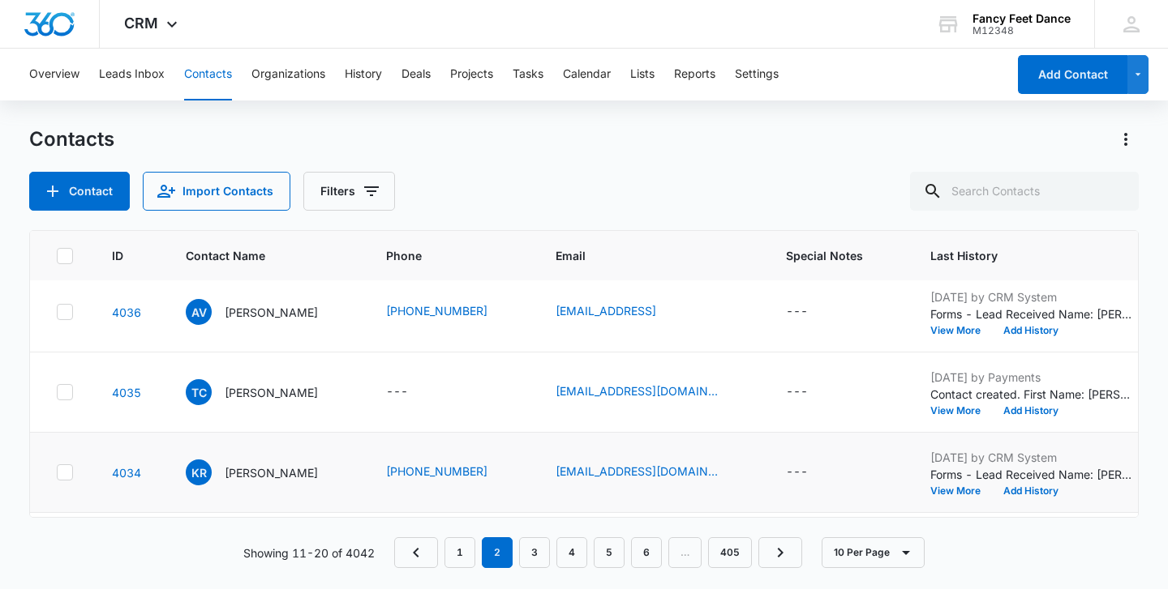
scroll to position [408, 0]
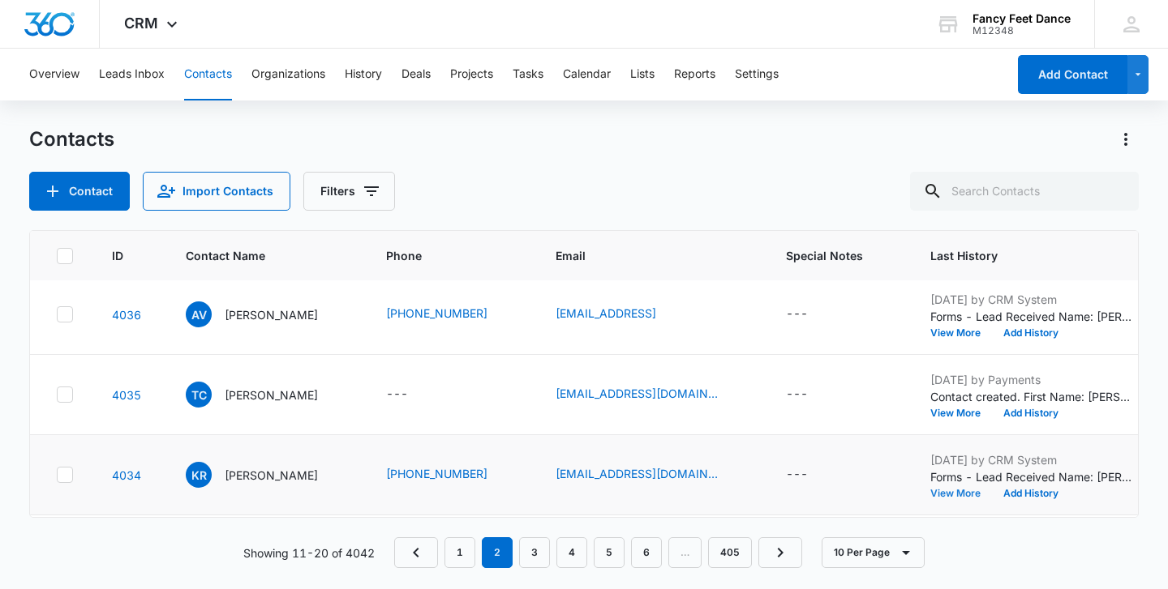
click at [952, 491] on button "View More" at bounding box center [961, 494] width 62 height 10
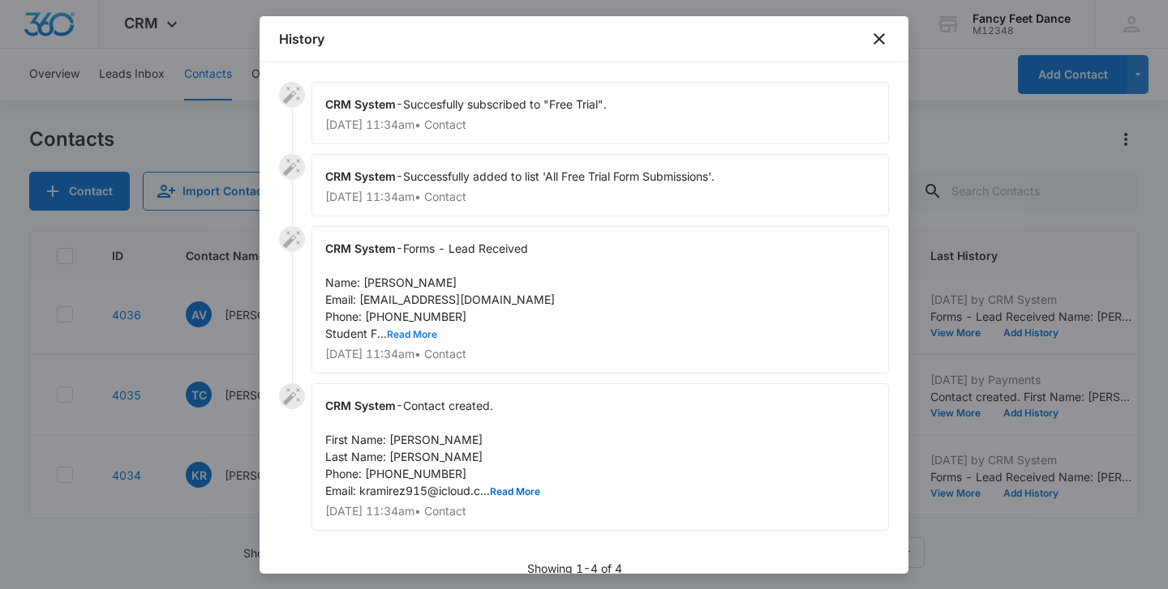
click at [403, 332] on button "Read More" at bounding box center [412, 335] width 50 height 10
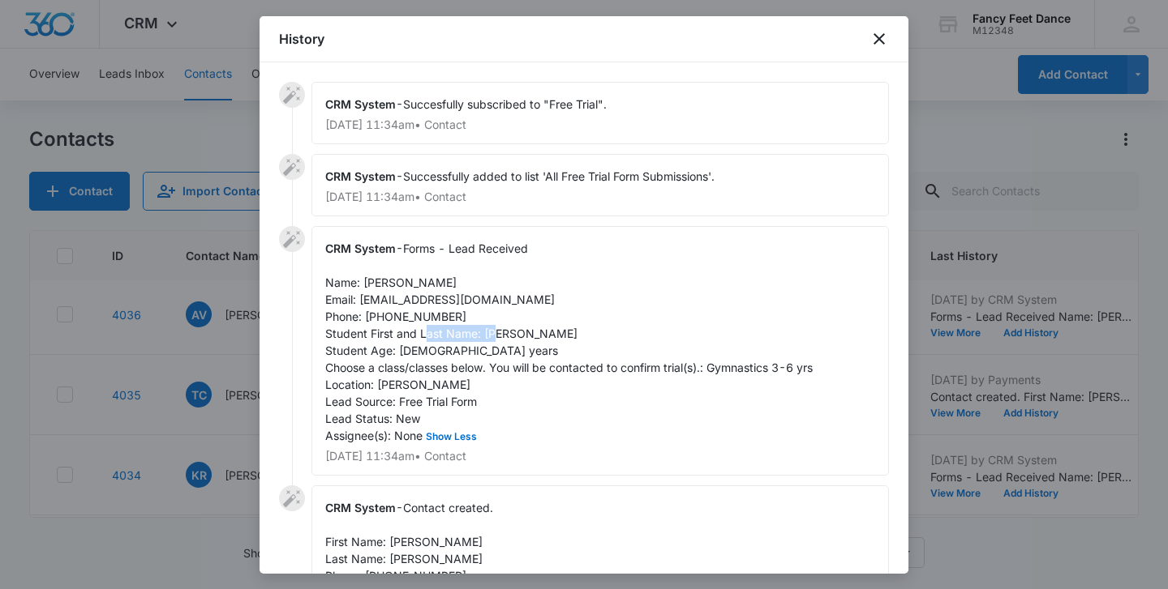
drag, startPoint x: 481, startPoint y: 335, endPoint x: 568, endPoint y: 339, distance: 86.9
click at [568, 340] on div "CRM System - Forms - Lead Received Name: Keila Ramirez Email: kramirez915@iclou…" at bounding box center [599, 351] width 577 height 250
drag, startPoint x: 364, startPoint y: 284, endPoint x: 439, endPoint y: 280, distance: 75.5
click at [439, 280] on div "CRM System - Forms - Lead Received Name: Keila Ramirez Email: kramirez915@iclou…" at bounding box center [599, 351] width 577 height 250
click at [427, 312] on span "Forms - Lead Received Name: Keila Ramirez Email: kramirez915@icloud.com Phone: …" at bounding box center [568, 342] width 487 height 201
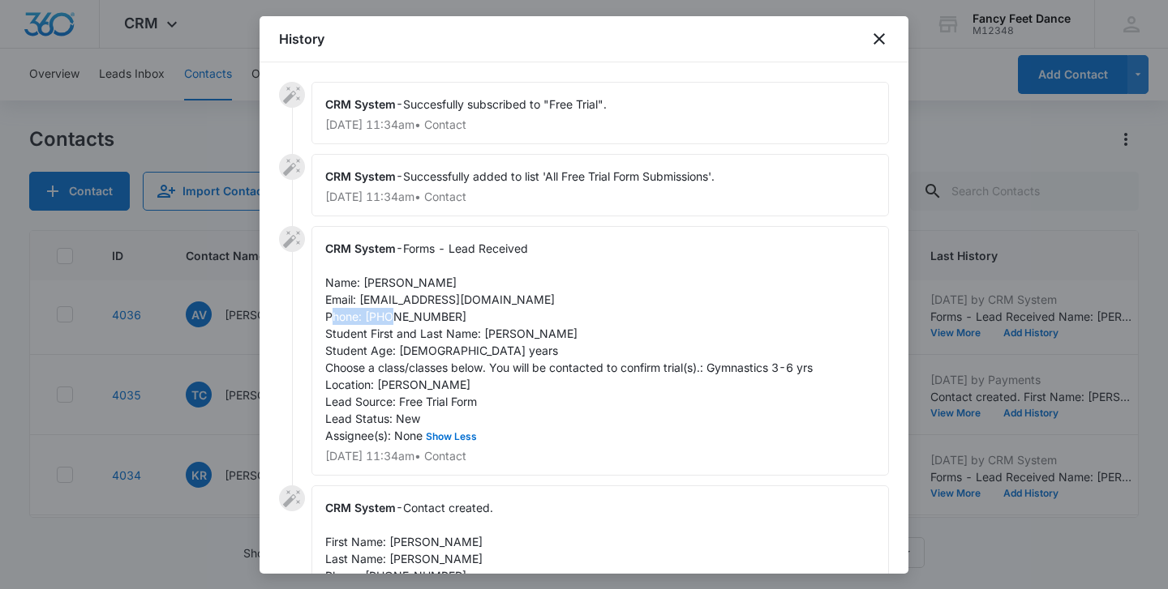
click at [427, 312] on span "Forms - Lead Received Name: Keila Ramirez Email: kramirez915@icloud.com Phone: …" at bounding box center [568, 342] width 487 height 201
drag, startPoint x: 360, startPoint y: 294, endPoint x: 502, endPoint y: 298, distance: 142.0
click at [502, 298] on div "CRM System - Forms - Lead Received Name: Keila Ramirez Email: kramirez915@iclou…" at bounding box center [599, 351] width 577 height 250
click at [219, 370] on div at bounding box center [584, 294] width 1168 height 589
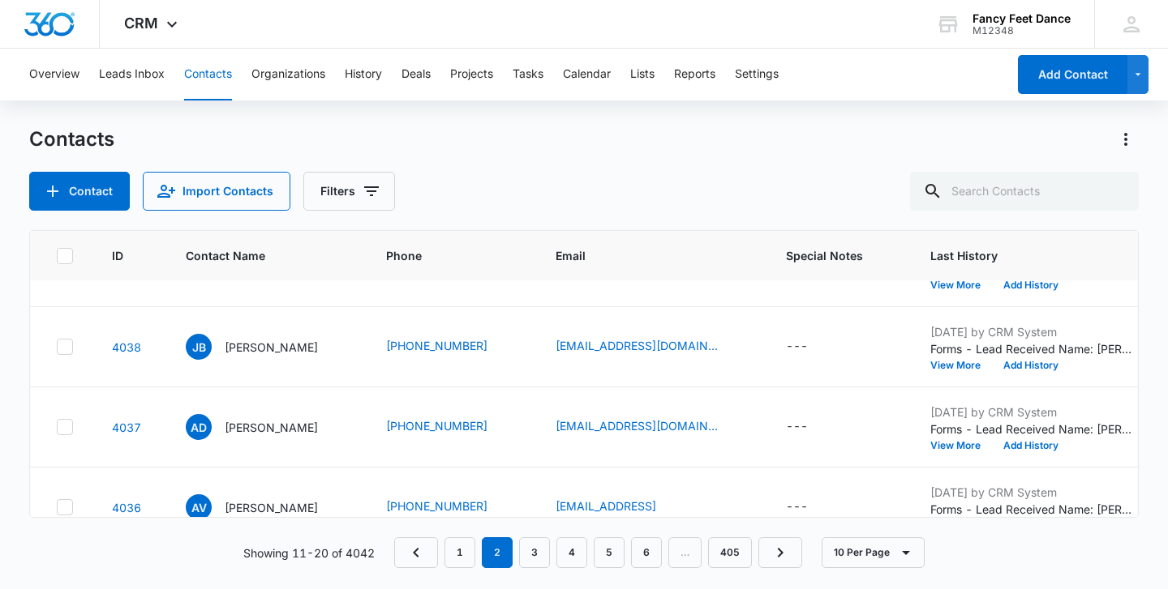
scroll to position [237, 0]
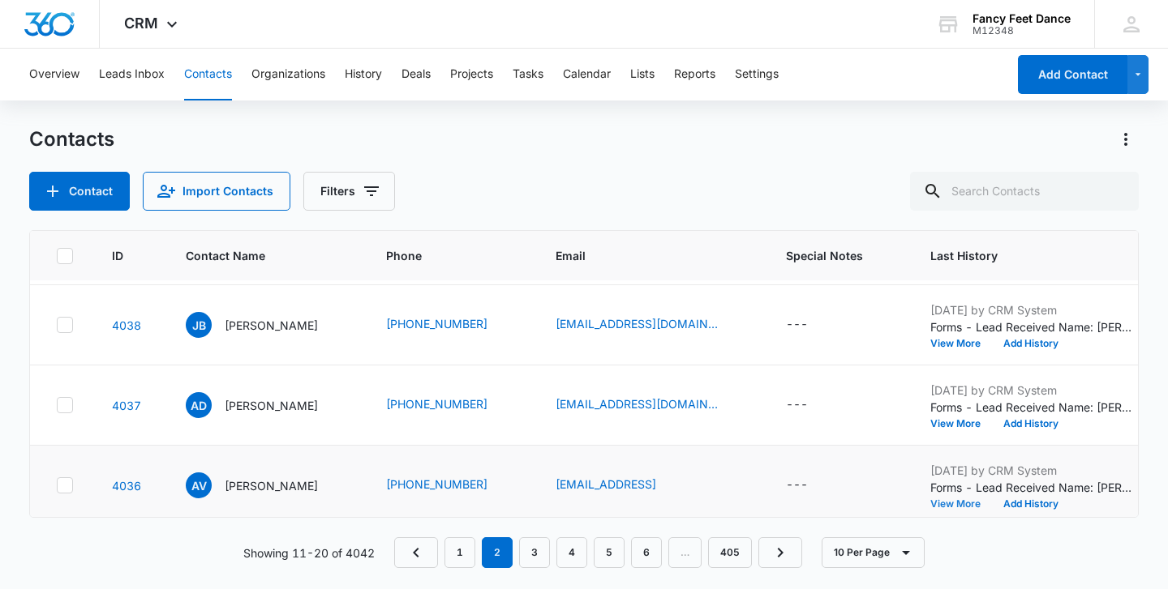
click at [951, 499] on button "View More" at bounding box center [961, 504] width 62 height 10
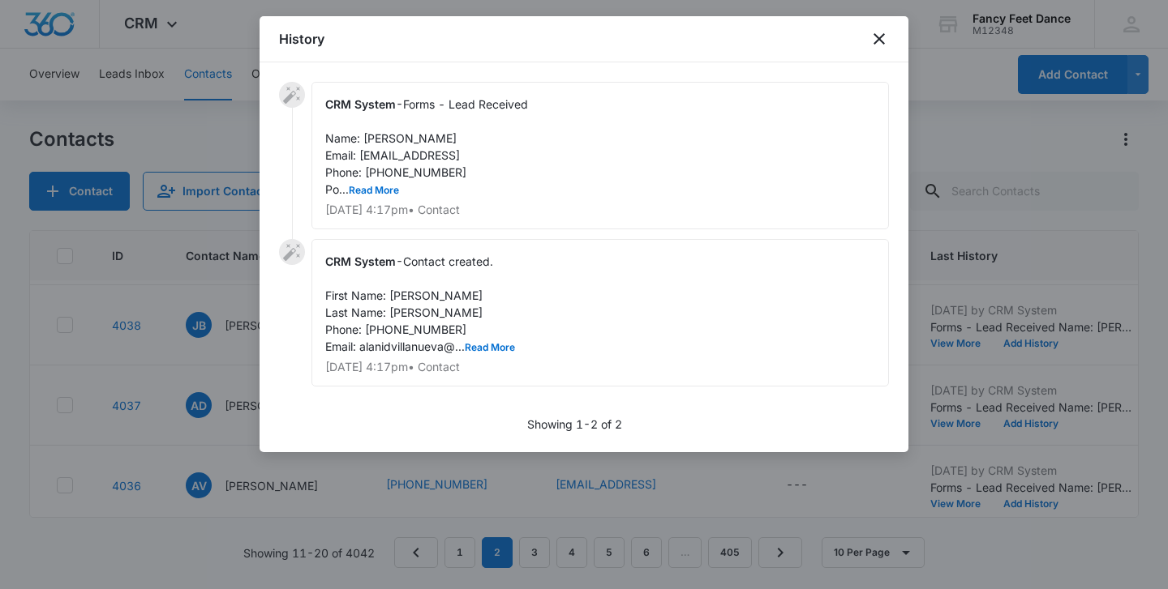
click at [177, 391] on div at bounding box center [584, 294] width 1168 height 589
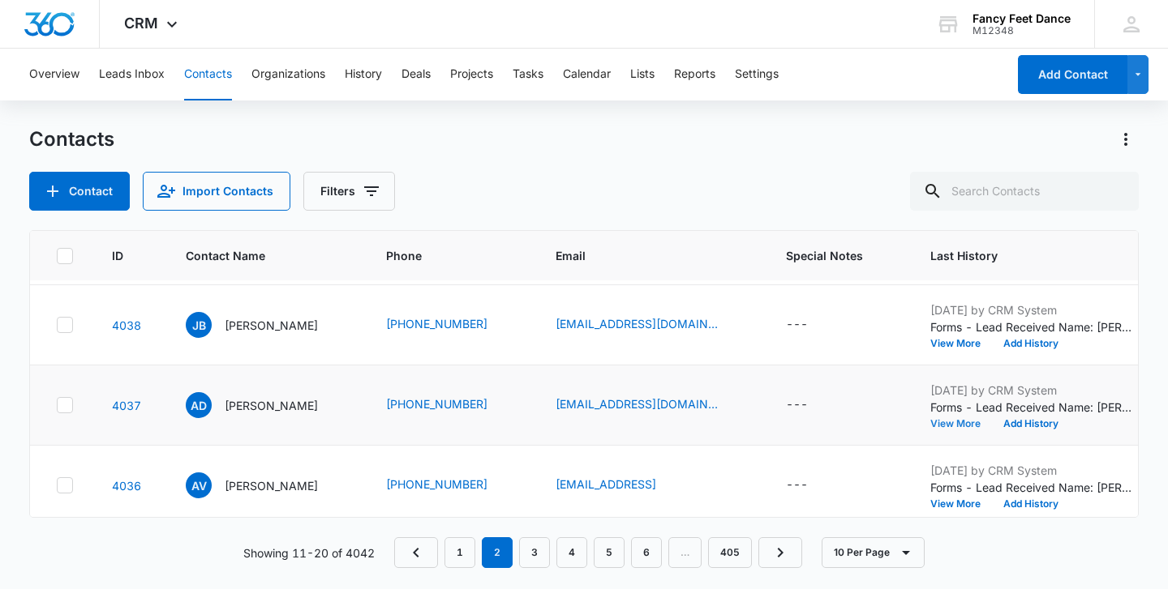
click at [963, 429] on button "View More" at bounding box center [961, 424] width 62 height 10
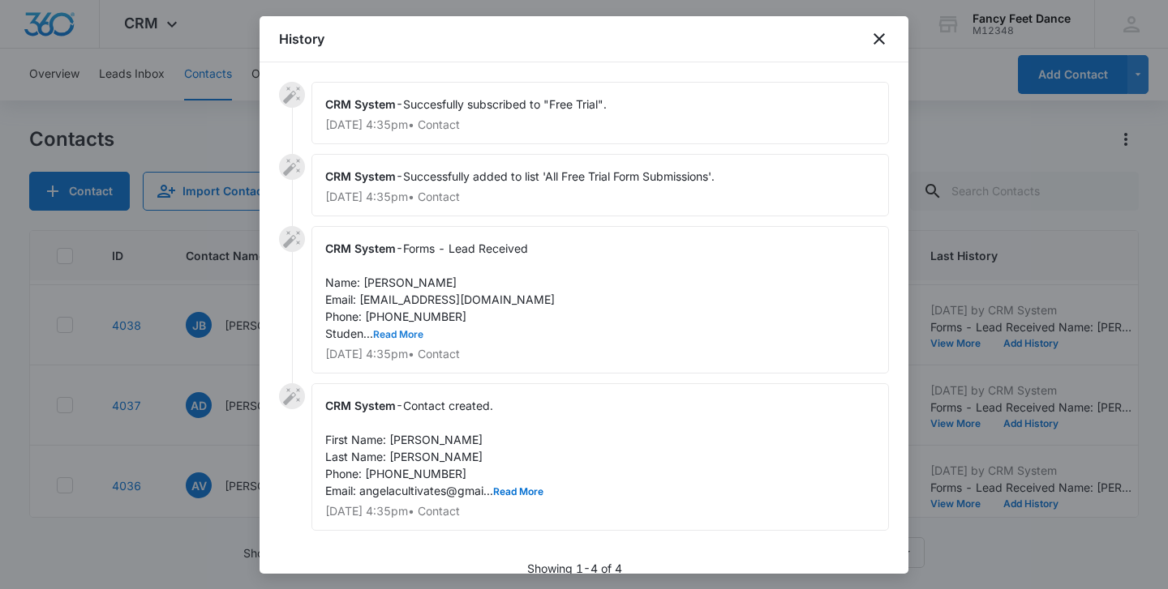
click at [412, 336] on button "Read More" at bounding box center [398, 335] width 50 height 10
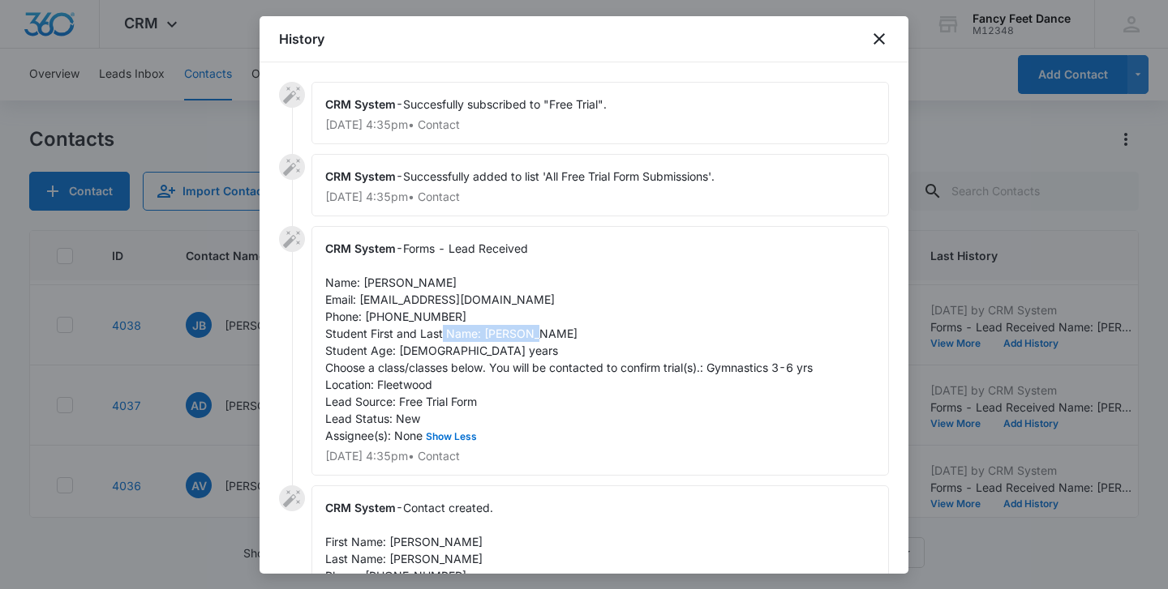
drag, startPoint x: 483, startPoint y: 337, endPoint x: 584, endPoint y: 340, distance: 100.6
click at [583, 340] on div "CRM System - Forms - Lead Received Name: Angela Doyle Email: angelacultivates@g…" at bounding box center [599, 351] width 577 height 250
drag, startPoint x: 362, startPoint y: 280, endPoint x: 446, endPoint y: 271, distance: 84.8
click at [448, 272] on div "CRM System - Forms - Lead Received Name: Angela Doyle Email: angelacultivates@g…" at bounding box center [599, 351] width 577 height 250
click at [430, 282] on span "Forms - Lead Received Name: Angela Doyle Email: angelacultivates@gmail.com Phon…" at bounding box center [568, 342] width 487 height 201
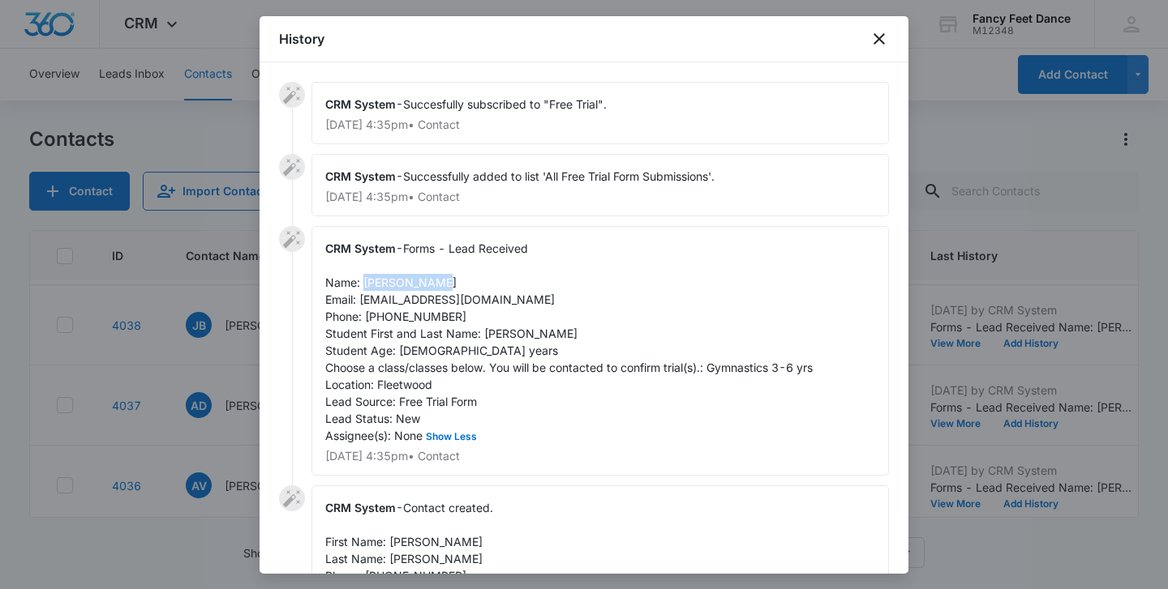
drag, startPoint x: 435, startPoint y: 281, endPoint x: 365, endPoint y: 281, distance: 69.7
click at [365, 281] on div "CRM System - Forms - Lead Received Name: Angela Doyle Email: angelacultivates@g…" at bounding box center [599, 351] width 577 height 250
drag, startPoint x: 362, startPoint y: 297, endPoint x: 513, endPoint y: 298, distance: 151.6
click at [513, 298] on div "CRM System - Forms - Lead Received Name: Angela Doyle Email: angelacultivates@g…" at bounding box center [599, 351] width 577 height 250
click at [398, 316] on span "Forms - Lead Received Name: Angela Doyle Email: angelacultivates@gmail.com Phon…" at bounding box center [568, 342] width 487 height 201
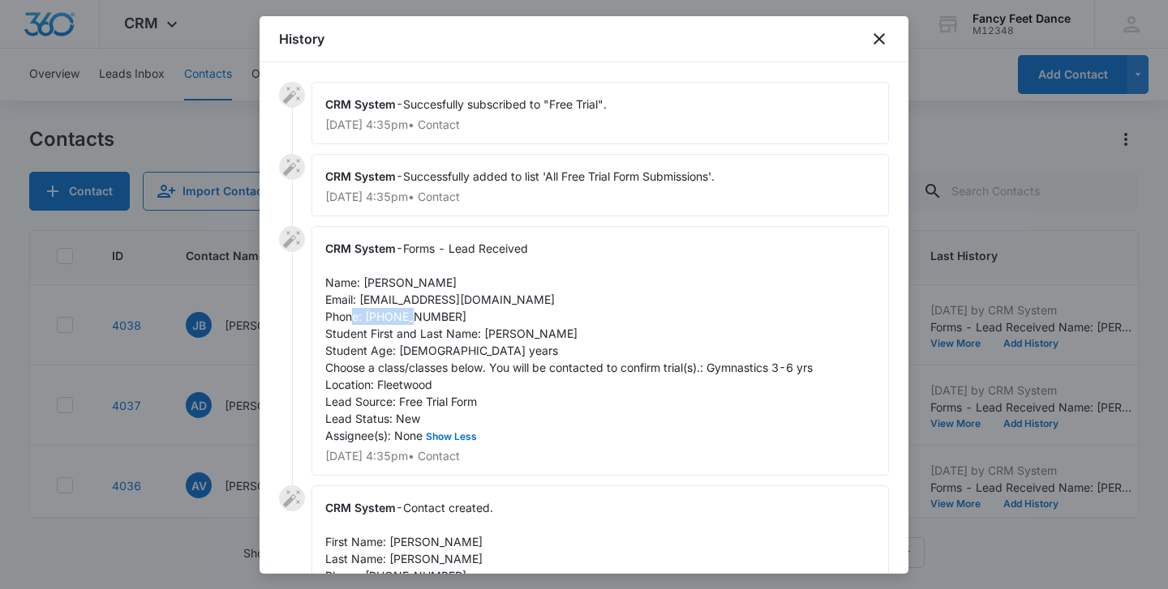
click at [398, 316] on span "Forms - Lead Received Name: Angela Doyle Email: angelacultivates@gmail.com Phon…" at bounding box center [568, 342] width 487 height 201
click at [237, 350] on div at bounding box center [584, 294] width 1168 height 589
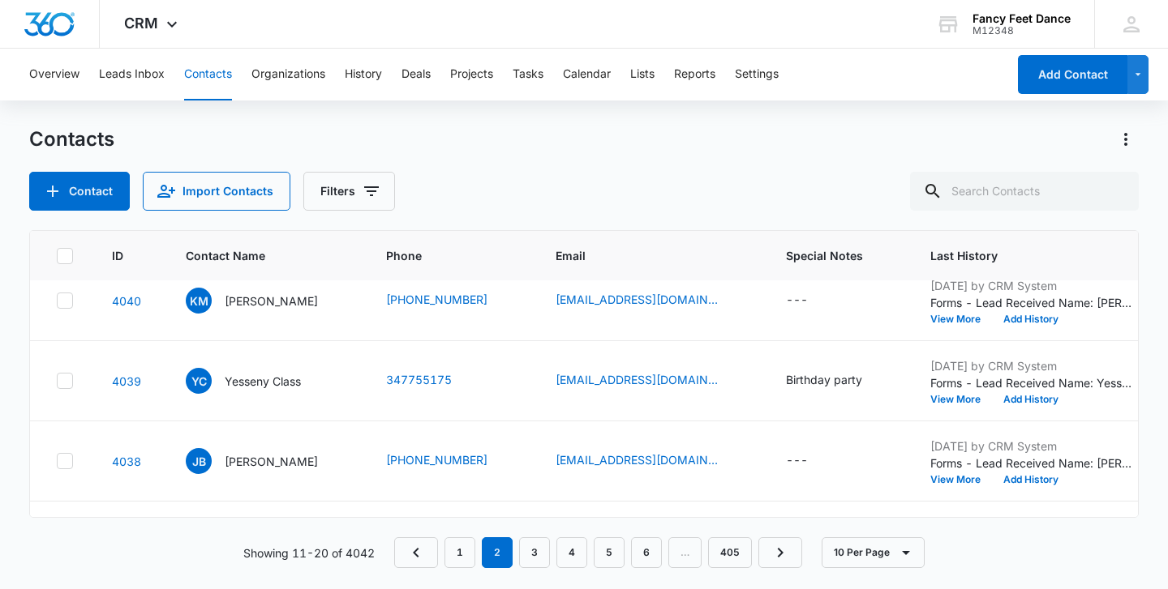
scroll to position [78, 0]
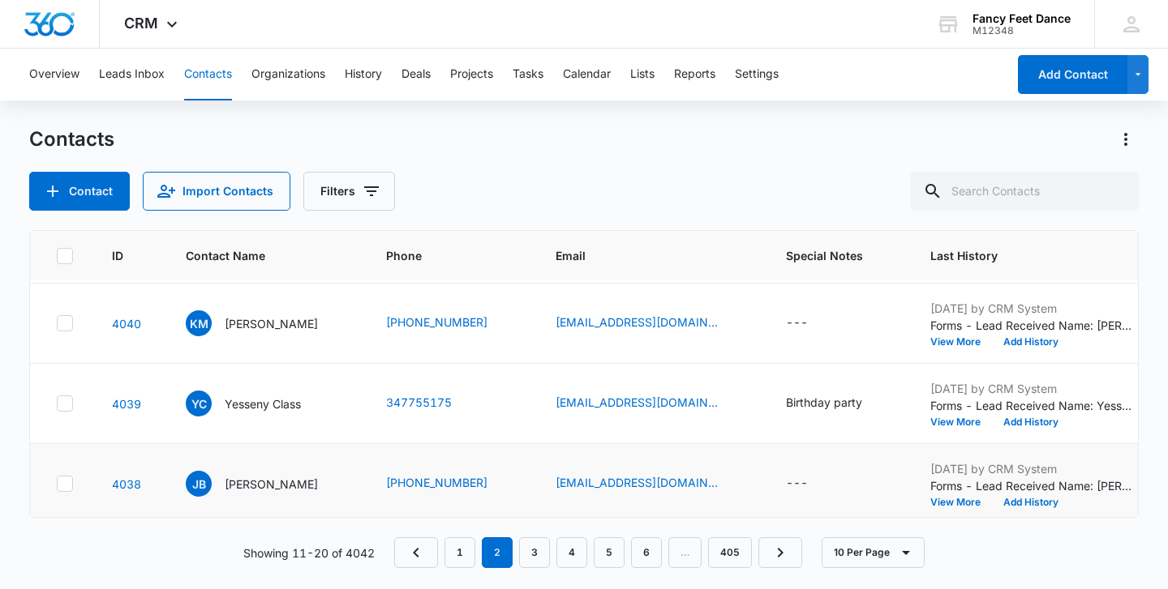
click at [935, 492] on p "Forms - Lead Received Name: [PERSON_NAME] Email: [EMAIL_ADDRESS][DOMAIN_NAME] P…" at bounding box center [1031, 486] width 203 height 17
click at [937, 501] on button "View More" at bounding box center [961, 503] width 62 height 10
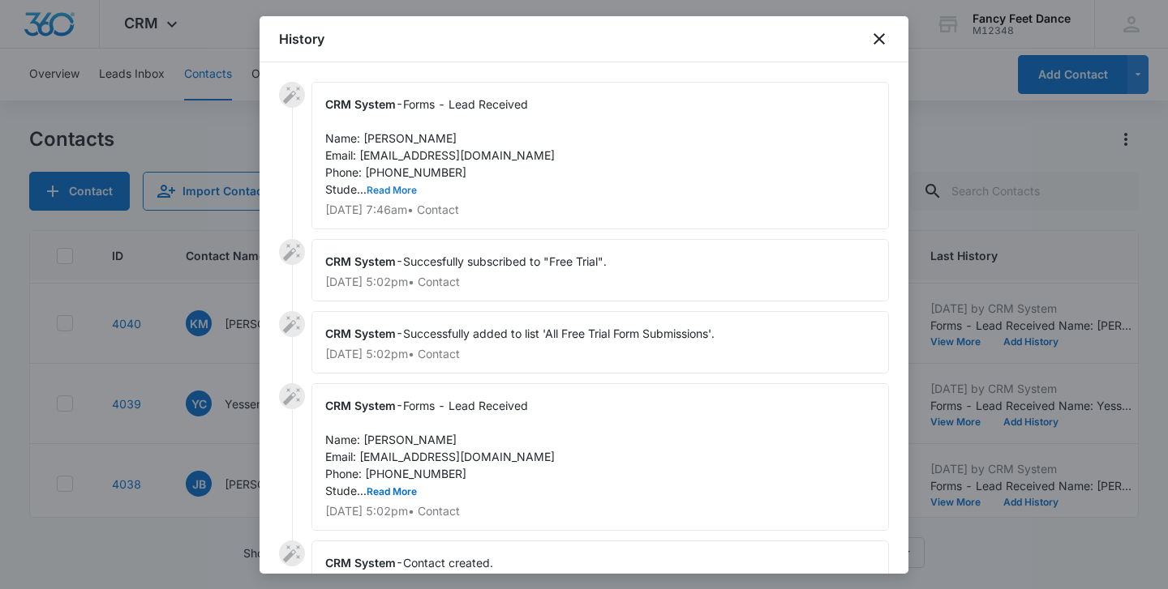
click at [405, 194] on button "Read More" at bounding box center [392, 191] width 50 height 10
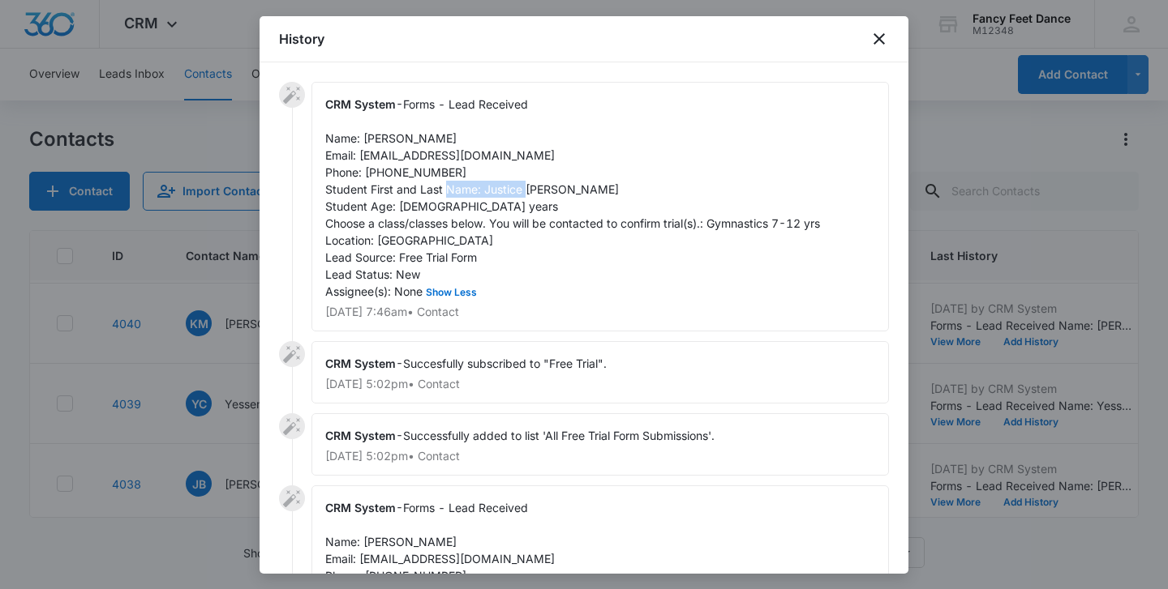
drag, startPoint x: 484, startPoint y: 189, endPoint x: 570, endPoint y: 182, distance: 86.3
click at [570, 184] on div "CRM System - Forms - Lead Received Name: Jacinda Brown Email: jacindabrown7716@…" at bounding box center [599, 207] width 577 height 250
drag, startPoint x: 363, startPoint y: 135, endPoint x: 453, endPoint y: 132, distance: 90.1
click at [454, 135] on div "CRM System - Forms - Lead Received Name: Jacinda Brown Email: jacindabrown7716@…" at bounding box center [599, 207] width 577 height 250
drag, startPoint x: 360, startPoint y: 155, endPoint x: 540, endPoint y: 154, distance: 180.0
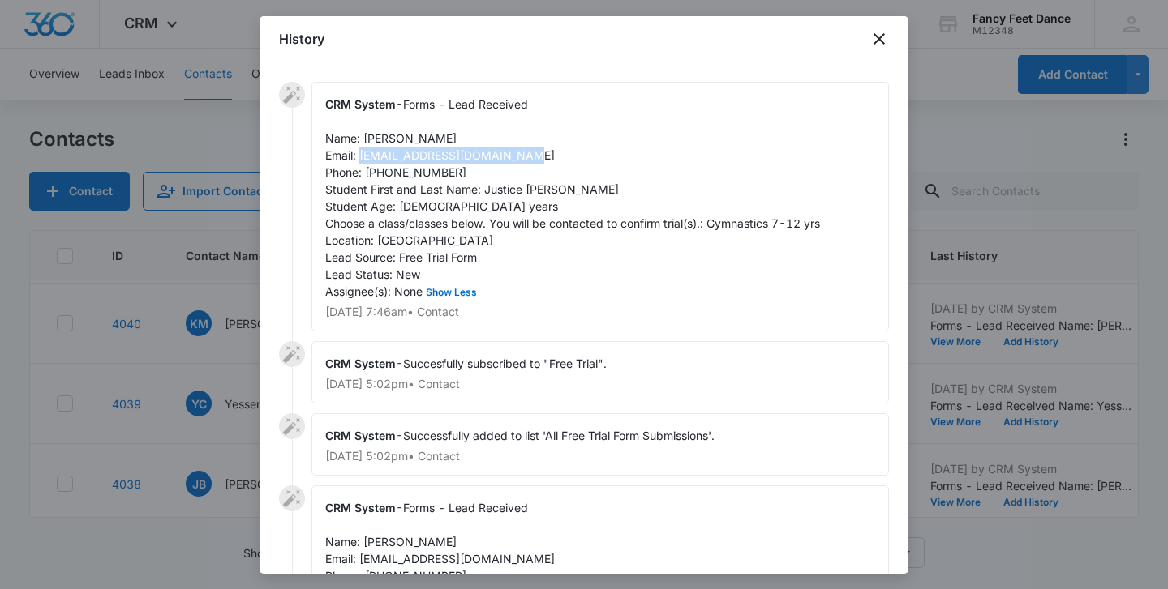
click at [540, 154] on div "CRM System - Forms - Lead Received Name: Jacinda Brown Email: jacindabrown7716@…" at bounding box center [599, 207] width 577 height 250
click at [425, 178] on span "Forms - Lead Received Name: Jacinda Brown Email: jacindabrown7716@gmail.com Pho…" at bounding box center [572, 197] width 495 height 201
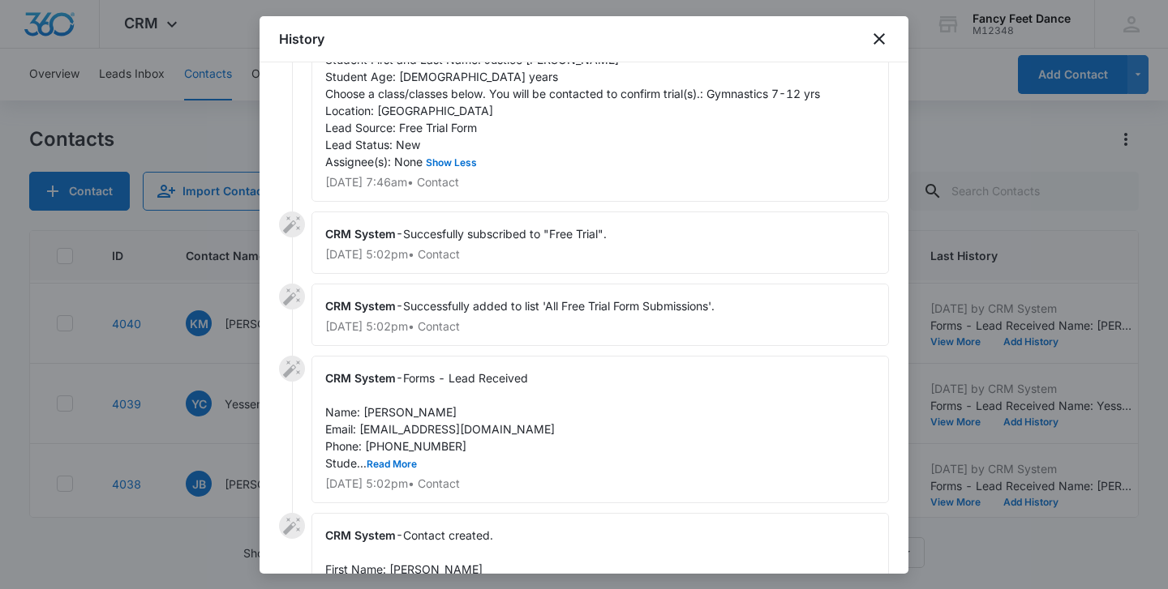
scroll to position [282, 0]
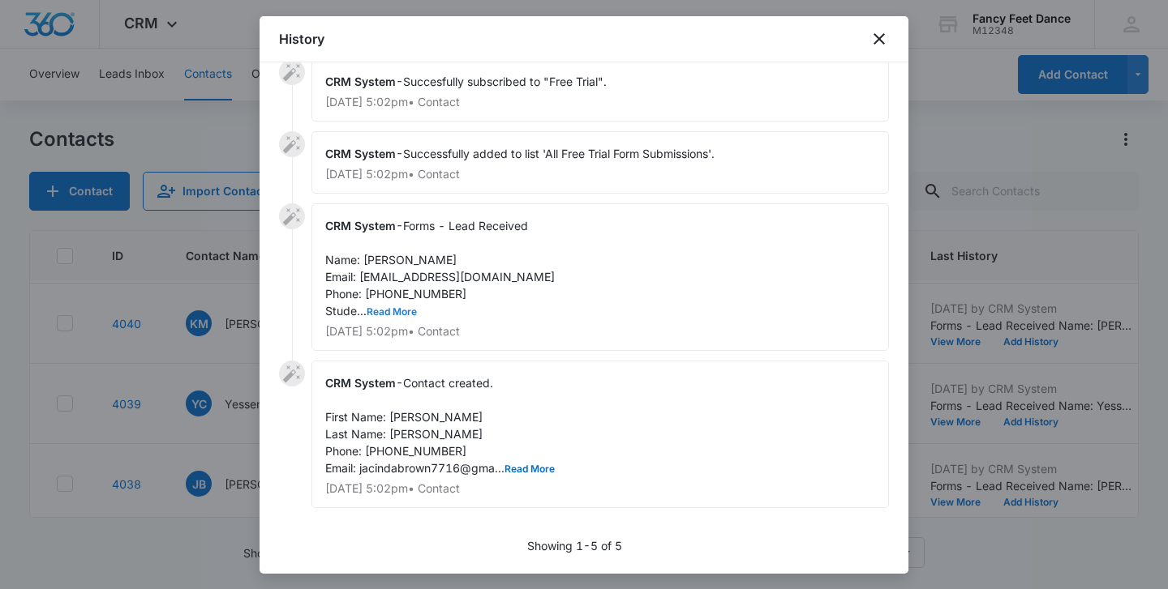
click at [408, 311] on button "Read More" at bounding box center [392, 312] width 50 height 10
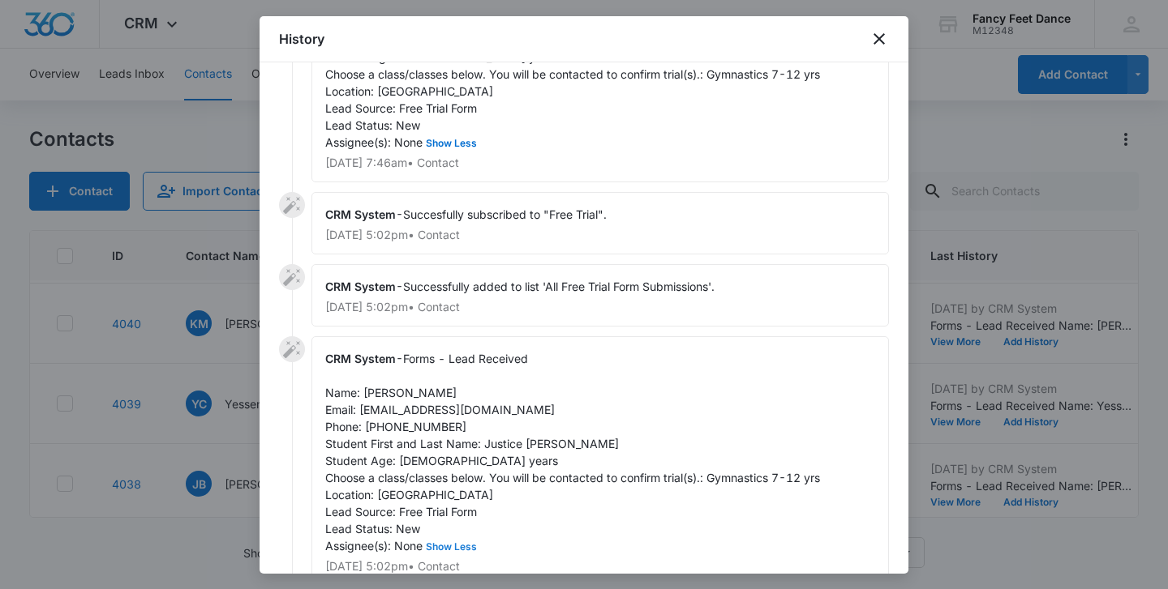
scroll to position [56, 0]
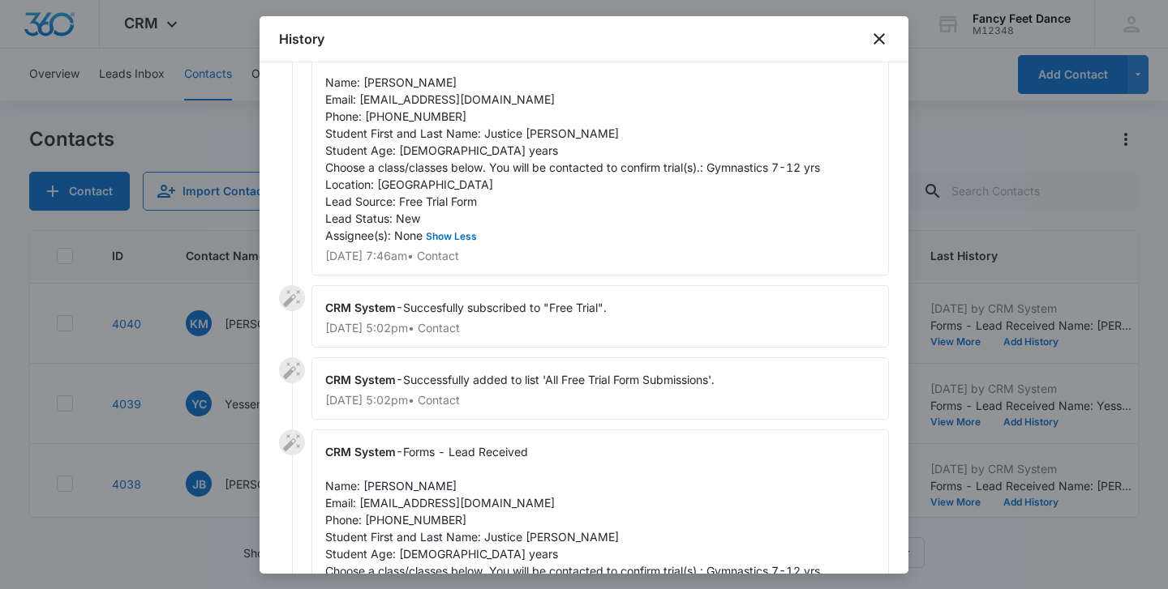
click at [208, 394] on div at bounding box center [584, 294] width 1168 height 589
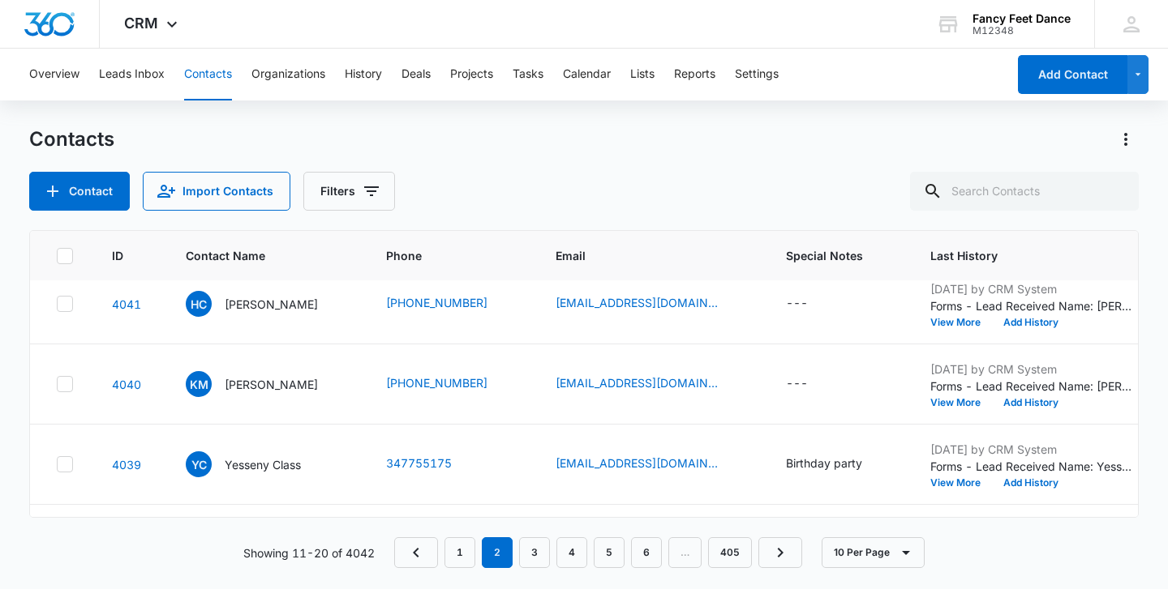
scroll to position [0, 0]
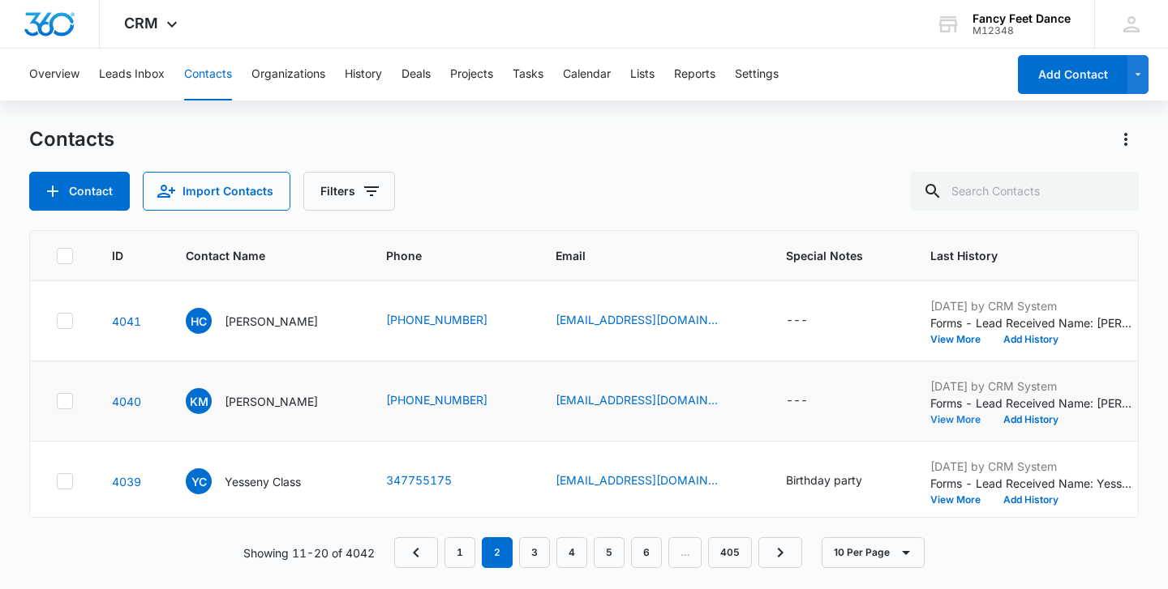
click at [938, 415] on button "View More" at bounding box center [961, 420] width 62 height 10
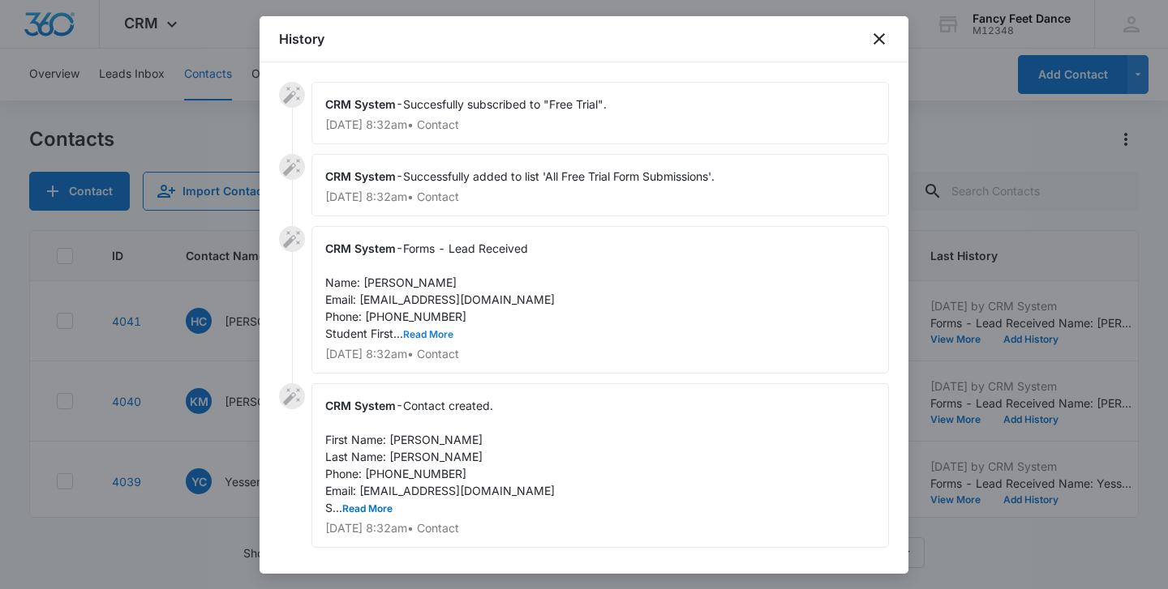
click at [422, 330] on button "Read More" at bounding box center [428, 335] width 50 height 10
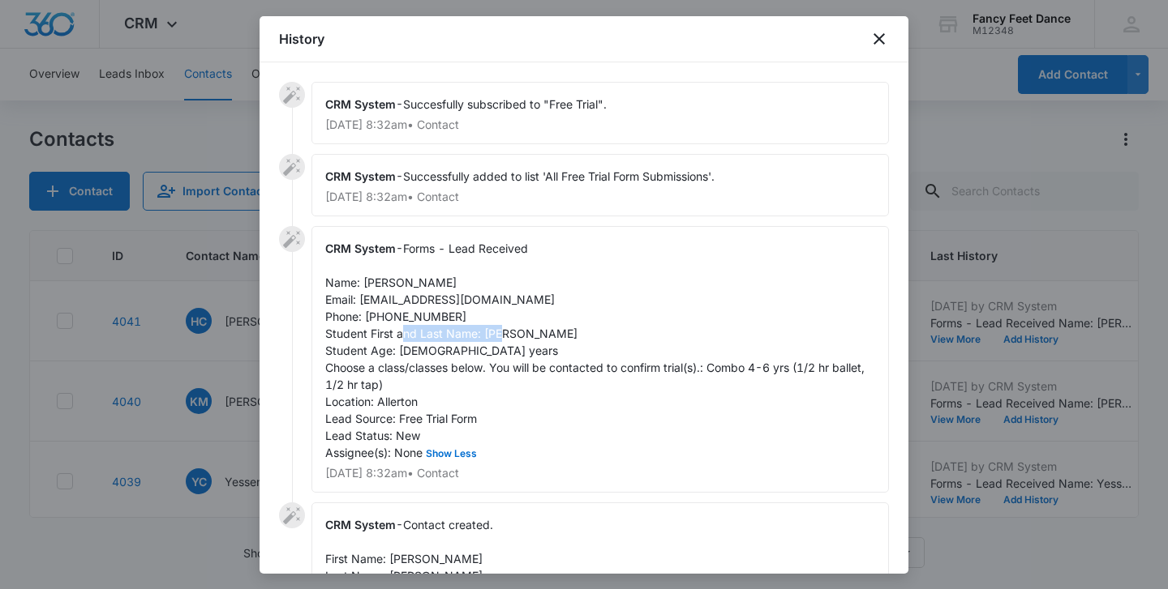
drag, startPoint x: 484, startPoint y: 332, endPoint x: 609, endPoint y: 335, distance: 124.9
click at [609, 335] on div "CRM System - Forms - Lead Received Name: keyla machado Email: kmach921@gmail.co…" at bounding box center [599, 359] width 577 height 267
click at [414, 281] on span "Forms - Lead Received Name: keyla machado Email: kmach921@gmail.com Phone: 3473…" at bounding box center [596, 351] width 542 height 218
click at [409, 559] on span "Contact created. First Name: Keyla Last Name: Machado Phone: 3473046451 Email: …" at bounding box center [439, 576] width 229 height 116
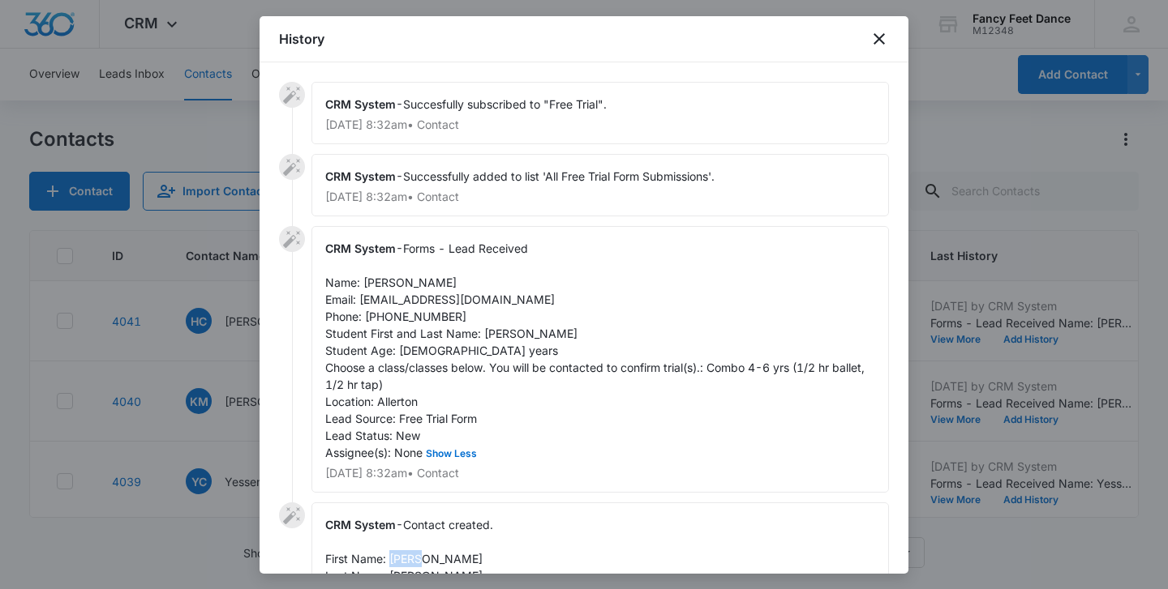
click at [409, 559] on span "Contact created. First Name: Keyla Last Name: Machado Phone: 3473046451 Email: …" at bounding box center [439, 576] width 229 height 116
drag, startPoint x: 359, startPoint y: 302, endPoint x: 496, endPoint y: 294, distance: 137.2
click at [499, 298] on div "CRM System - Forms - Lead Received Name: keyla machado Email: kmach921@gmail.co…" at bounding box center [599, 359] width 577 height 267
click at [392, 315] on span "Forms - Lead Received Name: keyla machado Email: kmach921@gmail.com Phone: 3473…" at bounding box center [596, 351] width 542 height 218
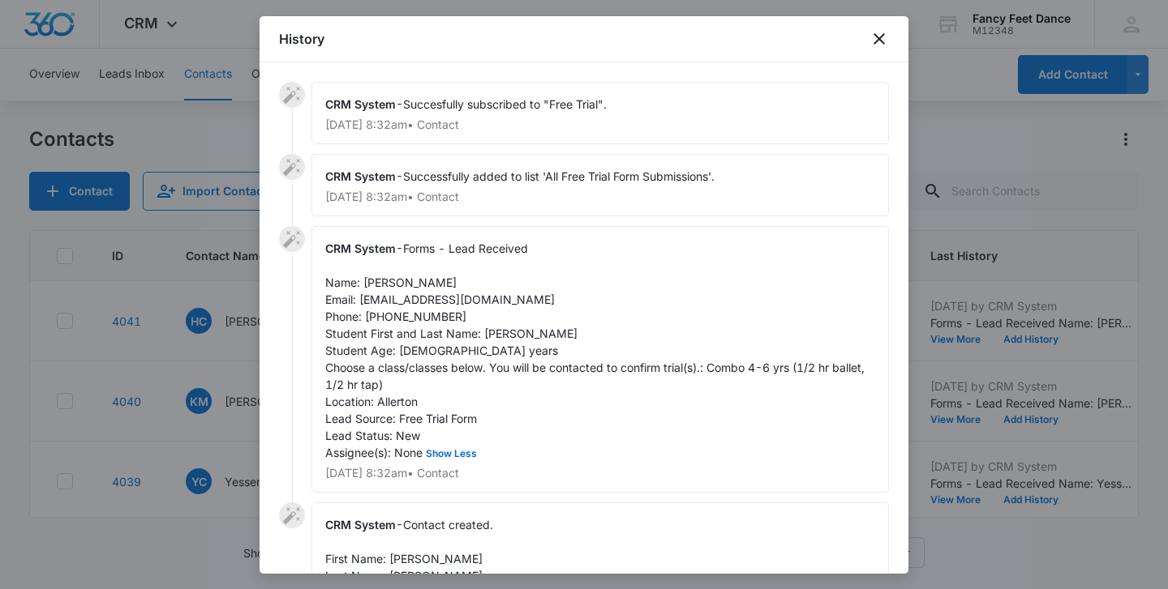
click at [237, 358] on div at bounding box center [584, 294] width 1168 height 589
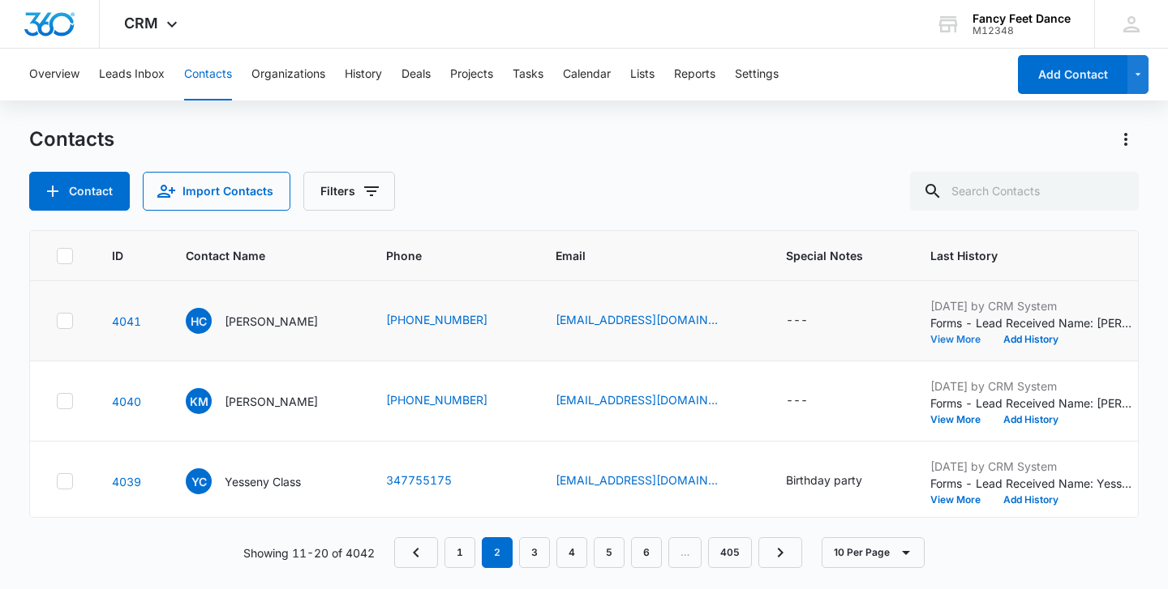
click at [941, 343] on button "View More" at bounding box center [961, 340] width 62 height 10
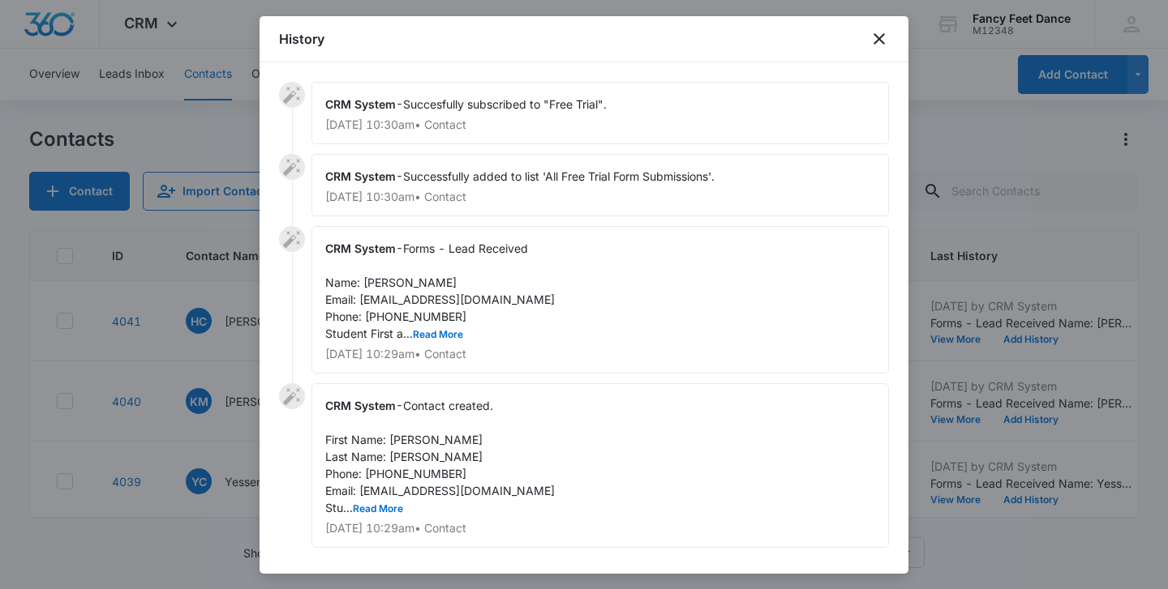
click at [431, 325] on div "CRM System - Forms - Lead Received Name: Heidi Cabral Email: cheidi3@gmail.com …" at bounding box center [599, 300] width 577 height 148
click at [431, 336] on button "Read More" at bounding box center [438, 335] width 50 height 10
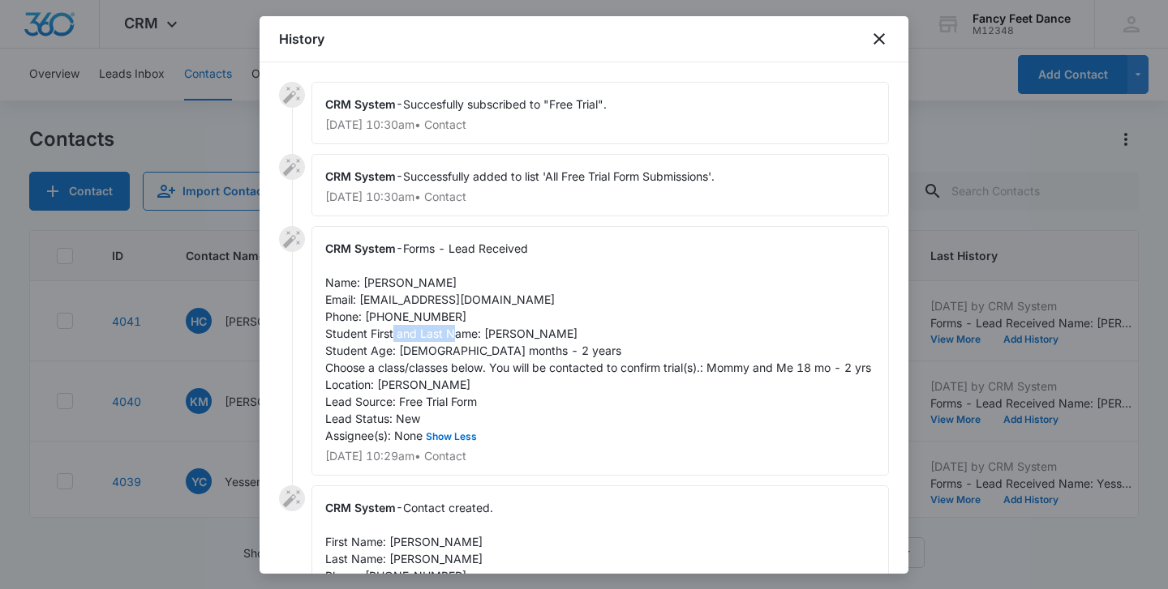
drag, startPoint x: 482, startPoint y: 333, endPoint x: 555, endPoint y: 327, distance: 74.1
click at [558, 329] on div "CRM System - Forms - Lead Received Name: Heidi Cabral Email: cheidi3@gmail.com …" at bounding box center [599, 351] width 577 height 250
click at [369, 285] on span "Forms - Lead Received Name: Heidi Cabral Email: cheidi3@gmail.com Phone: 917966…" at bounding box center [598, 342] width 546 height 201
drag, startPoint x: 363, startPoint y: 282, endPoint x: 446, endPoint y: 282, distance: 82.7
click at [446, 282] on div "CRM System - Forms - Lead Received Name: Heidi Cabral Email: cheidi3@gmail.com …" at bounding box center [599, 351] width 577 height 250
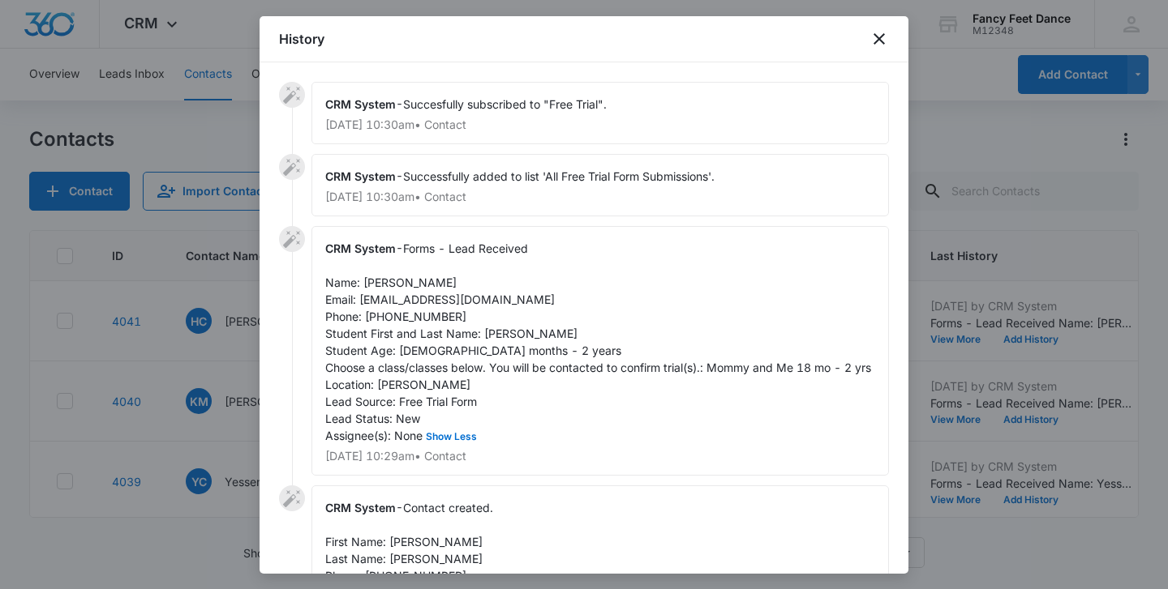
drag, startPoint x: 362, startPoint y: 303, endPoint x: 473, endPoint y: 290, distance: 111.0
click at [473, 290] on div "CRM System - Forms - Lead Received Name: Heidi Cabral Email: cheidi3@gmail.com …" at bounding box center [599, 351] width 577 height 250
drag, startPoint x: 465, startPoint y: 297, endPoint x: 360, endPoint y: 294, distance: 104.6
click at [358, 294] on span "Forms - Lead Received Name: Heidi Cabral Email: cheidi3@gmail.com Phone: 917966…" at bounding box center [598, 342] width 546 height 201
click at [385, 322] on span "Forms - Lead Received Name: Heidi Cabral Email: cheidi3@gmail.com Phone: 917966…" at bounding box center [598, 342] width 546 height 201
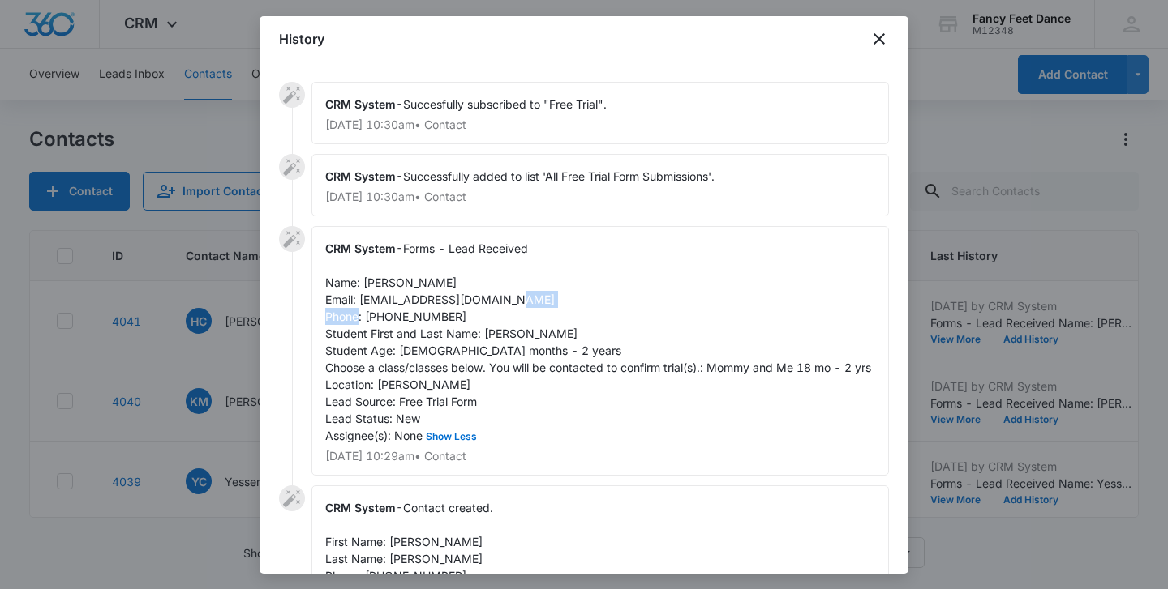
click at [385, 322] on span "Forms - Lead Received Name: Heidi Cabral Email: cheidi3@gmail.com Phone: 917966…" at bounding box center [598, 342] width 546 height 201
click at [226, 413] on div at bounding box center [584, 294] width 1168 height 589
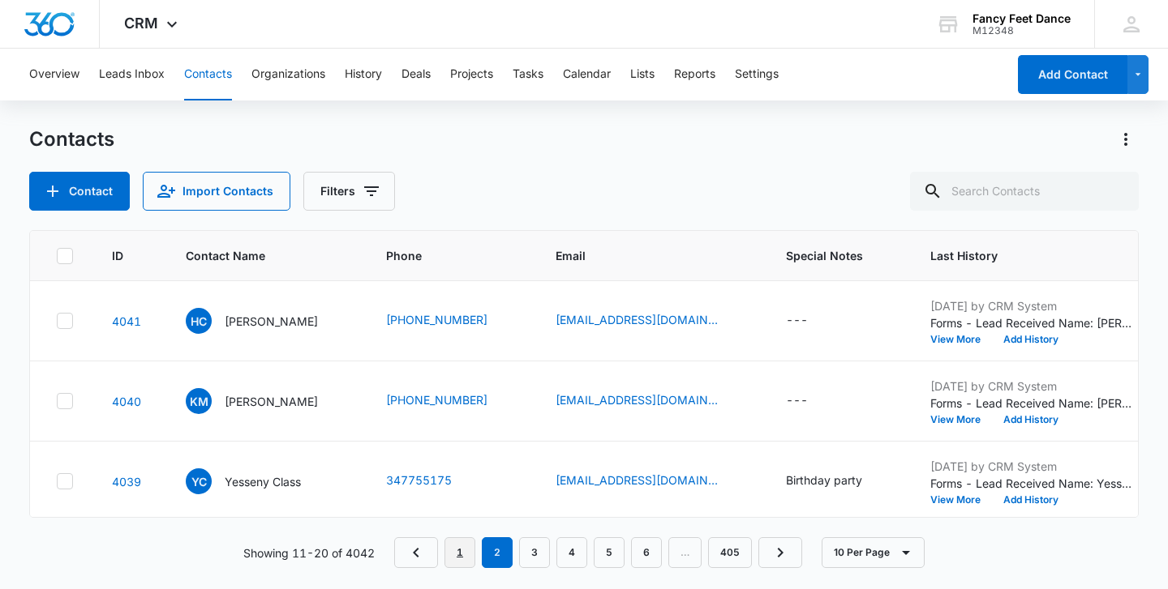
click at [469, 552] on link "1" at bounding box center [459, 553] width 31 height 31
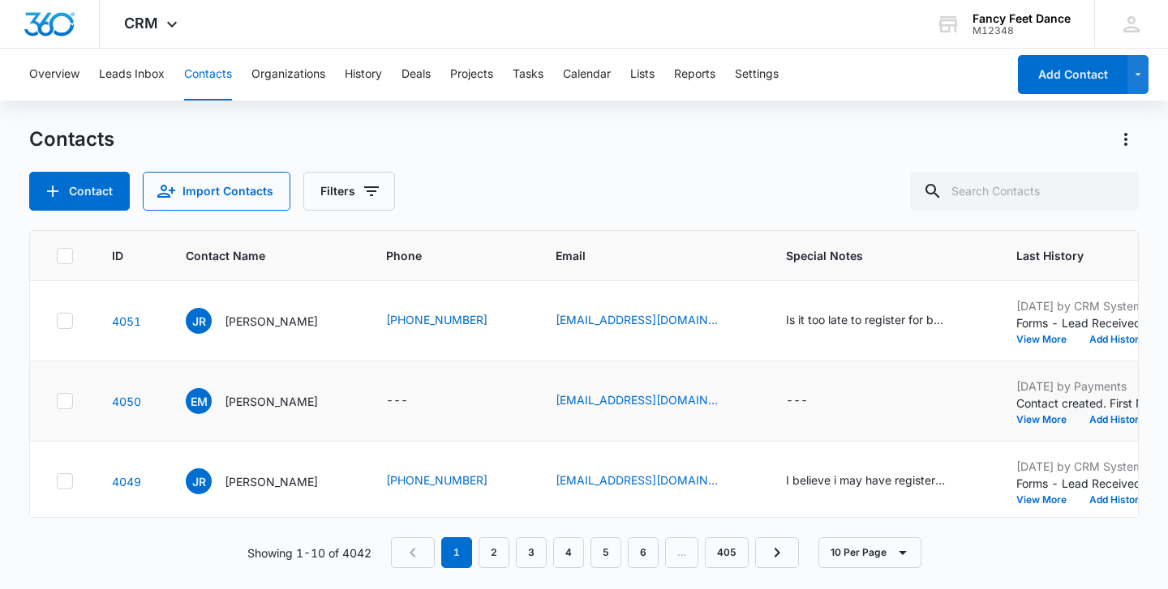
scroll to position [566, 0]
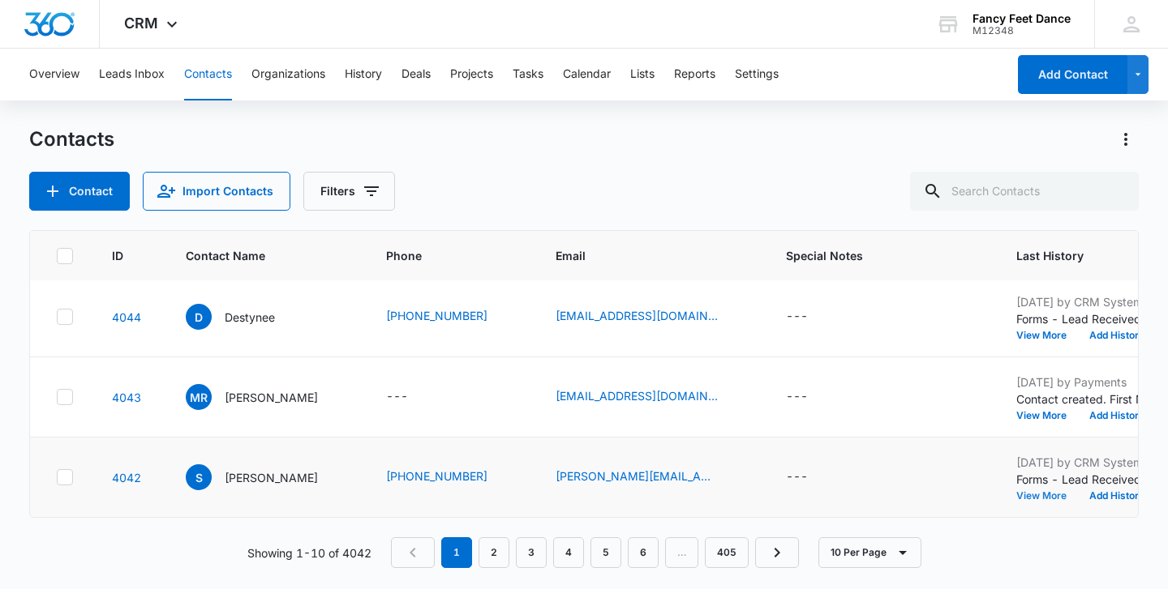
click at [1044, 491] on button "View More" at bounding box center [1047, 496] width 62 height 10
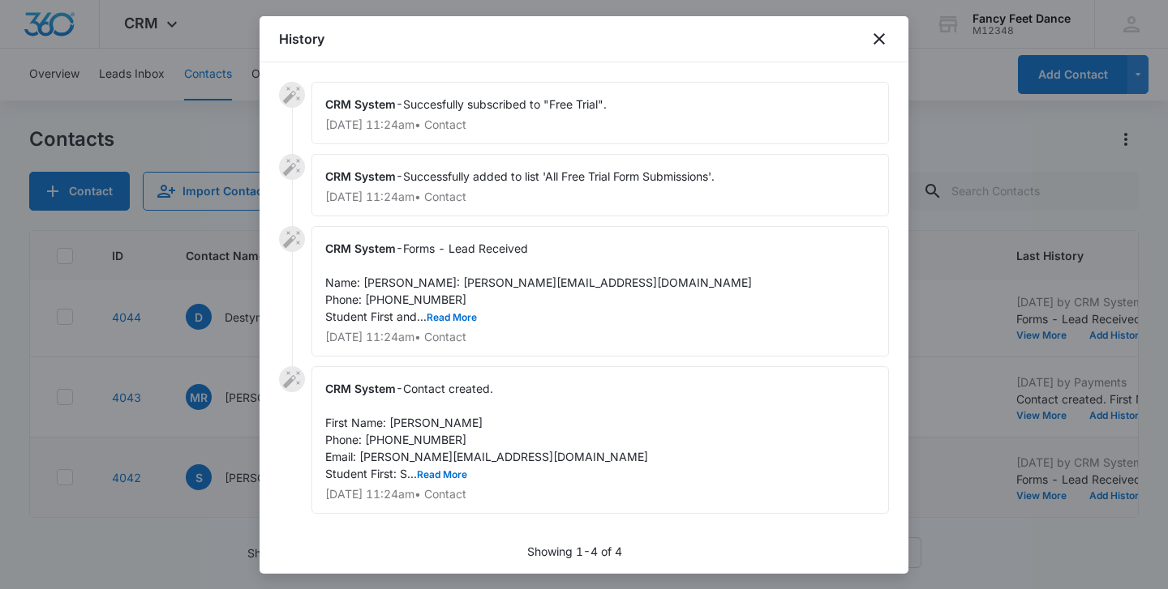
click at [467, 341] on div "CRM System - Forms - Lead Received Name: Sasha Email: sasha@ivyinfusions.com Ph…" at bounding box center [599, 291] width 577 height 131
click at [467, 323] on button "Read More" at bounding box center [452, 318] width 50 height 10
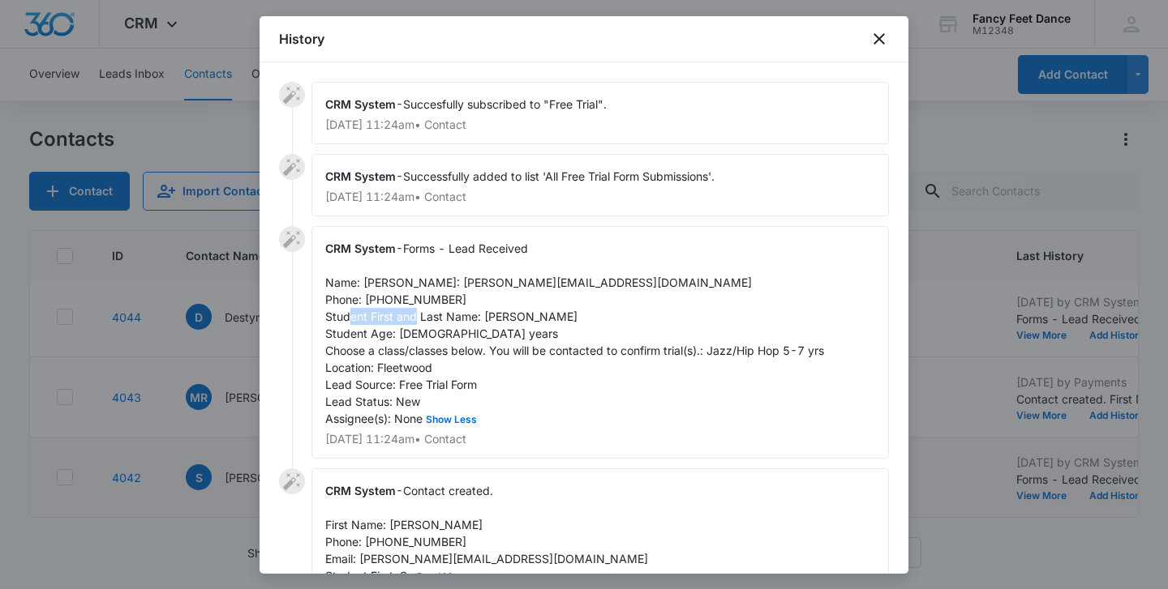
drag, startPoint x: 482, startPoint y: 336, endPoint x: 579, endPoint y: 332, distance: 96.5
click at [581, 334] on div "CRM System - Forms - Lead Received Name: Sasha Email: sasha@ivyinfusions.com Ph…" at bounding box center [599, 342] width 577 height 233
click at [375, 285] on span "Forms - Lead Received Name: Sasha Email: sasha@ivyinfusions.com Phone: 64628194…" at bounding box center [574, 334] width 499 height 184
click at [374, 285] on span "Forms - Lead Received Name: Sasha Email: sasha@ivyinfusions.com Phone: 64628194…" at bounding box center [574, 334] width 499 height 184
drag, startPoint x: 361, startPoint y: 301, endPoint x: 512, endPoint y: 305, distance: 151.7
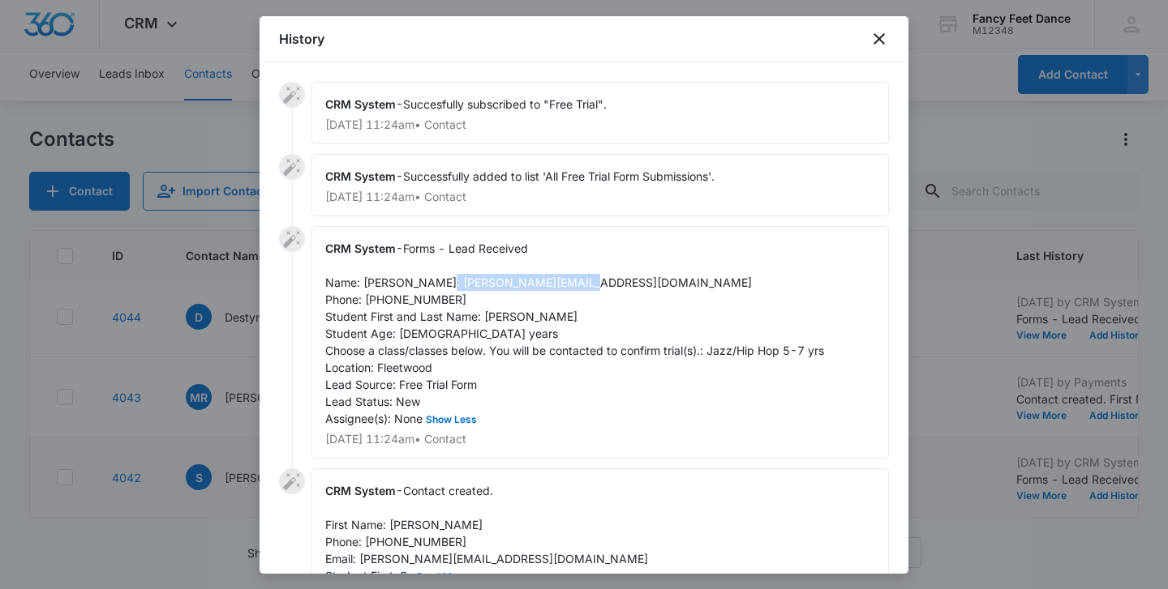
click at [512, 305] on div "CRM System - Forms - Lead Received Name: Sasha Email: sasha@ivyinfusions.com Ph…" at bounding box center [599, 342] width 577 height 233
click at [400, 324] on div "CRM System - Forms - Lead Received Name: Sasha Email: sasha@ivyinfusions.com Ph…" at bounding box center [599, 342] width 577 height 233
click at [195, 382] on div at bounding box center [584, 294] width 1168 height 589
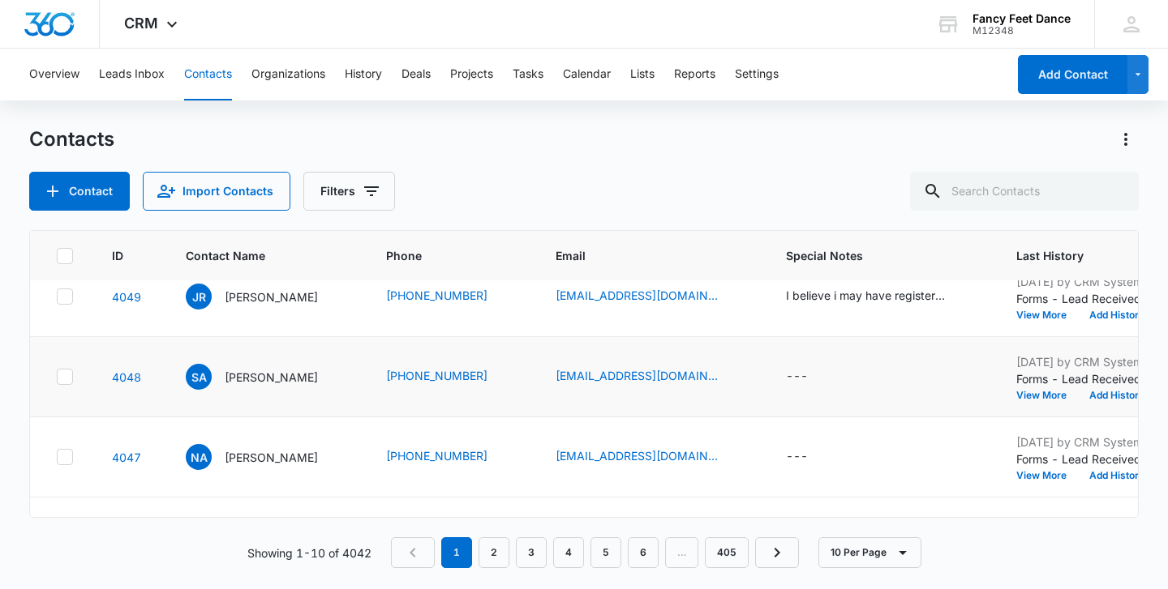
scroll to position [187, 0]
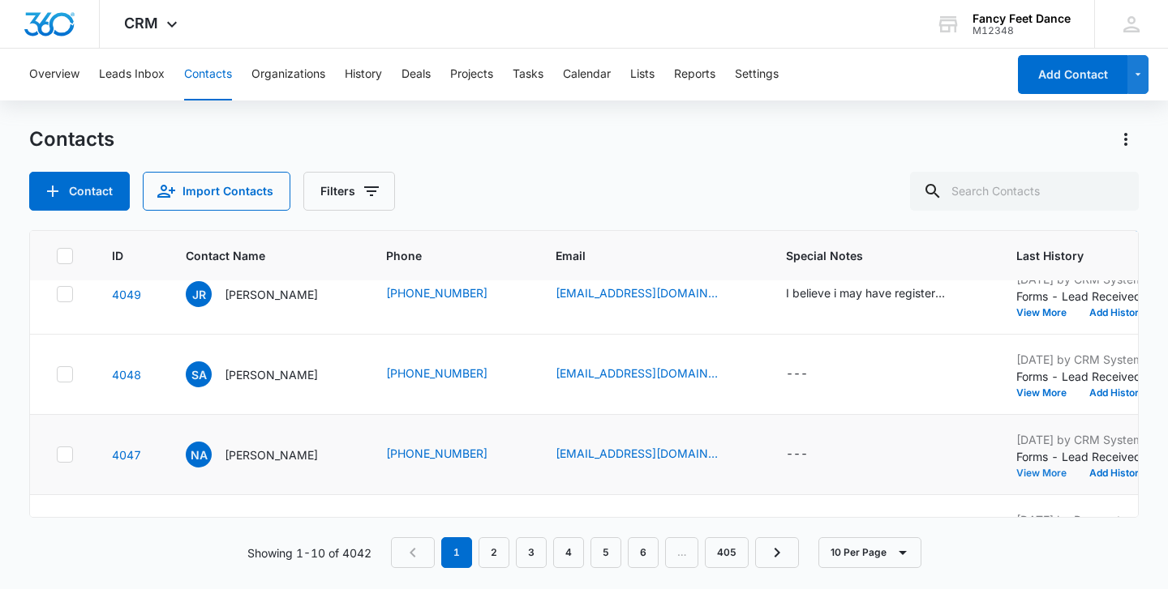
click at [1039, 472] on button "View More" at bounding box center [1047, 474] width 62 height 10
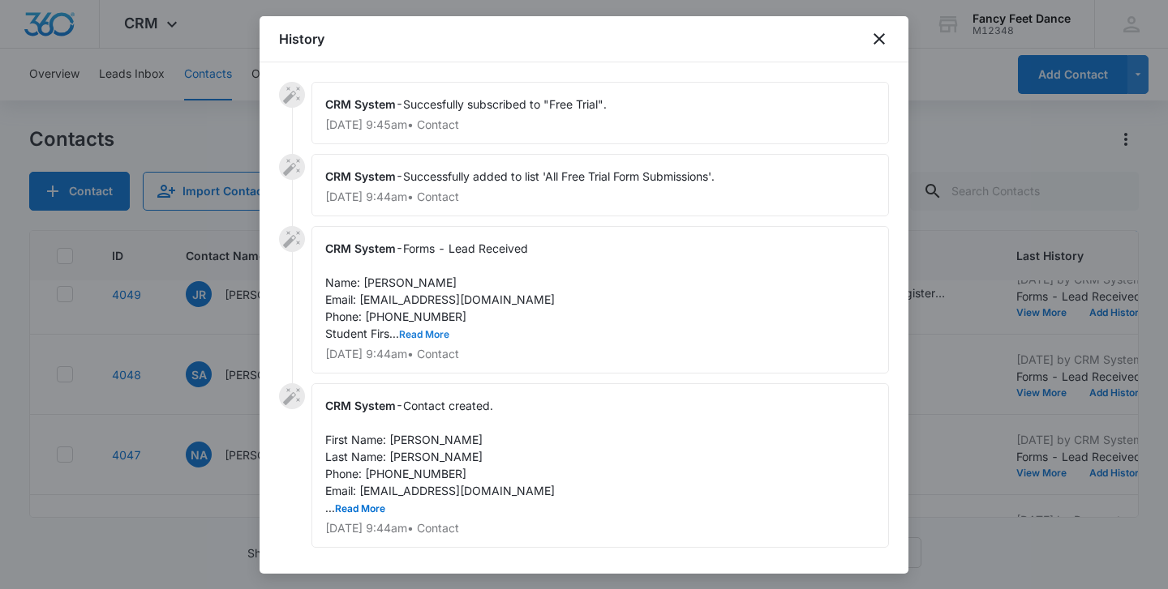
click at [431, 330] on button "Read More" at bounding box center [424, 335] width 50 height 10
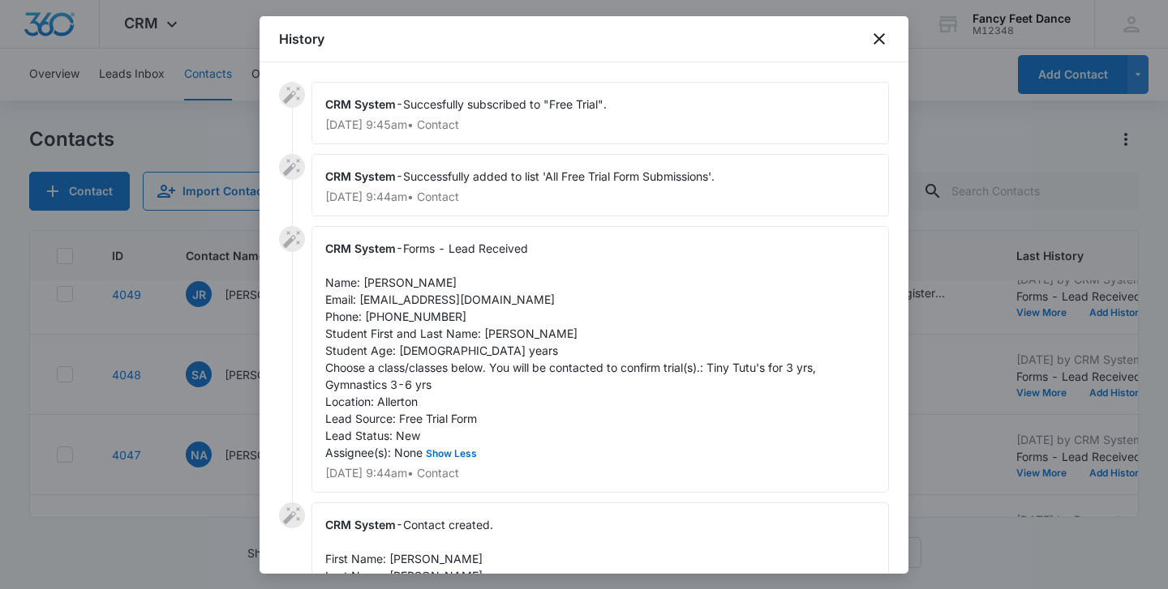
click at [497, 336] on span "Forms - Lead Received Name: Nairobe Acosta Email: nairobex@gmail.com Phone: 347…" at bounding box center [572, 351] width 494 height 218
drag, startPoint x: 484, startPoint y: 333, endPoint x: 581, endPoint y: 328, distance: 97.5
click at [585, 332] on span "Forms - Lead Received Name: Nairobe Acosta Email: nairobex@gmail.com Phone: 347…" at bounding box center [572, 351] width 494 height 218
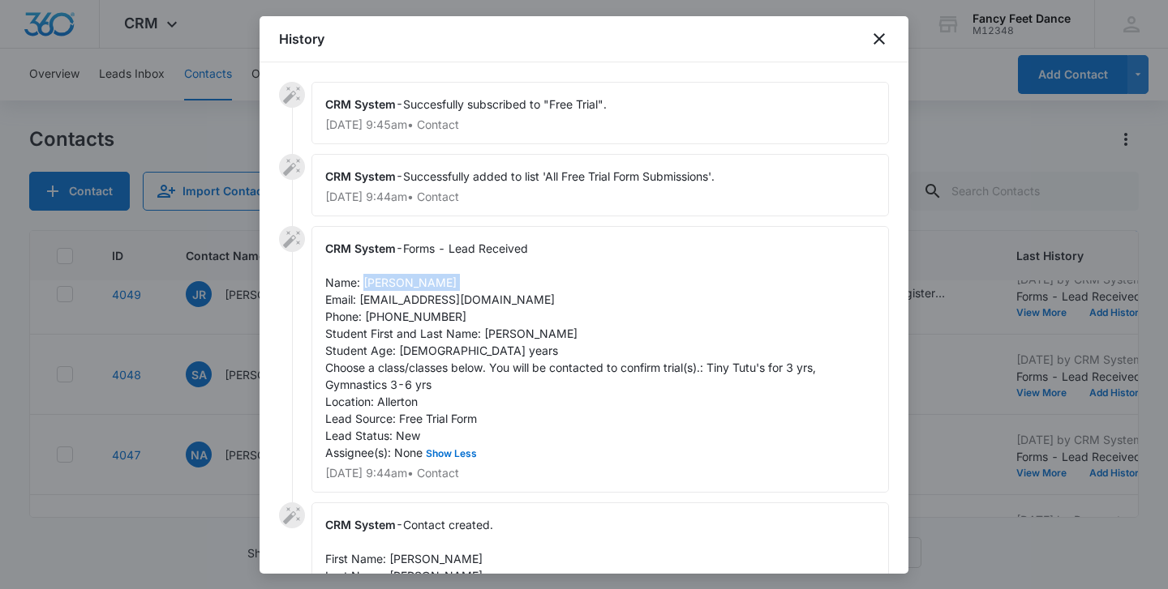
drag, startPoint x: 365, startPoint y: 281, endPoint x: 451, endPoint y: 281, distance: 85.9
click at [451, 281] on div "CRM System - Forms - Lead Received Name: Nairobe Acosta Email: nairobex@gmail.c…" at bounding box center [599, 359] width 577 height 267
drag, startPoint x: 360, startPoint y: 301, endPoint x: 478, endPoint y: 299, distance: 117.6
click at [478, 299] on div "CRM System - Forms - Lead Received Name: Nairobe Acosta Email: nairobex@gmail.c…" at bounding box center [599, 359] width 577 height 267
click at [406, 308] on div "CRM System - Forms - Lead Received Name: Nairobe Acosta Email: nairobex@gmail.c…" at bounding box center [599, 359] width 577 height 267
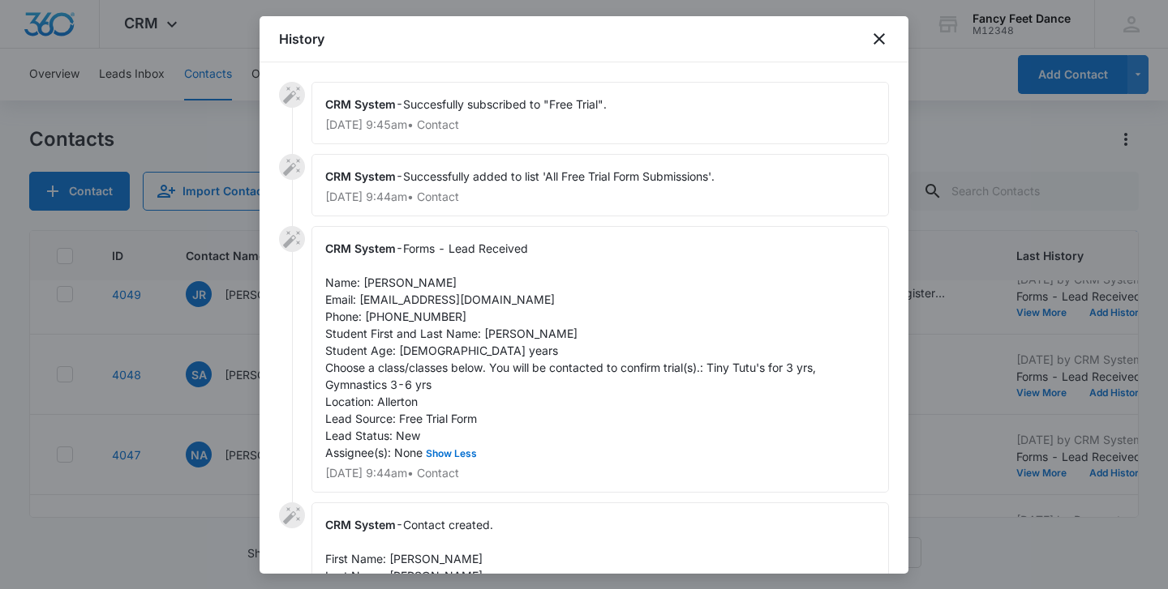
click at [406, 313] on span "Forms - Lead Received Name: Nairobe Acosta Email: nairobex@gmail.com Phone: 347…" at bounding box center [572, 351] width 494 height 218
click at [242, 432] on div at bounding box center [584, 294] width 1168 height 589
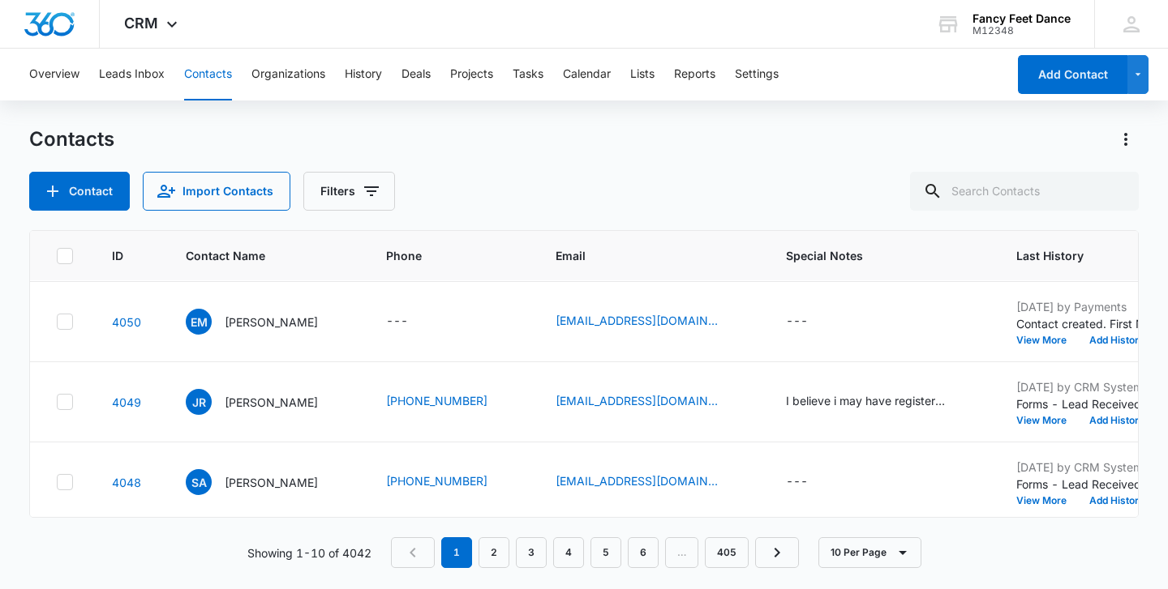
scroll to position [79, 0]
click at [1044, 508] on td "Sep 16, 2025 by CRM System Forms - Lead Received Name: Simone Afflick Email: si…" at bounding box center [1118, 484] width 242 height 80
click at [1044, 500] on button "View More" at bounding box center [1047, 502] width 62 height 10
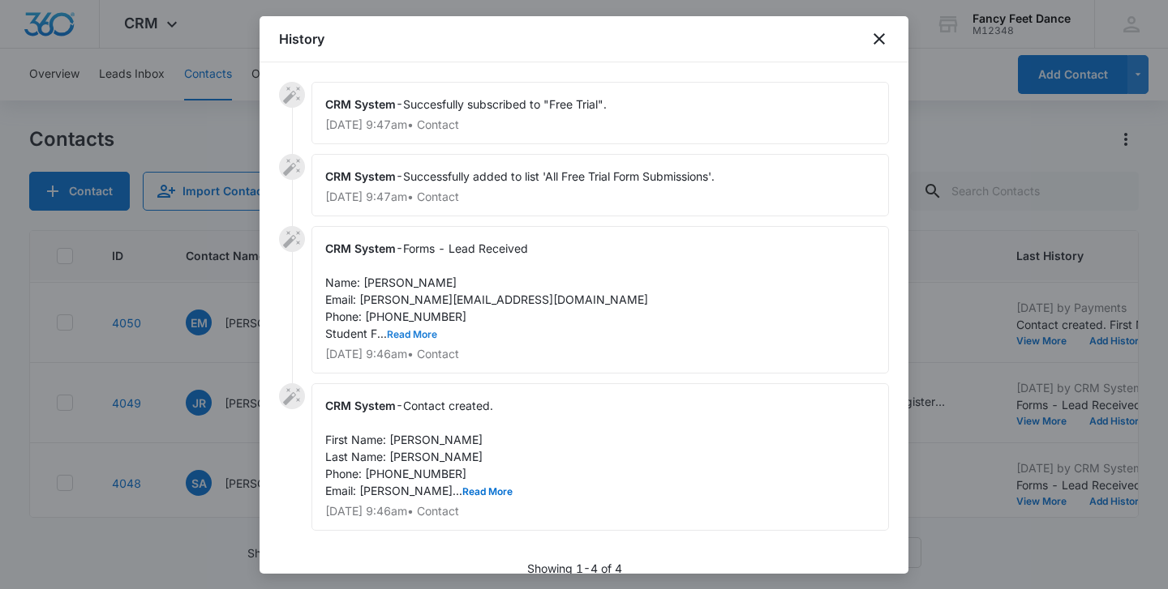
click at [419, 333] on button "Read More" at bounding box center [412, 335] width 50 height 10
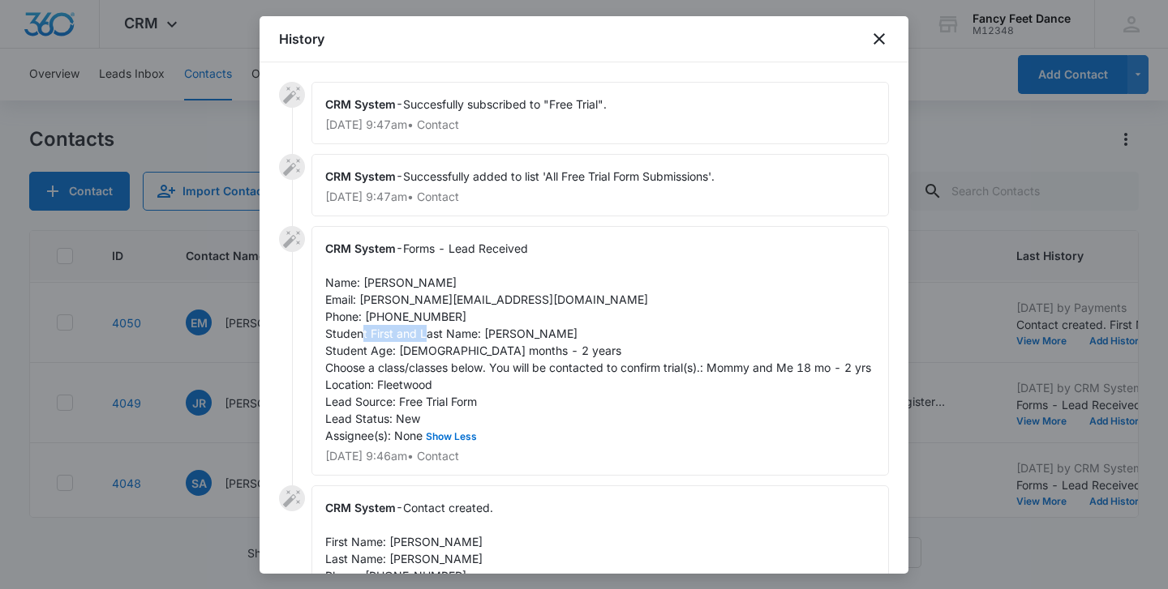
drag, startPoint x: 484, startPoint y: 336, endPoint x: 565, endPoint y: 335, distance: 81.1
click at [565, 335] on div "CRM System - Forms - Lead Received Name: Simone Afflick Email: simonedrana@gmai…" at bounding box center [599, 351] width 577 height 250
drag, startPoint x: 364, startPoint y: 282, endPoint x: 443, endPoint y: 279, distance: 78.7
click at [443, 279] on div "CRM System - Forms - Lead Received Name: Simone Afflick Email: simonedrana@gmai…" at bounding box center [599, 351] width 577 height 250
drag, startPoint x: 358, startPoint y: 301, endPoint x: 492, endPoint y: 300, distance: 133.8
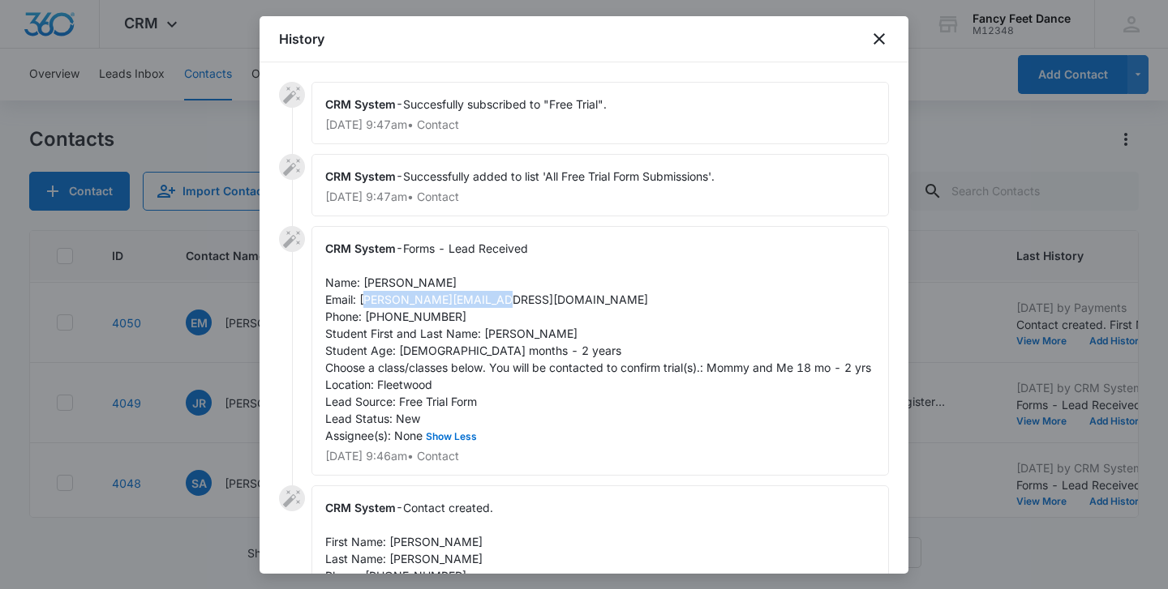
click at [494, 302] on span "Forms - Lead Received Name: Simone Afflick Email: simonedrana@gmail.com Phone: …" at bounding box center [598, 342] width 546 height 201
click at [375, 316] on span "Forms - Lead Received Name: Simone Afflick Email: simonedrana@gmail.com Phone: …" at bounding box center [598, 342] width 546 height 201
click at [281, 400] on div "CRM System - Forms - Lead Received Name: Simone Afflick Email: simonedrana@gmai…" at bounding box center [584, 355] width 610 height 259
click at [246, 406] on div at bounding box center [584, 294] width 1168 height 589
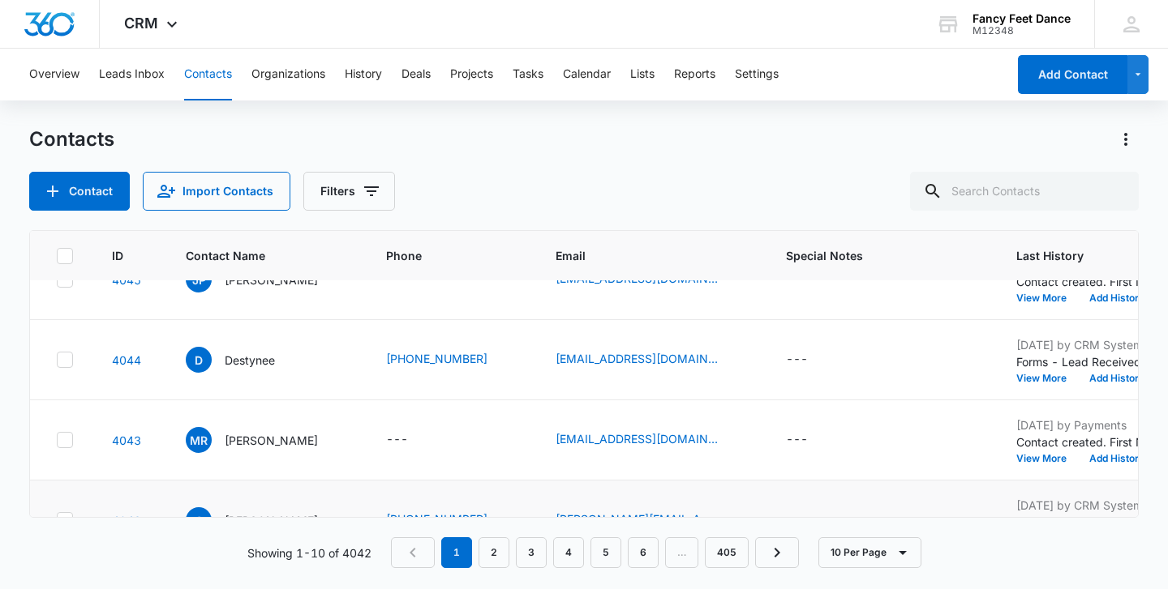
scroll to position [566, 0]
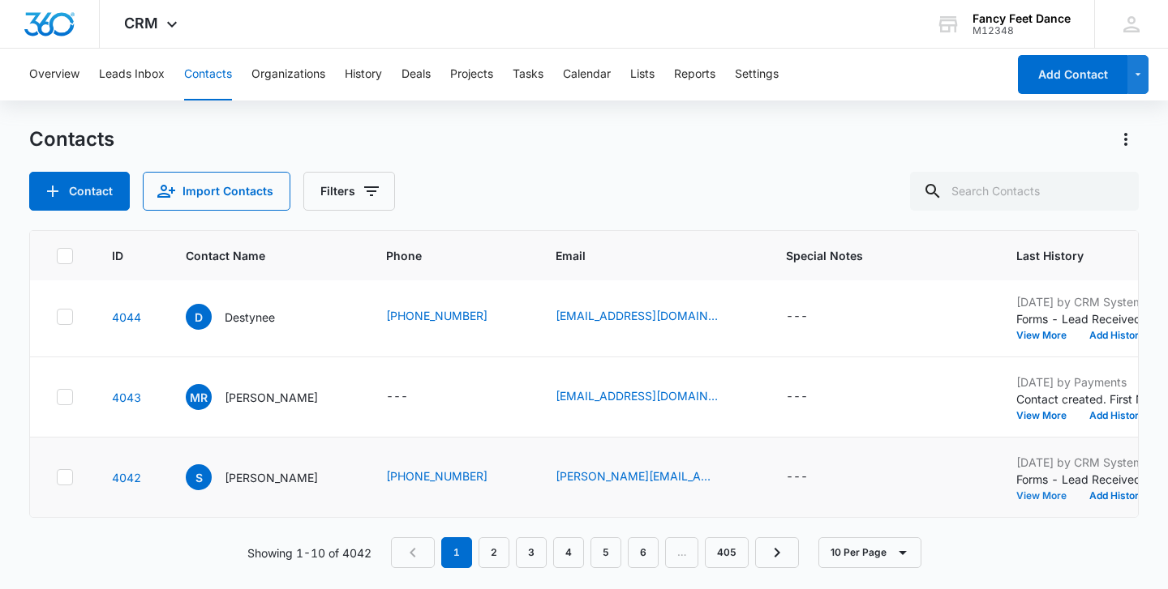
click at [1044, 493] on button "View More" at bounding box center [1047, 496] width 62 height 10
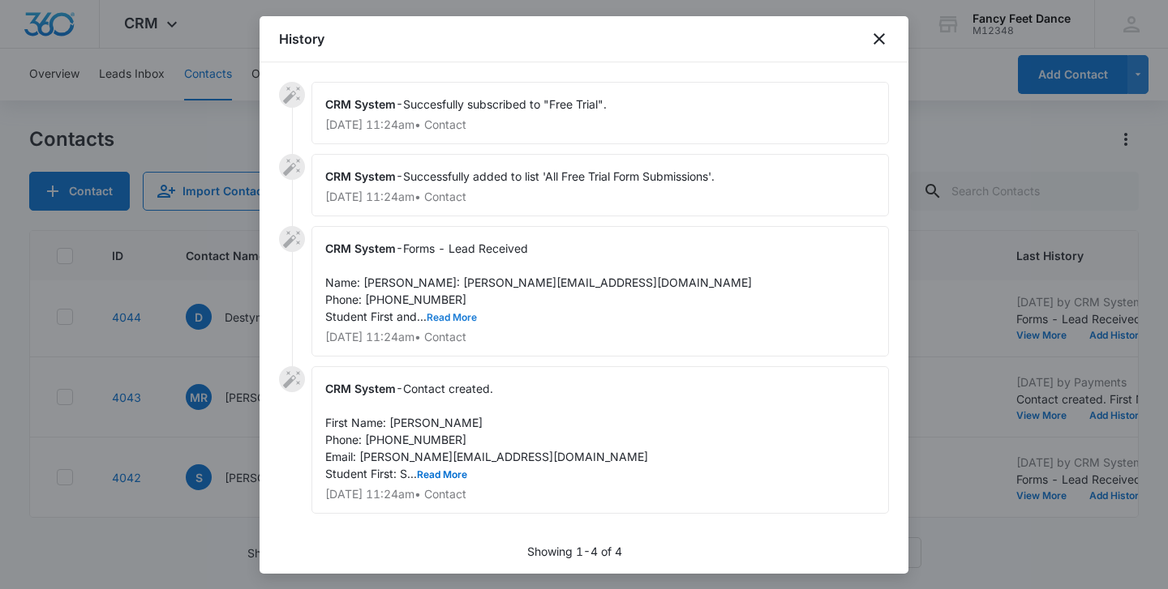
click at [446, 323] on button "Read More" at bounding box center [452, 318] width 50 height 10
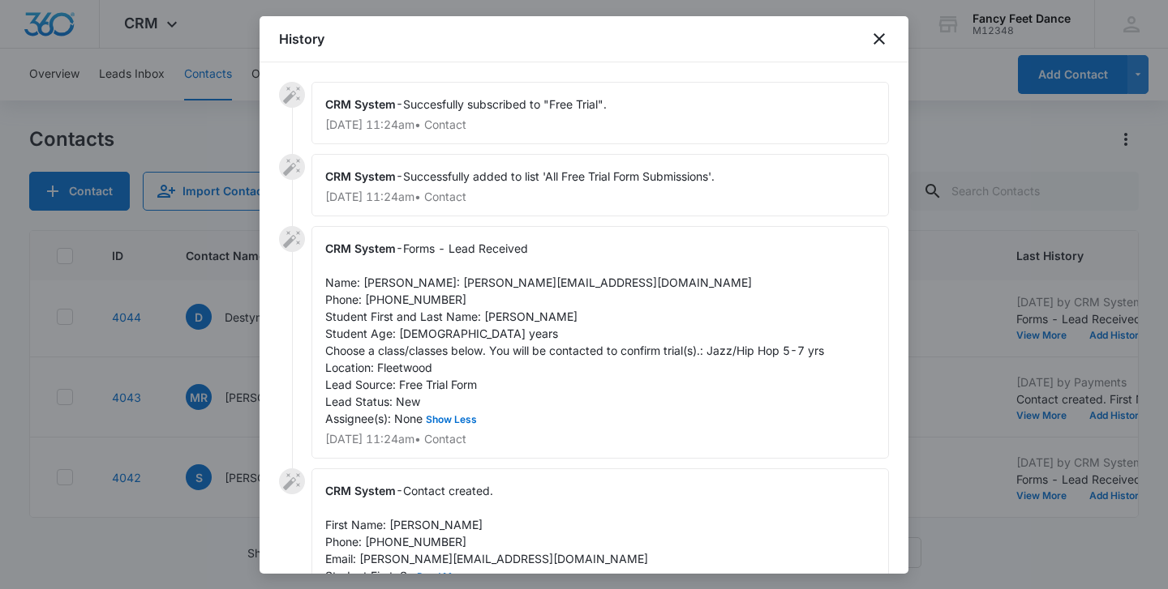
click at [241, 386] on div at bounding box center [584, 294] width 1168 height 589
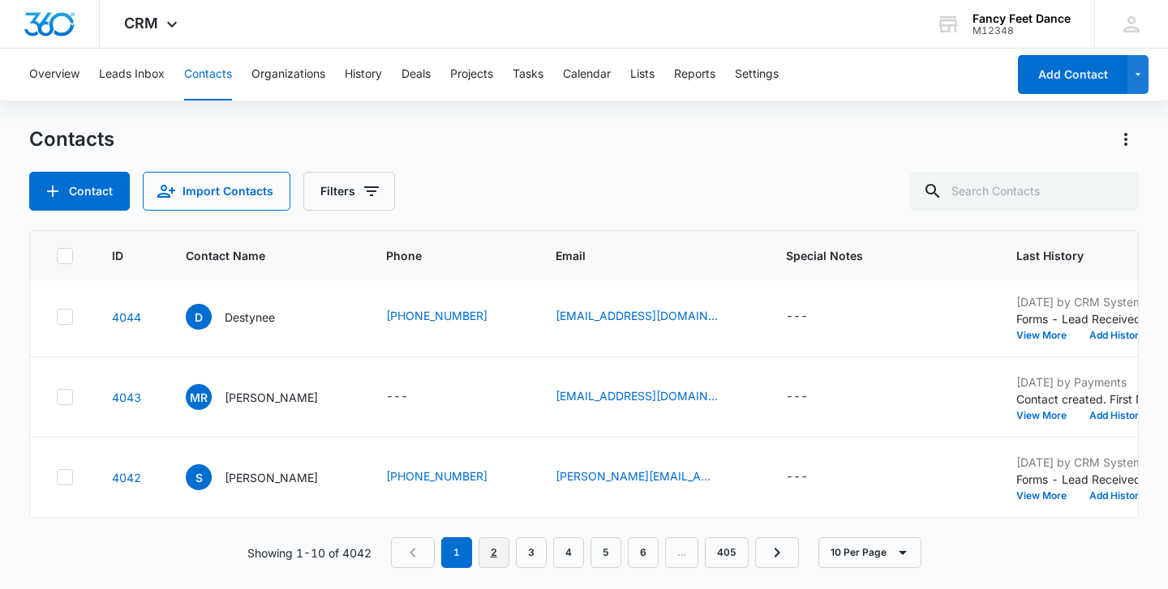
click at [502, 552] on link "2" at bounding box center [493, 553] width 31 height 31
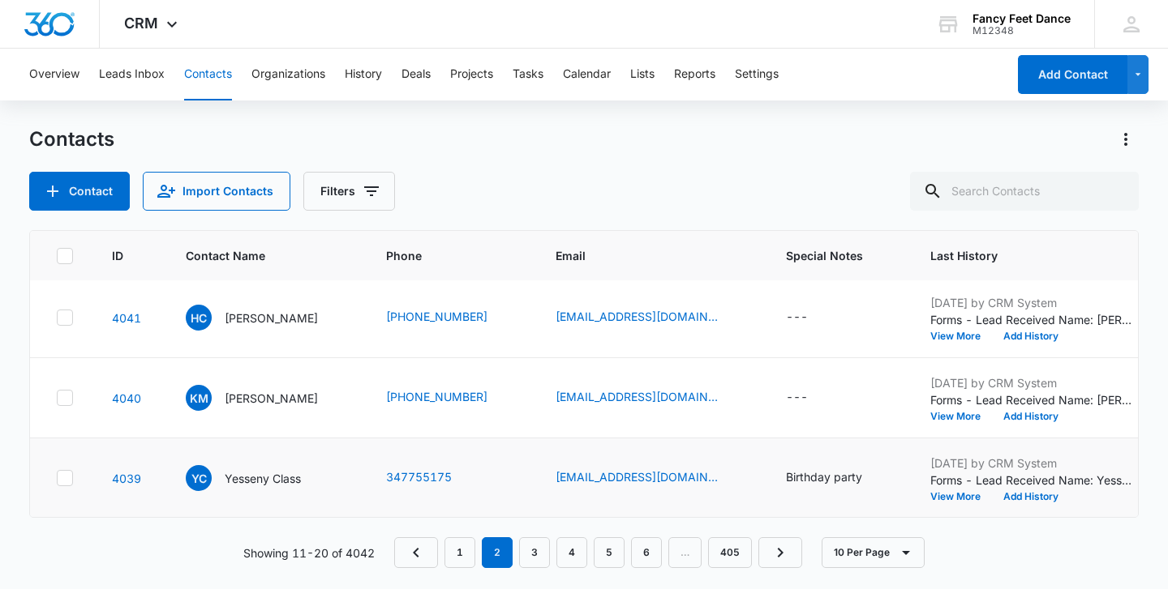
scroll to position [0, 0]
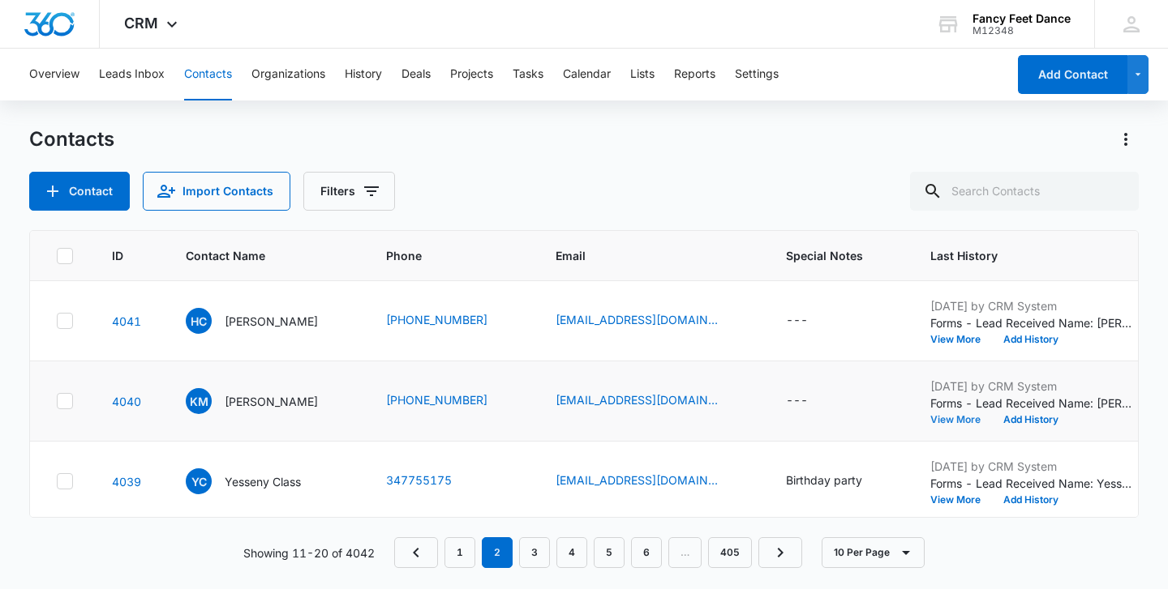
click at [964, 420] on button "View More" at bounding box center [961, 420] width 62 height 10
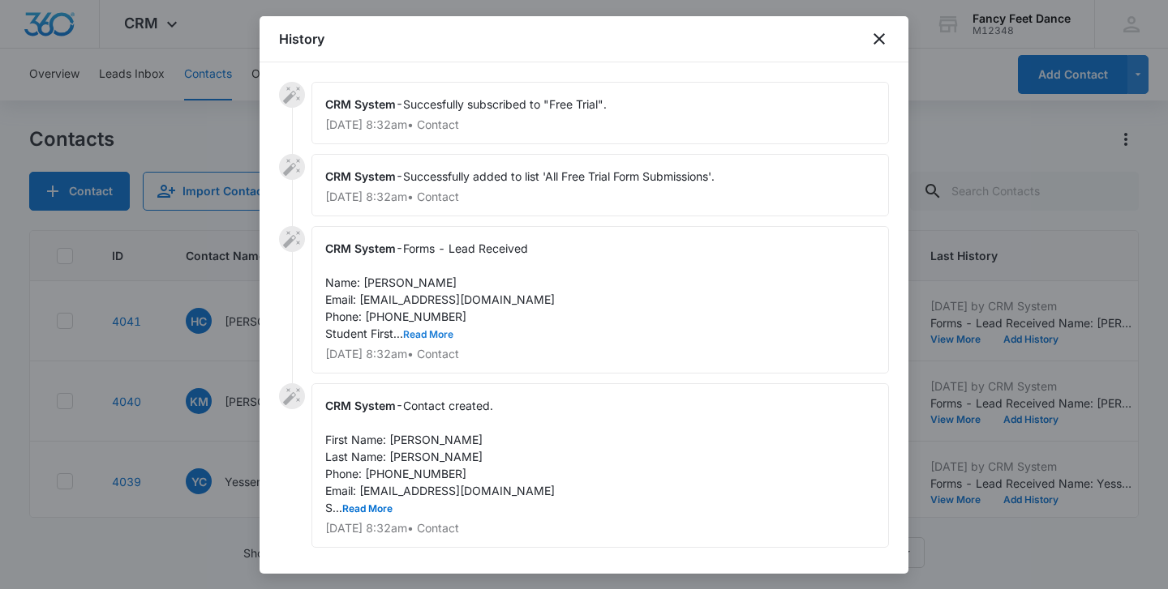
click at [417, 336] on button "Read More" at bounding box center [428, 335] width 50 height 10
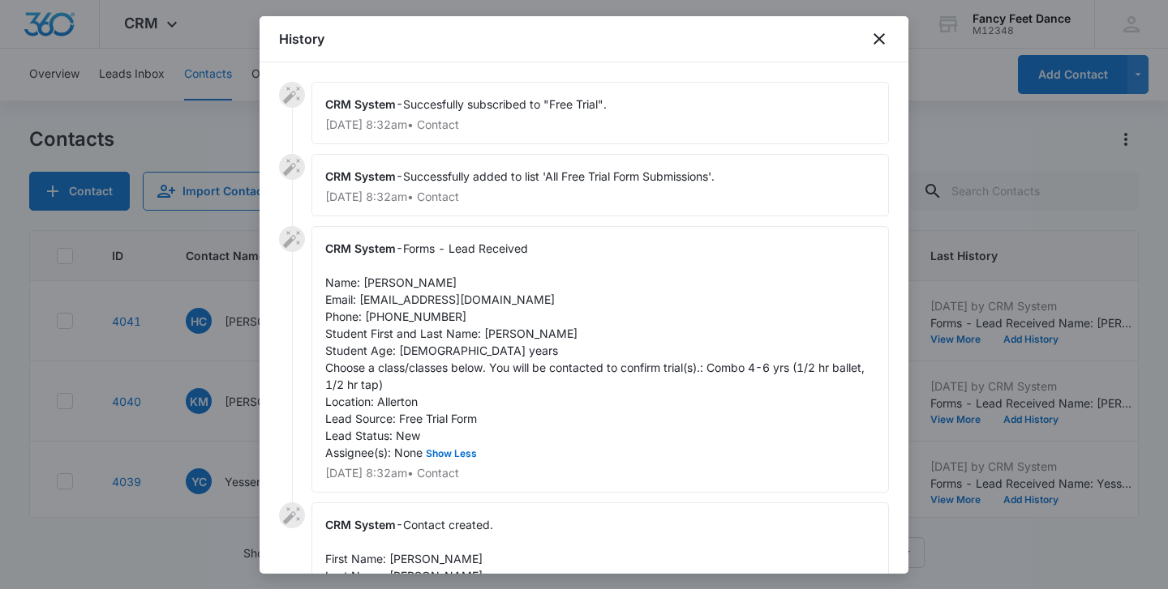
click at [279, 362] on div "CRM System - Forms - Lead Received Name: keyla machado Email: kmach921@gmail.co…" at bounding box center [584, 364] width 610 height 276
click at [916, 344] on div at bounding box center [584, 294] width 1168 height 589
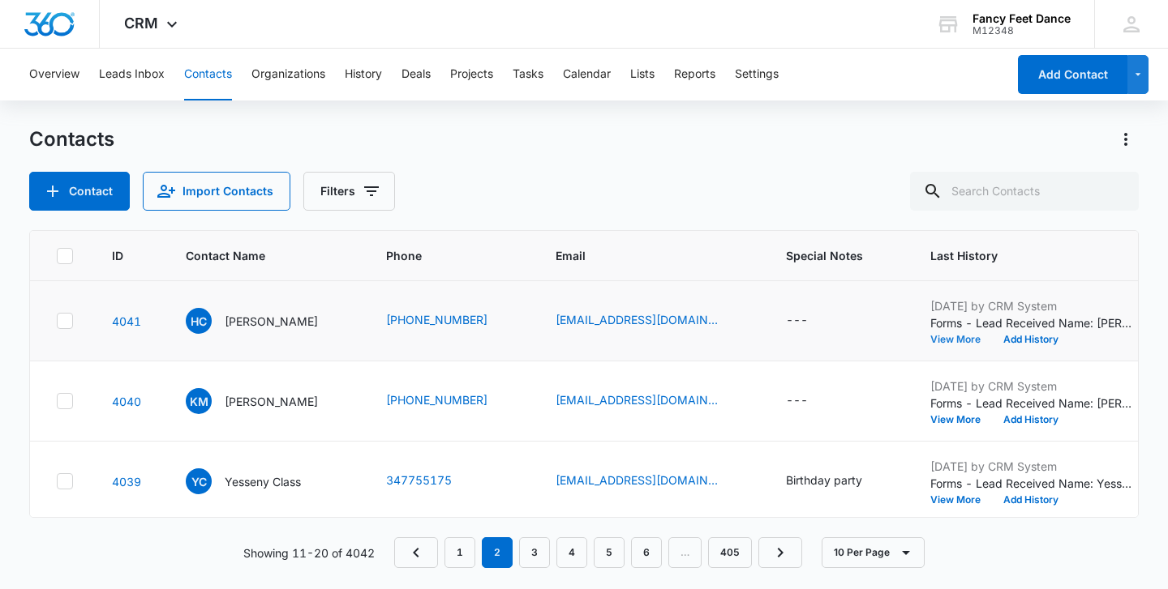
click at [932, 343] on button "View More" at bounding box center [961, 340] width 62 height 10
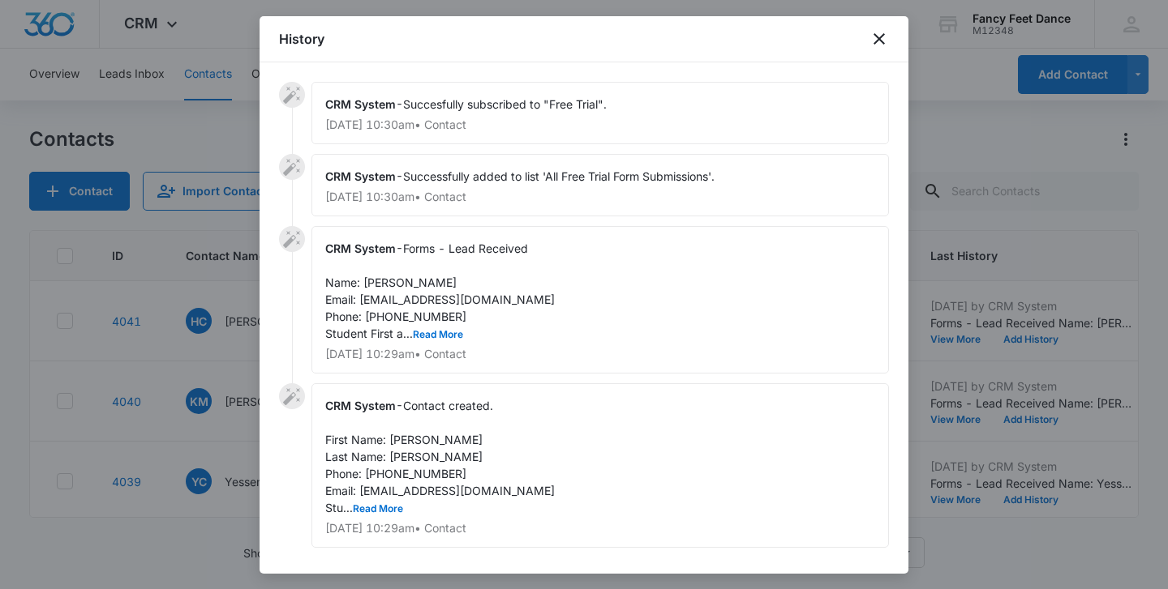
click at [431, 323] on span "Forms - Lead Received Name: Heidi Cabral Email: cheidi3@gmail.com Phone: 917966…" at bounding box center [439, 291] width 229 height 99
click at [430, 336] on button "Read More" at bounding box center [438, 335] width 50 height 10
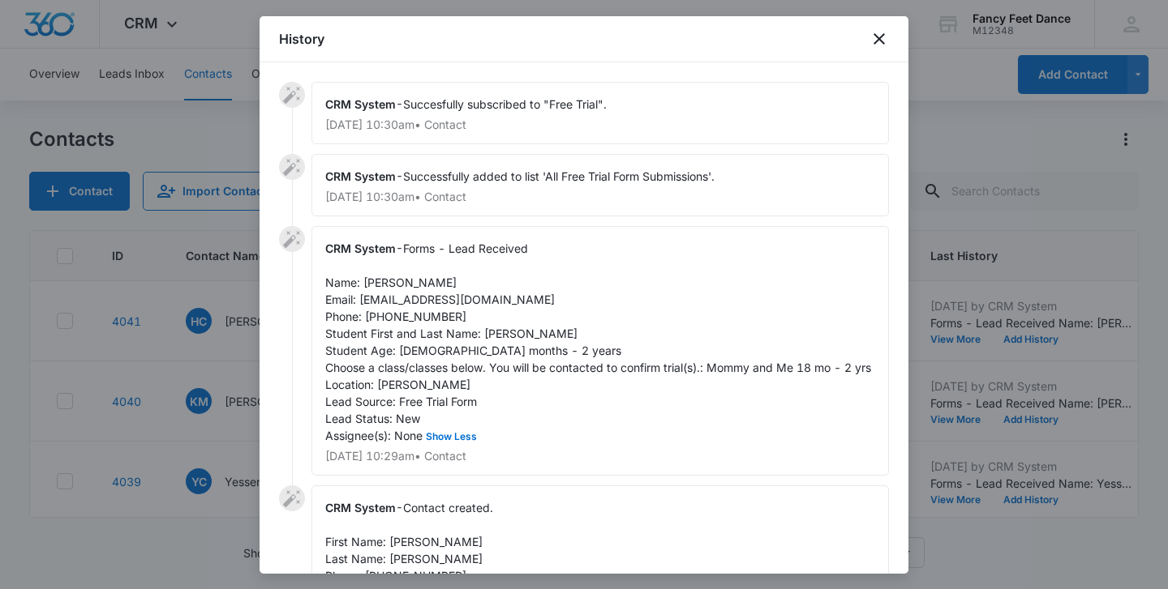
click at [242, 420] on div at bounding box center [584, 294] width 1168 height 589
